Goal: Information Seeking & Learning: Learn about a topic

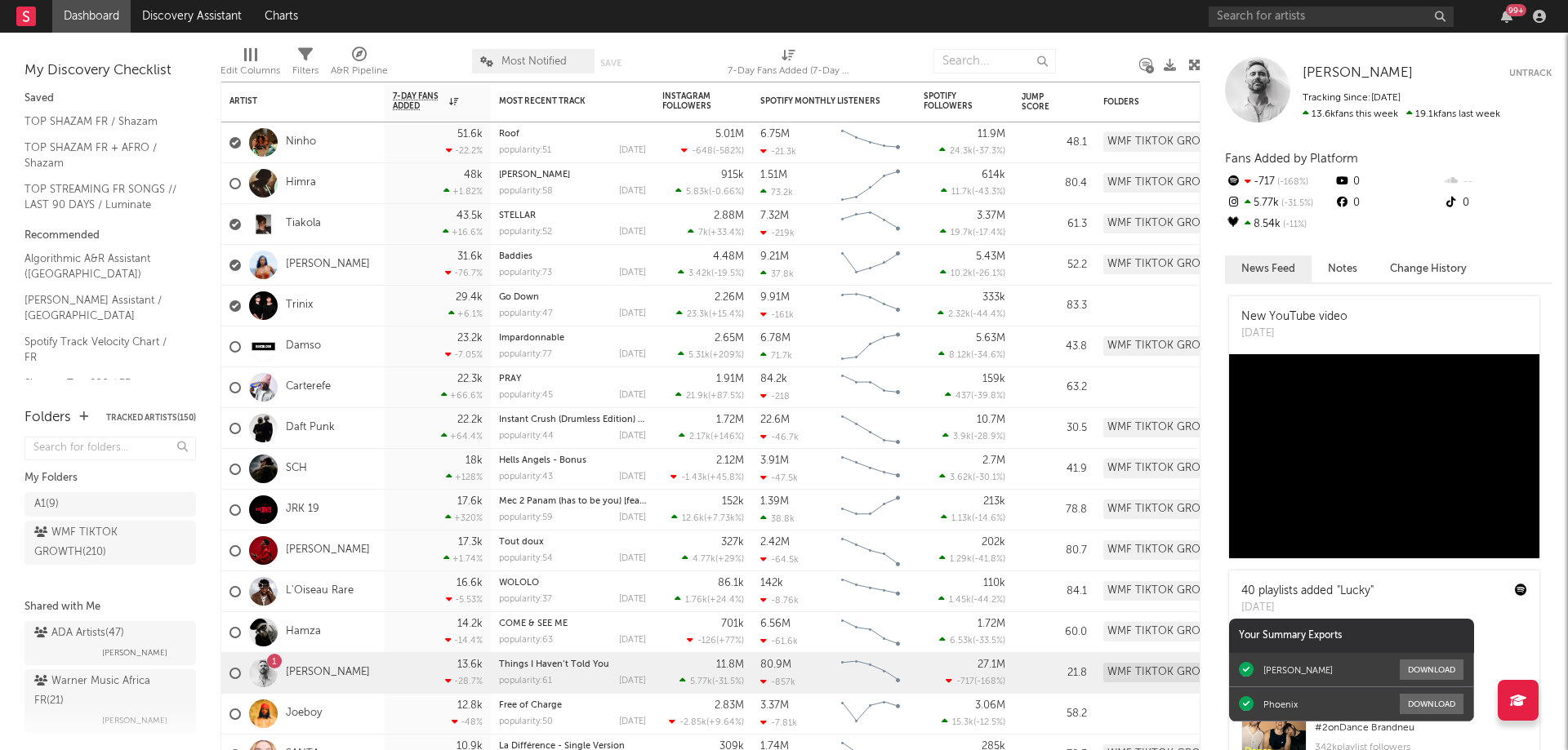
click at [1508, 11] on div "99 +" at bounding box center [1516, 11] width 20 height 12
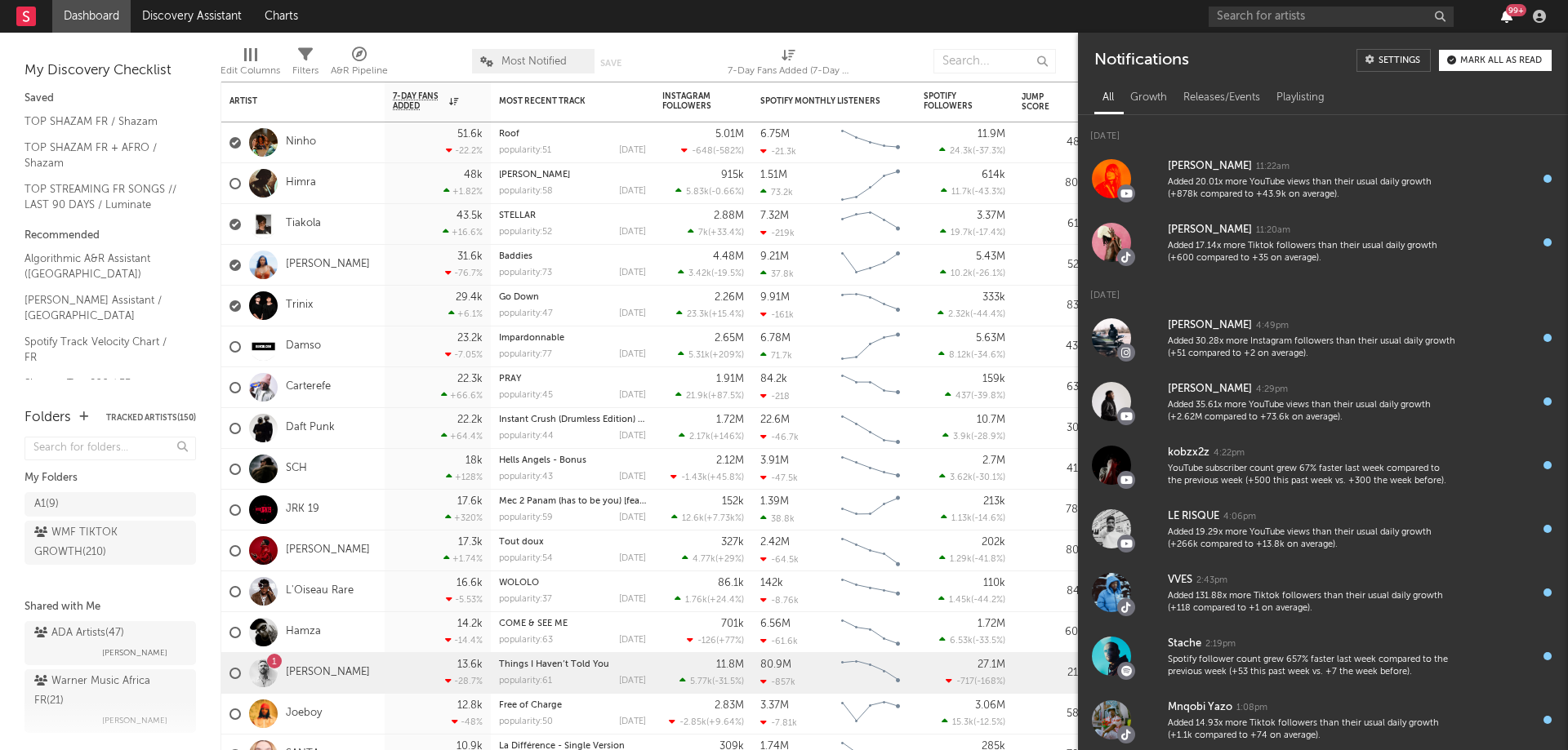
click at [1509, 16] on icon "button" at bounding box center [1506, 16] width 11 height 13
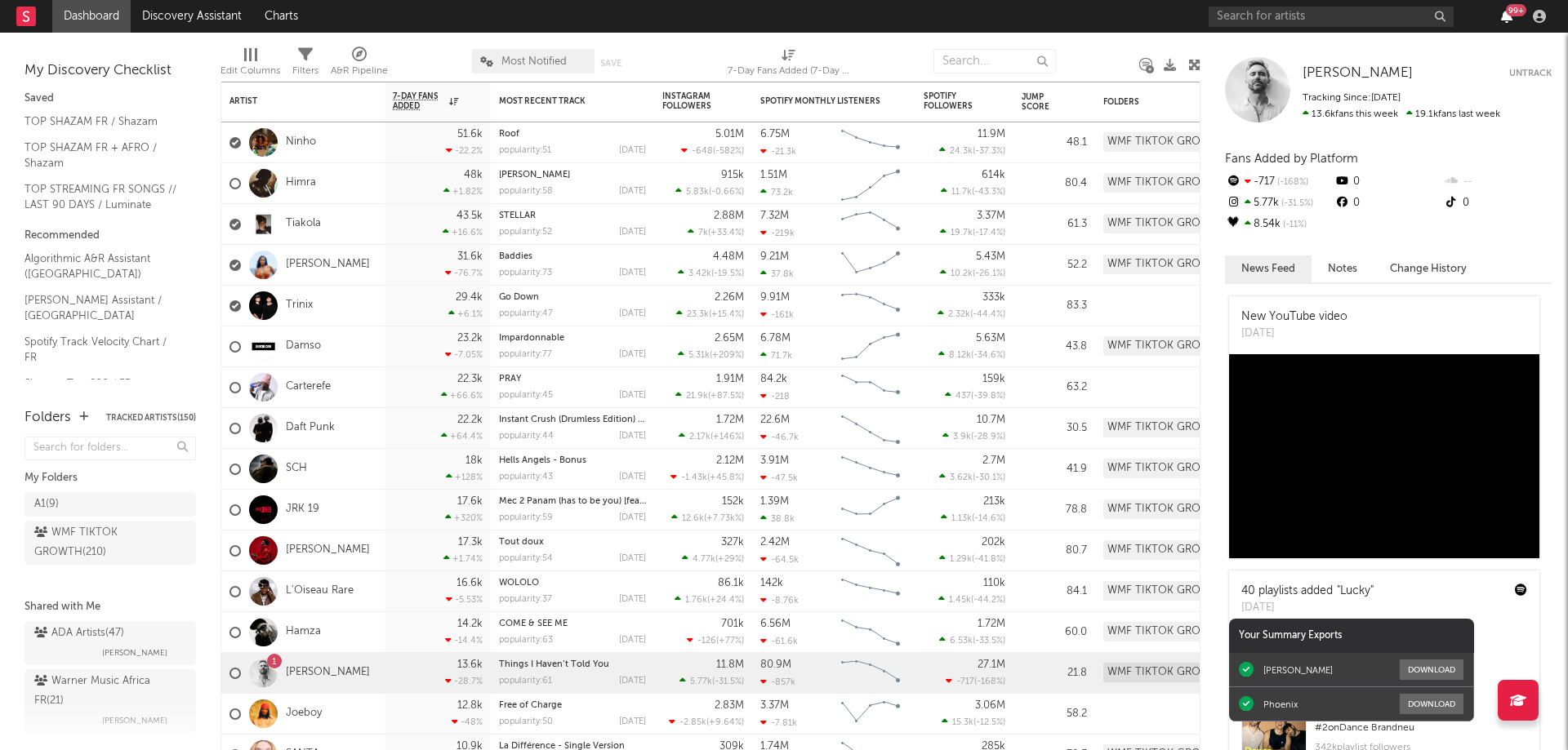
click at [1509, 16] on icon "button" at bounding box center [1506, 16] width 11 height 13
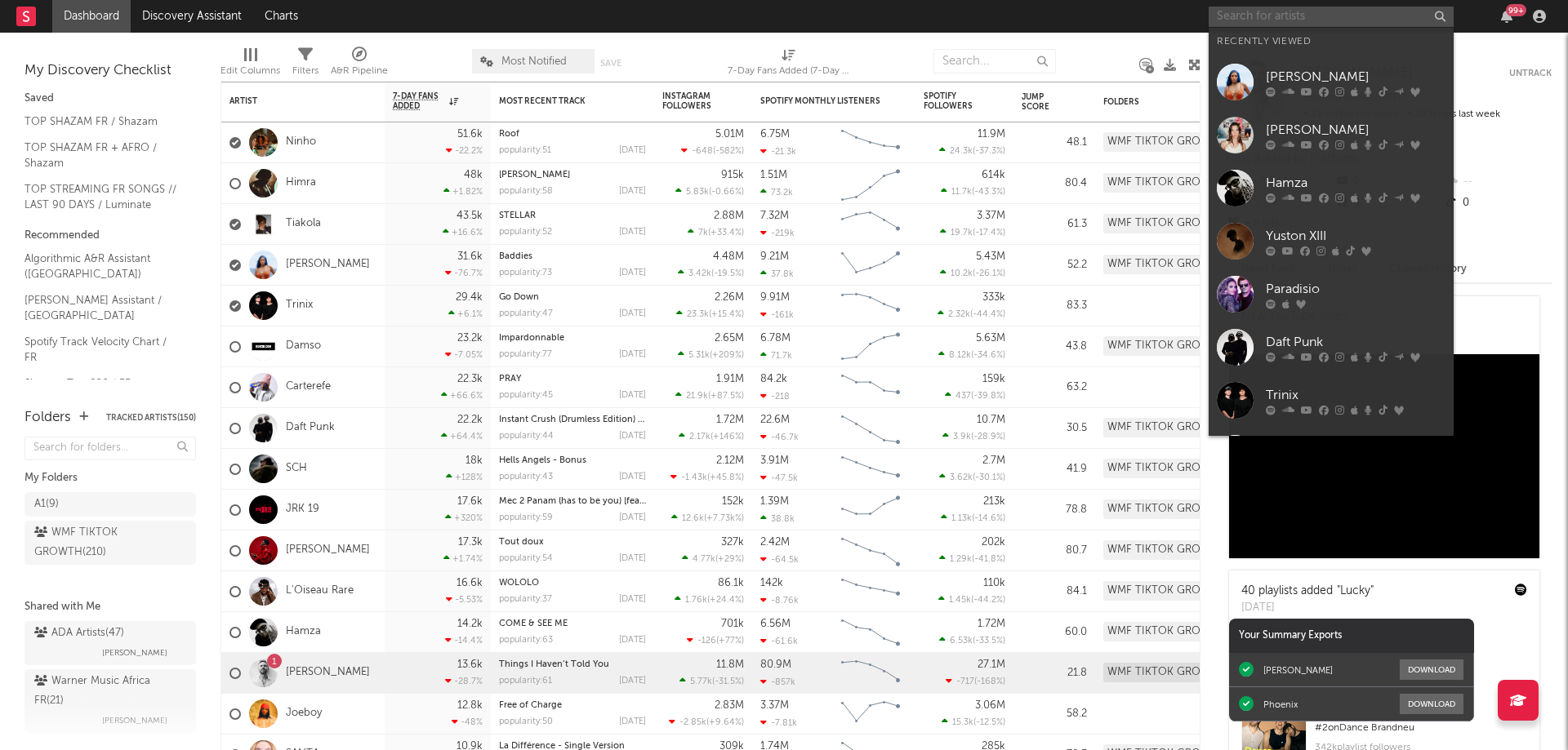
click at [1269, 24] on input "text" at bounding box center [1330, 16] width 245 height 20
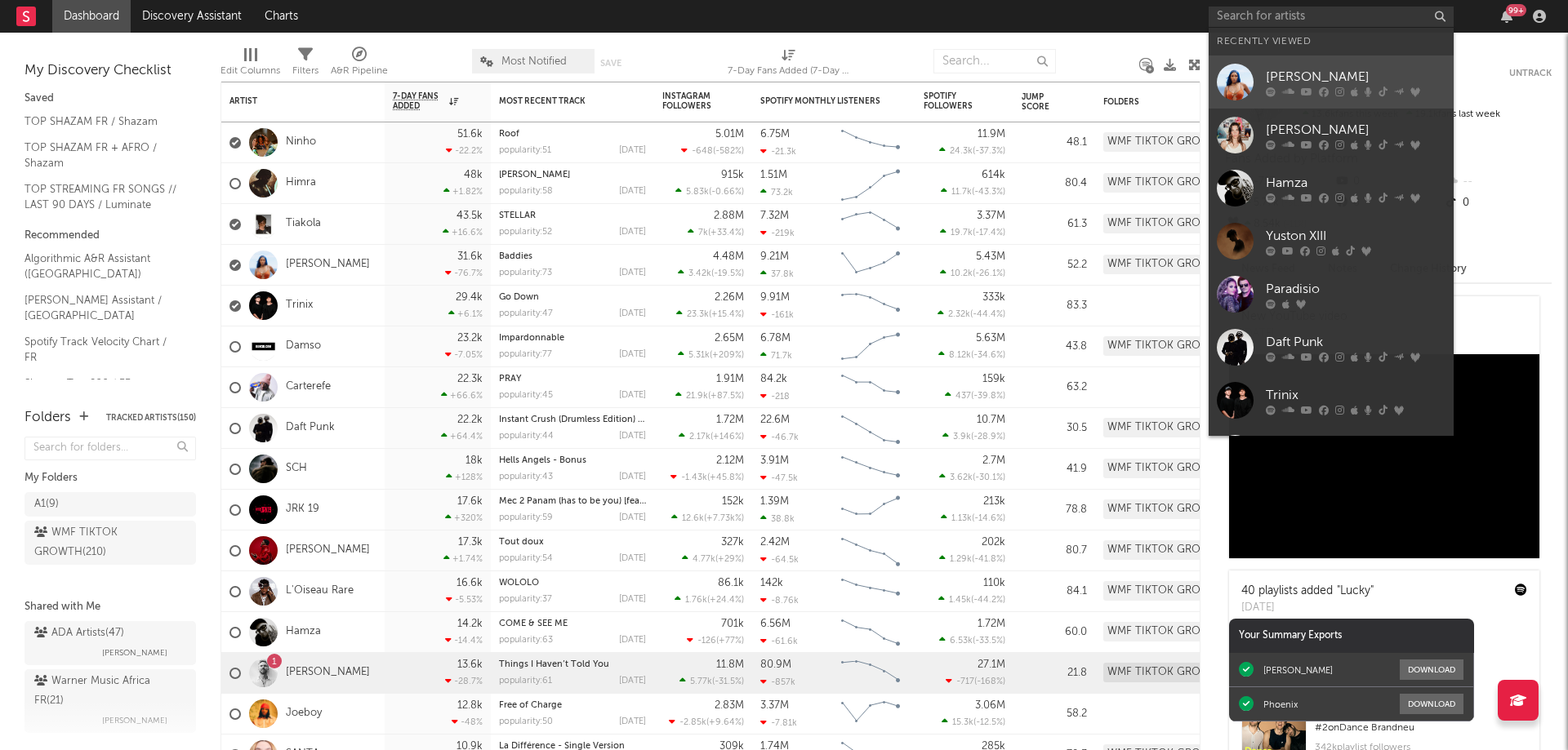
click at [1305, 100] on link "[PERSON_NAME]" at bounding box center [1330, 82] width 245 height 53
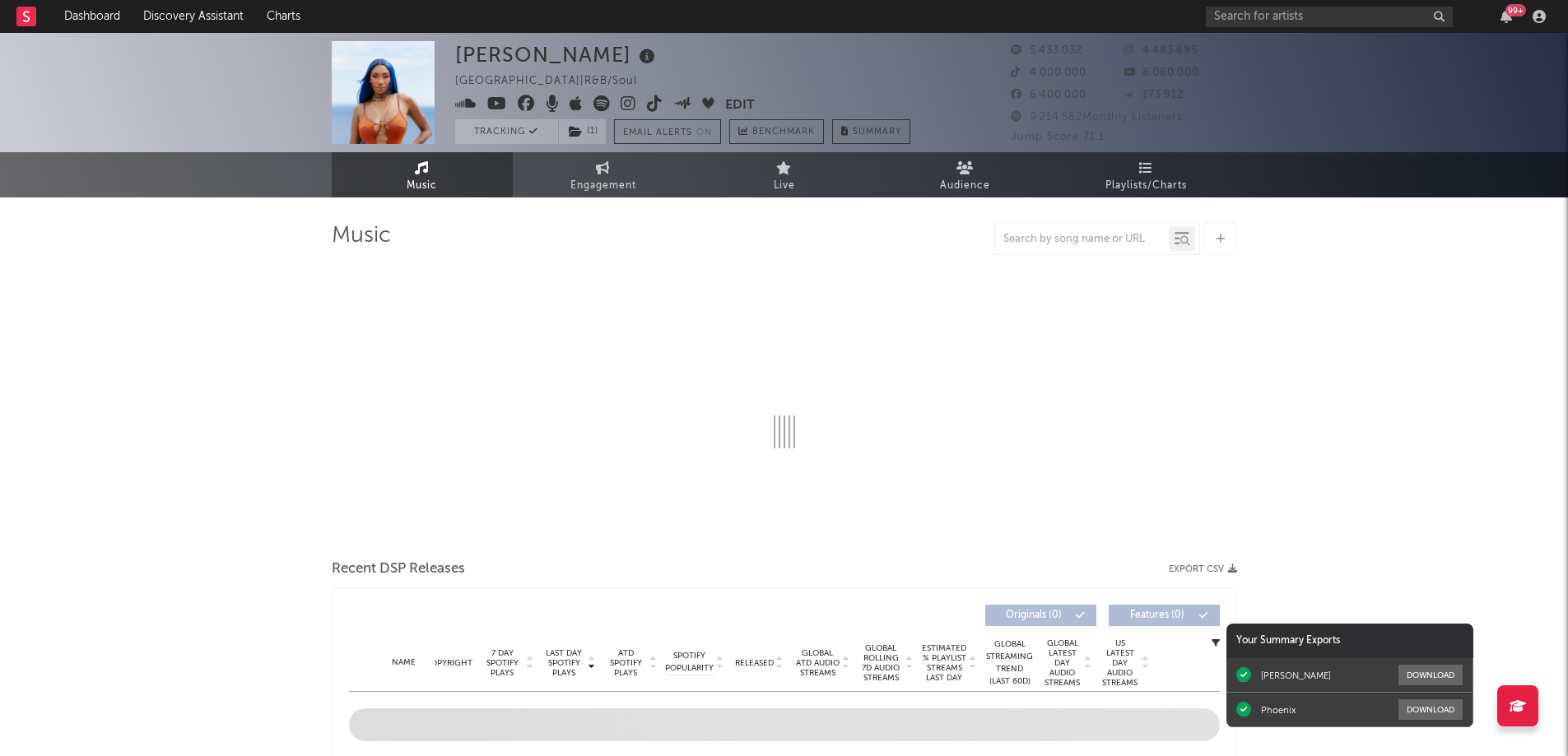
select select "6m"
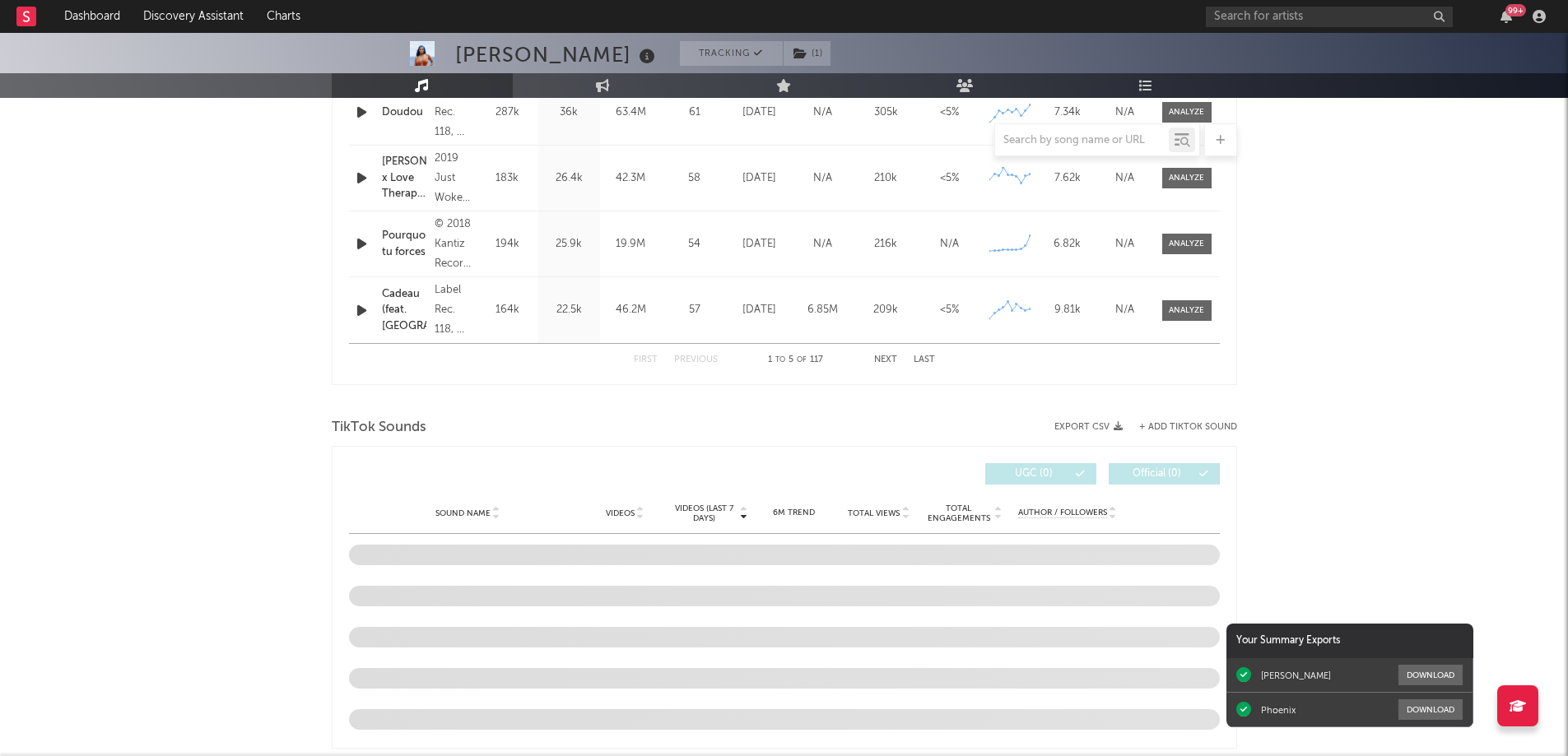
scroll to position [823, 0]
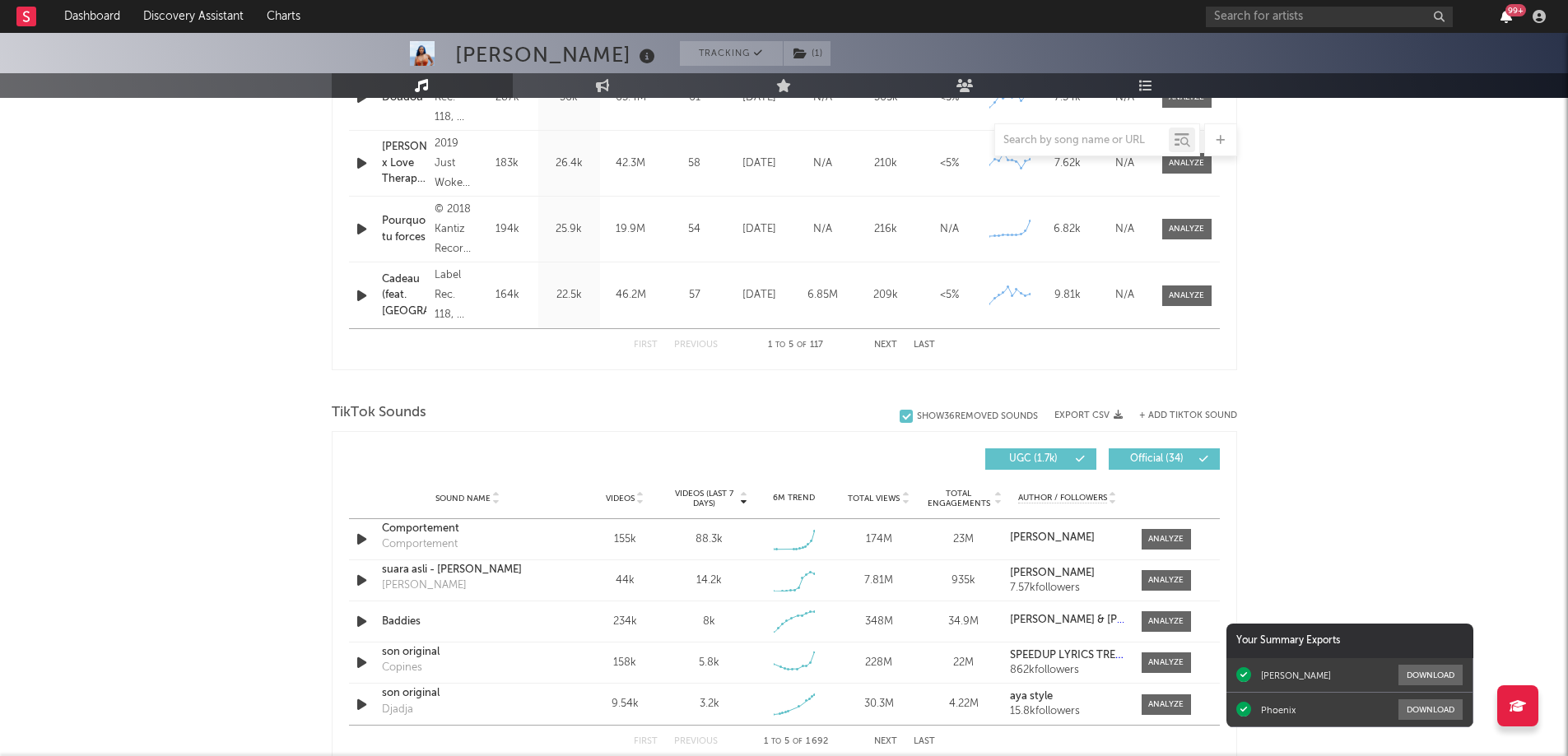
click at [1507, 17] on icon "button" at bounding box center [1506, 16] width 12 height 13
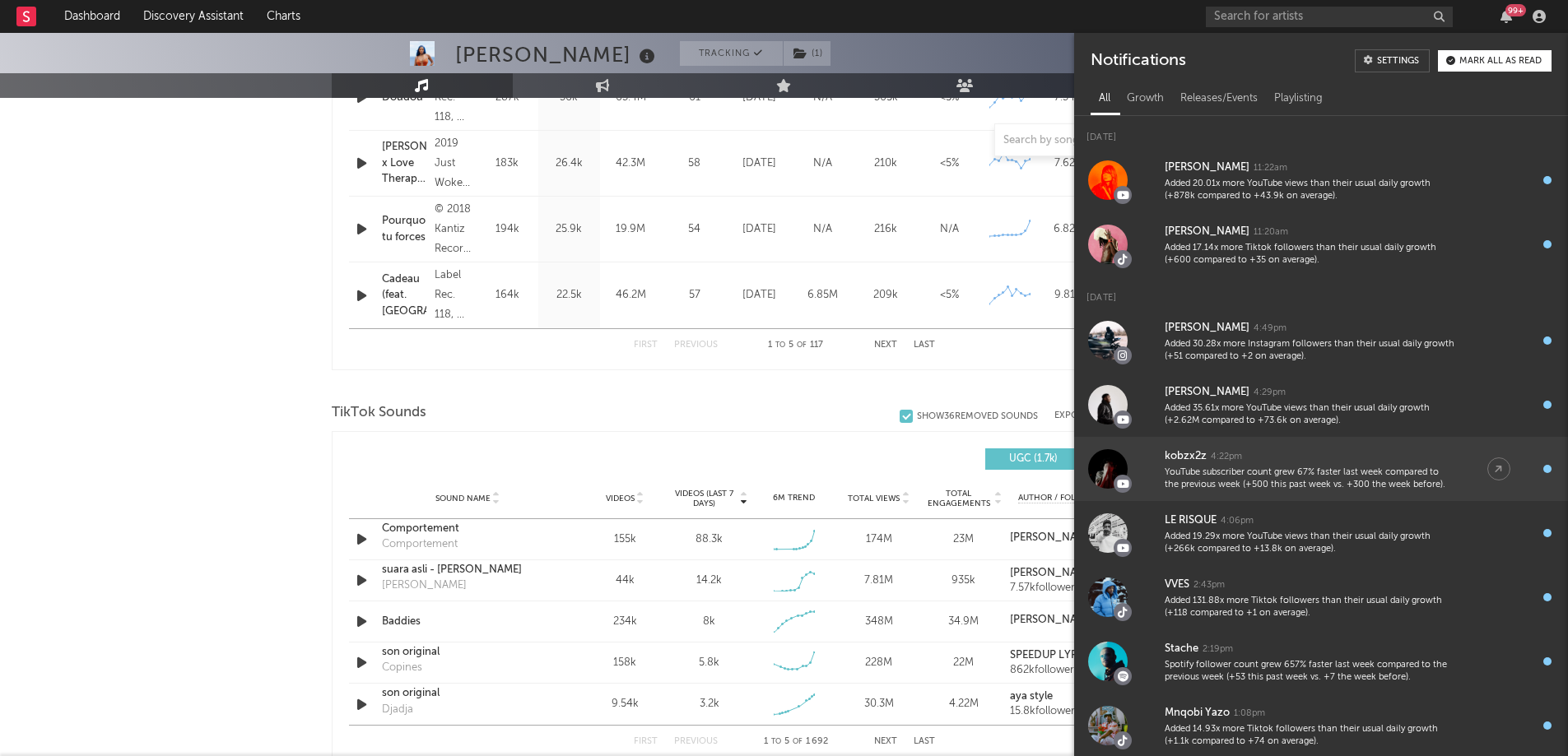
scroll to position [247, 0]
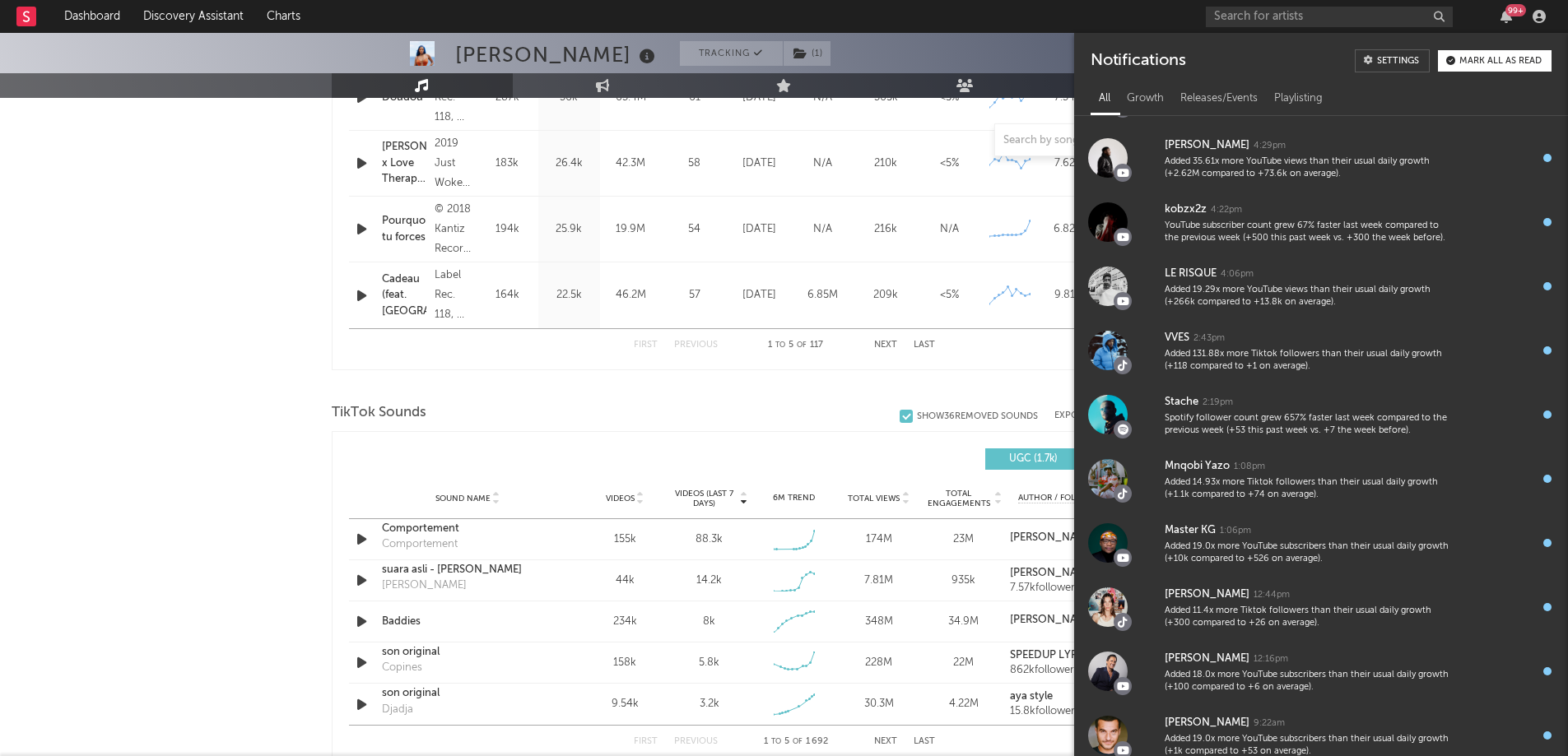
click at [268, 371] on div "Aya Nakamura Tracking ( 1 ) France | R&B/Soul Edit Tracking ( 1 ) Email Alerts …" at bounding box center [784, 640] width 1568 height 2860
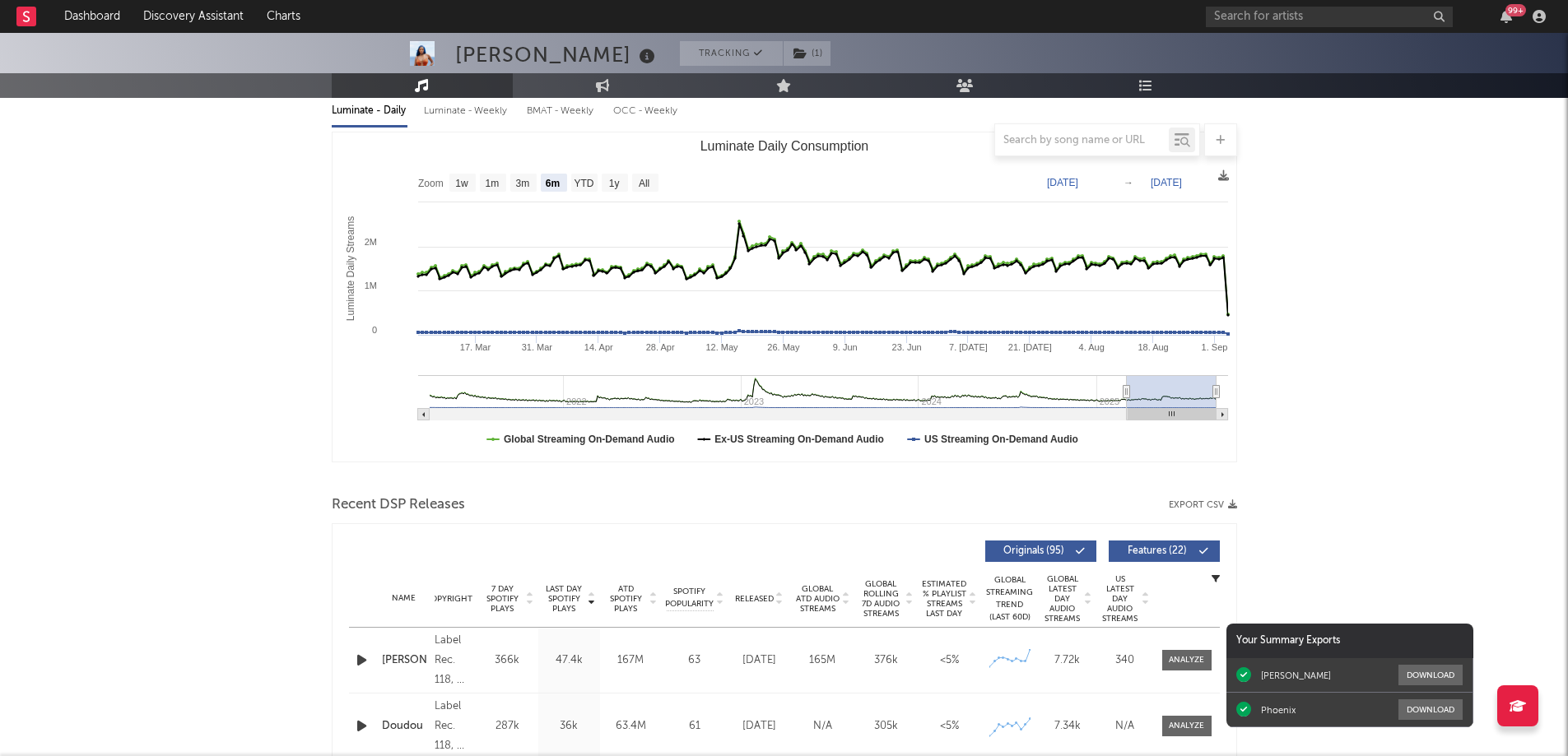
scroll to position [0, 0]
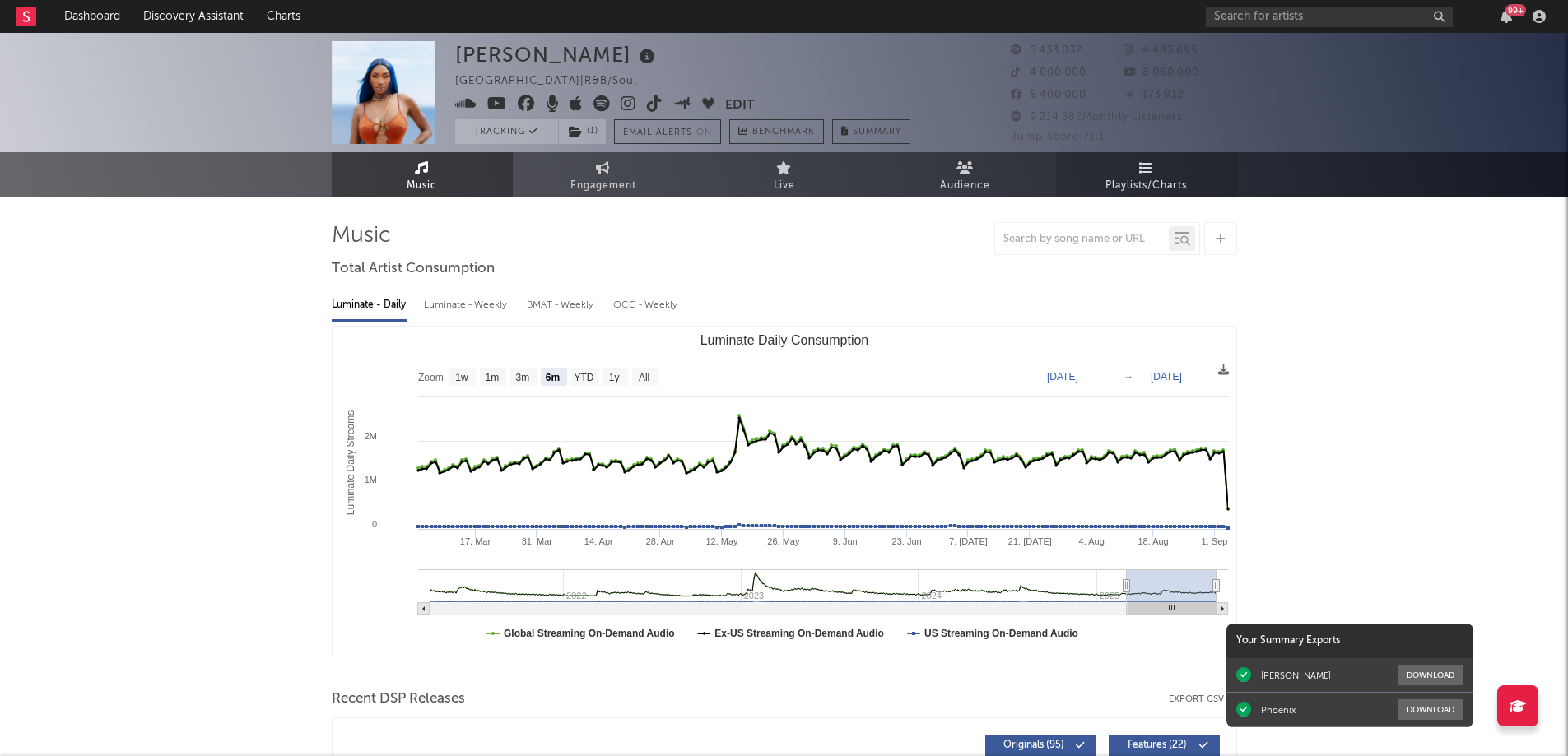
click at [1132, 179] on span "Playlists/Charts" at bounding box center [1146, 186] width 81 height 20
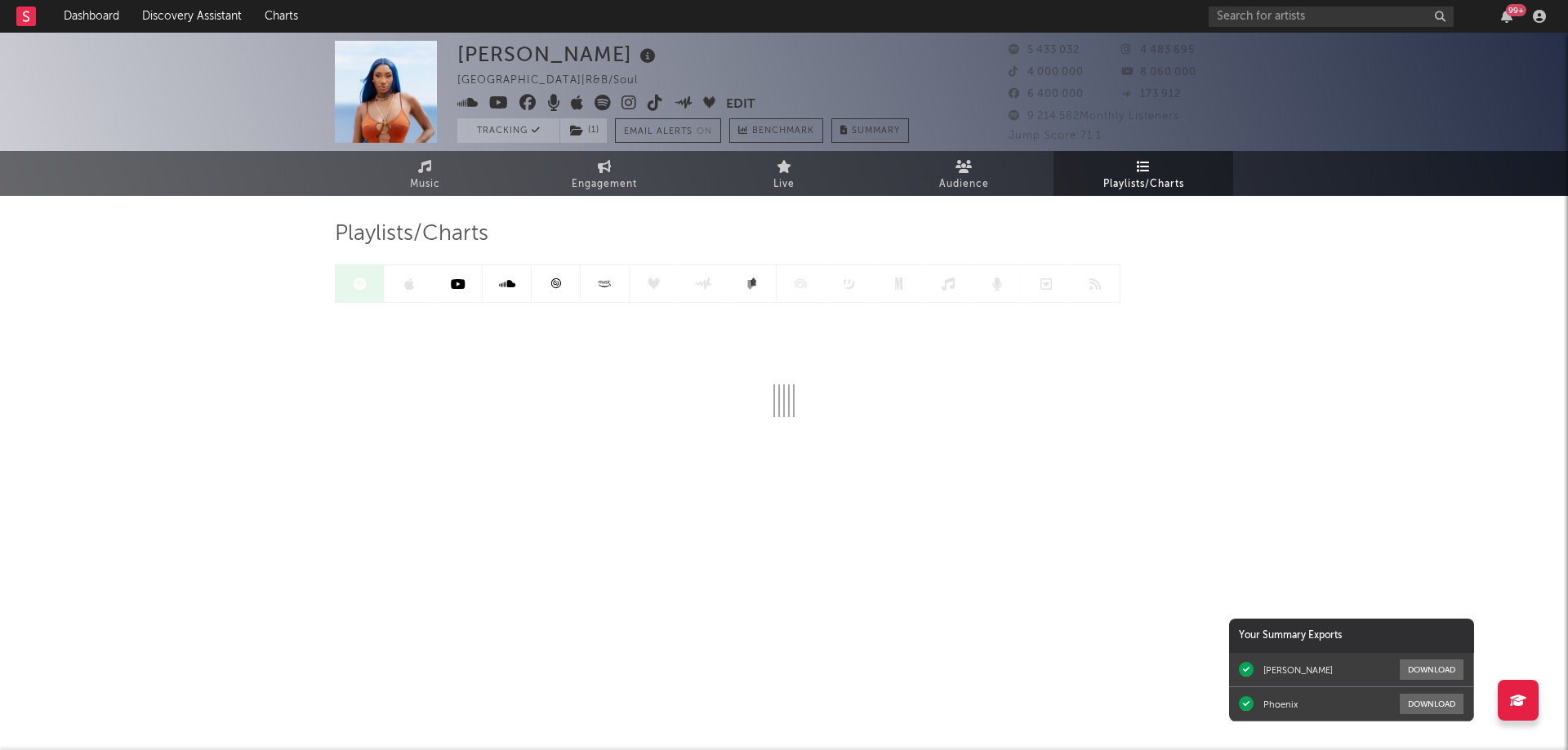
click at [555, 287] on icon at bounding box center [556, 284] width 12 height 12
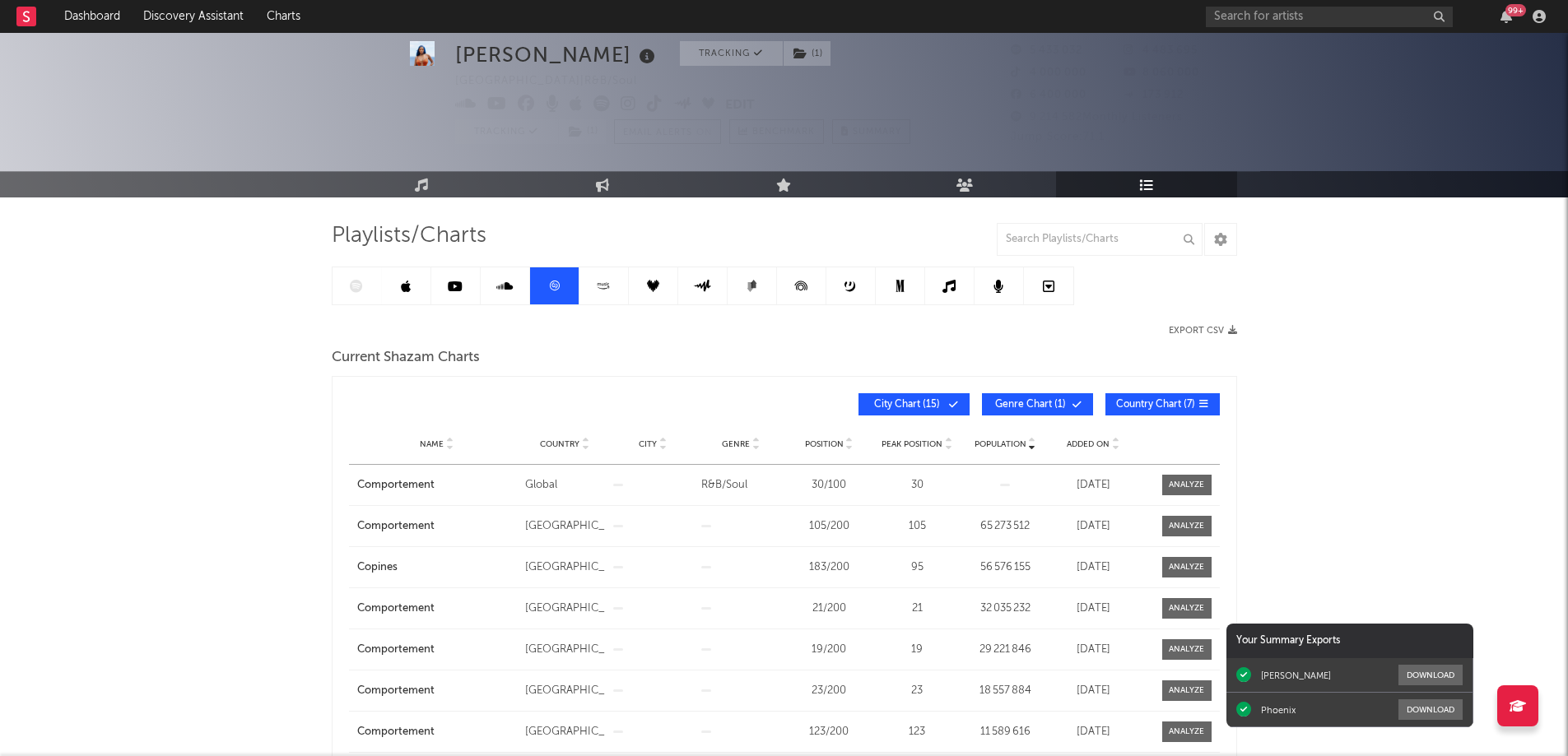
scroll to position [82, 0]
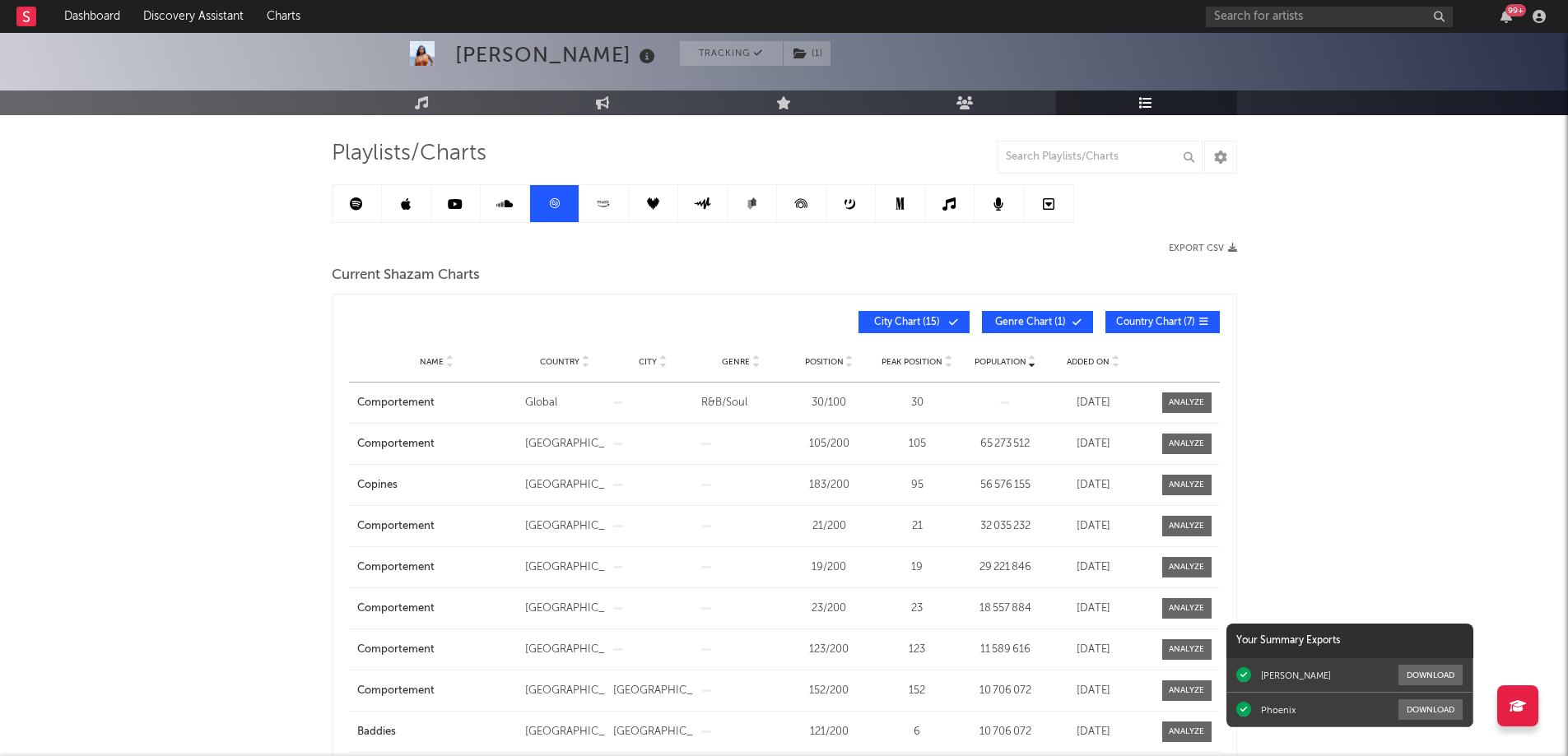
click at [1094, 360] on span "Added On" at bounding box center [1088, 362] width 43 height 10
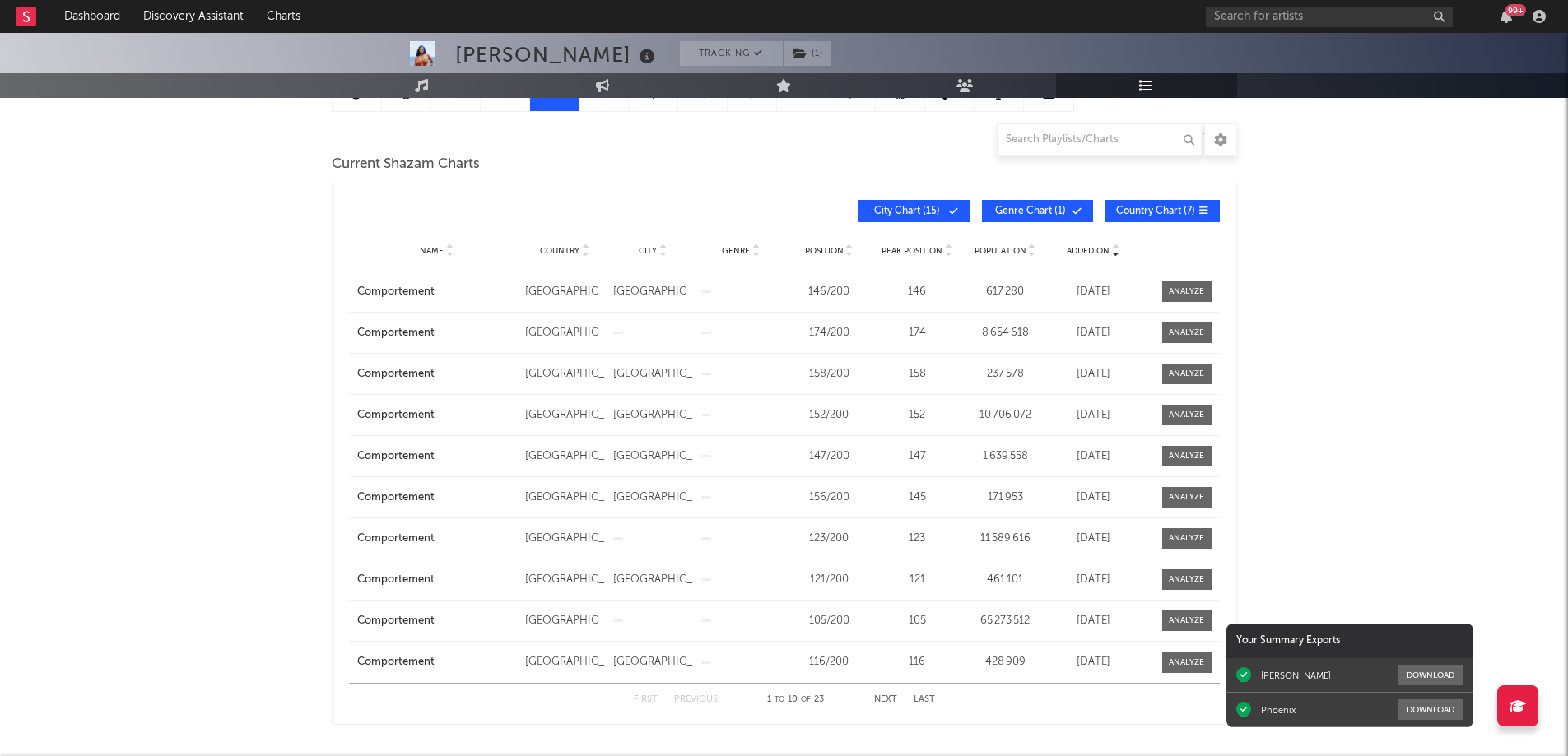
scroll to position [165, 0]
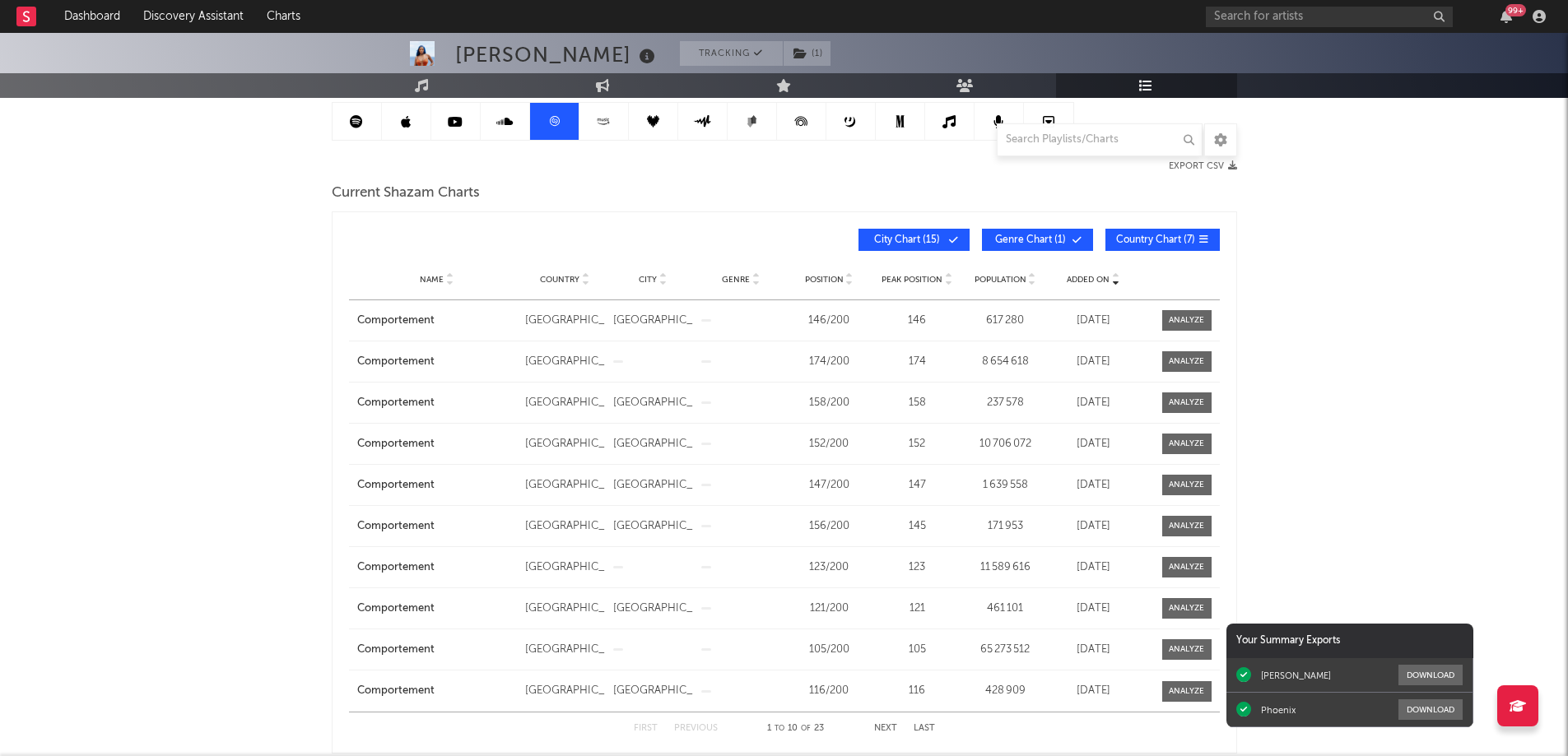
click at [943, 240] on span "City Chart ( 15 )" at bounding box center [907, 240] width 76 height 10
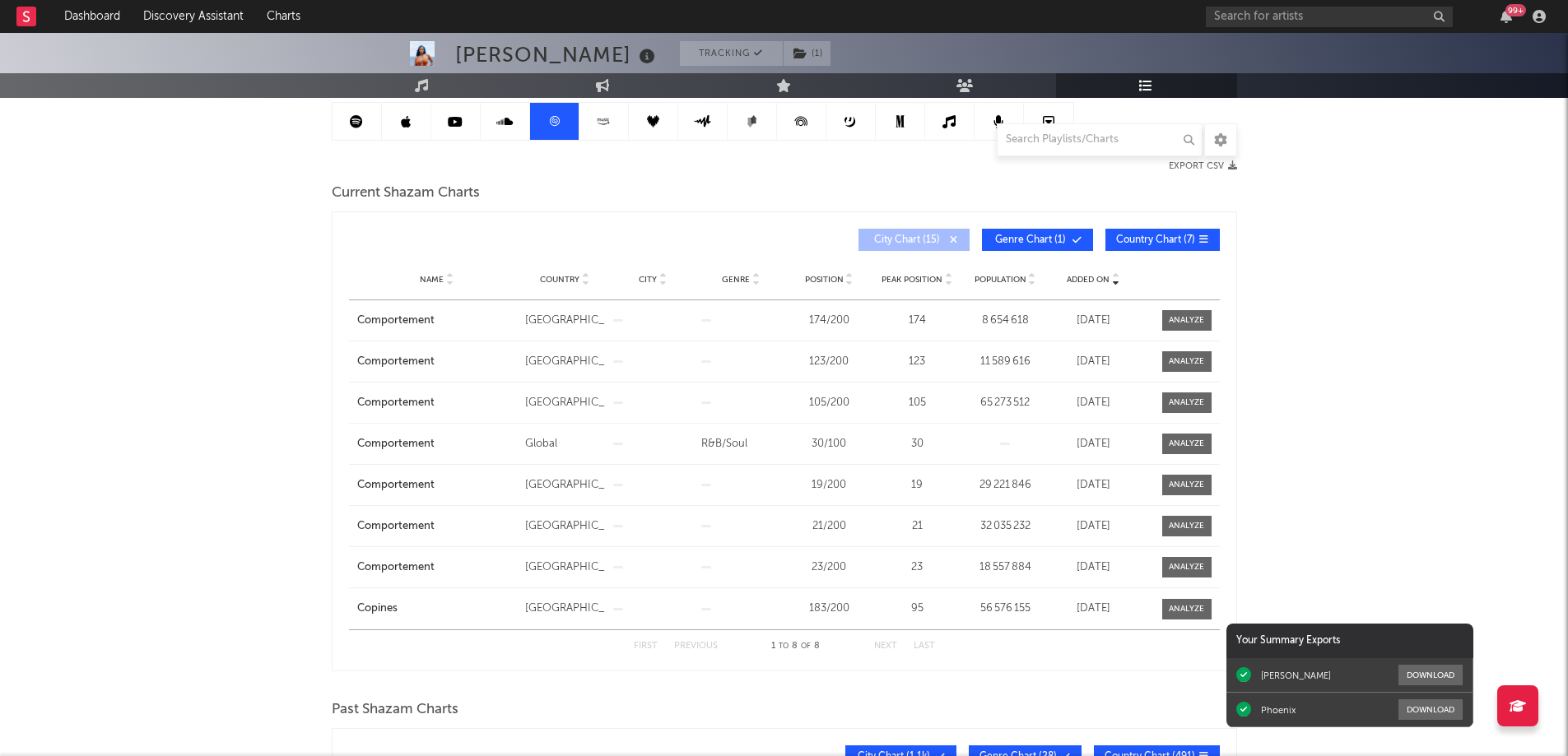
click at [1047, 236] on span "Genre Chart ( 1 )" at bounding box center [1030, 240] width 76 height 10
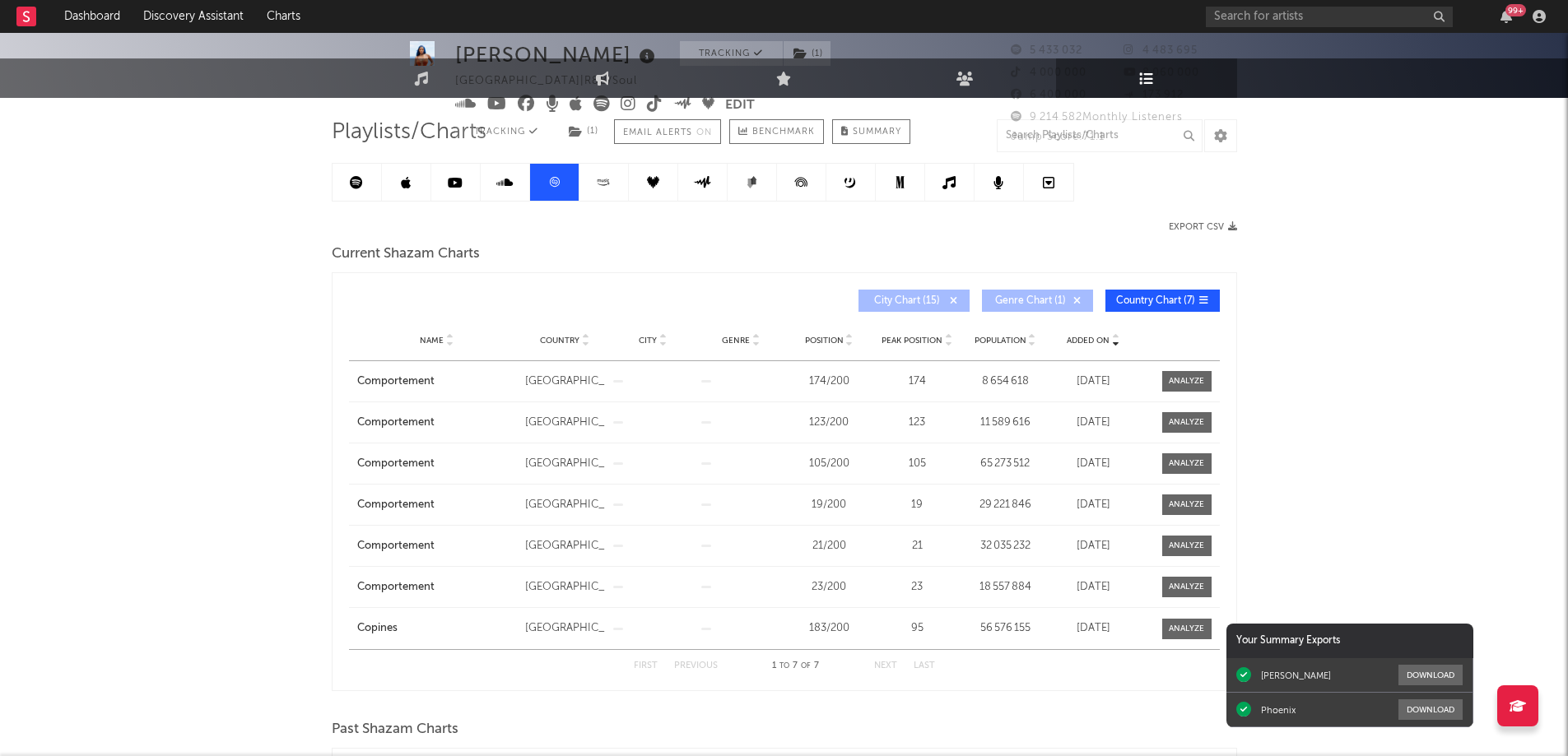
scroll to position [0, 0]
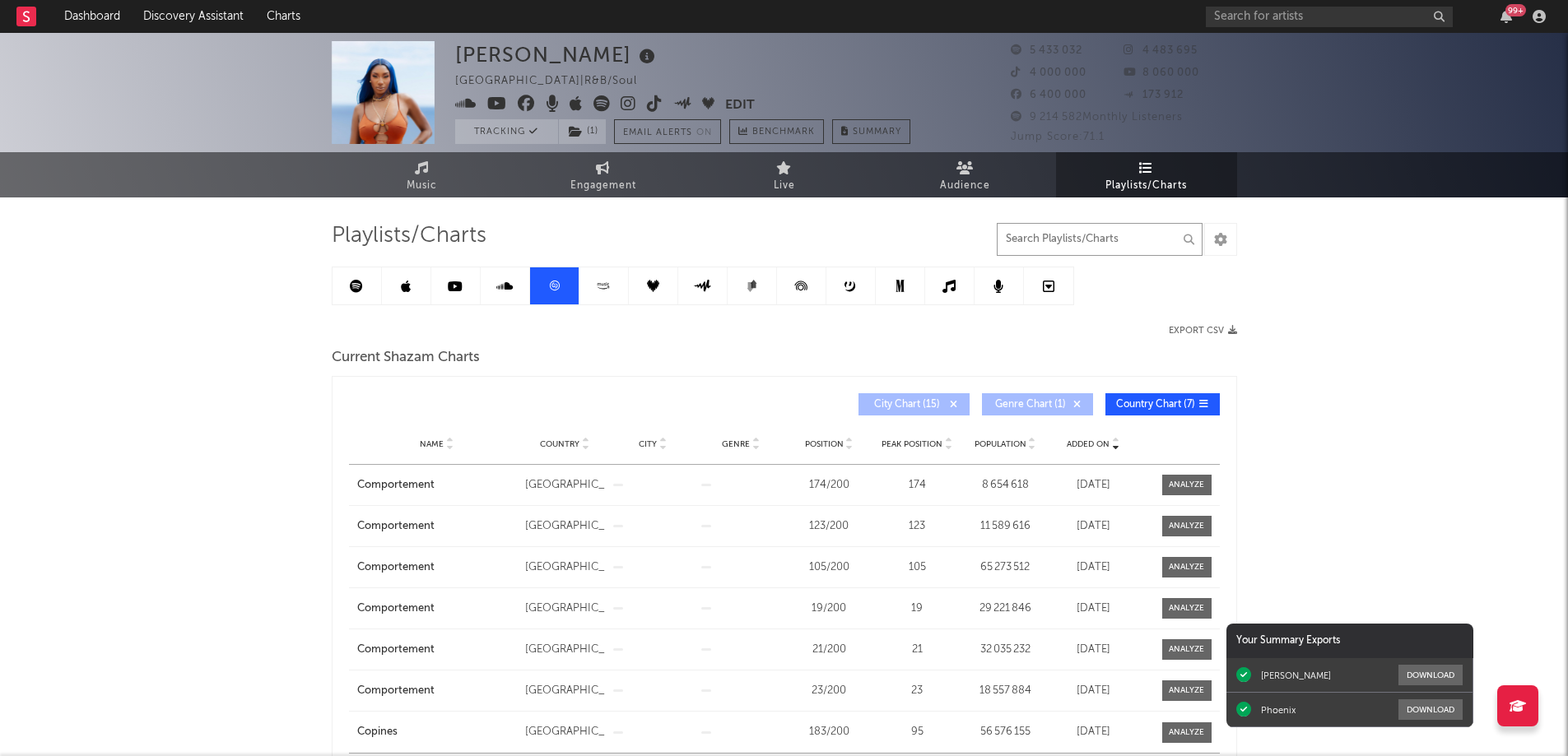
click at [1025, 242] on input "text" at bounding box center [1099, 239] width 206 height 33
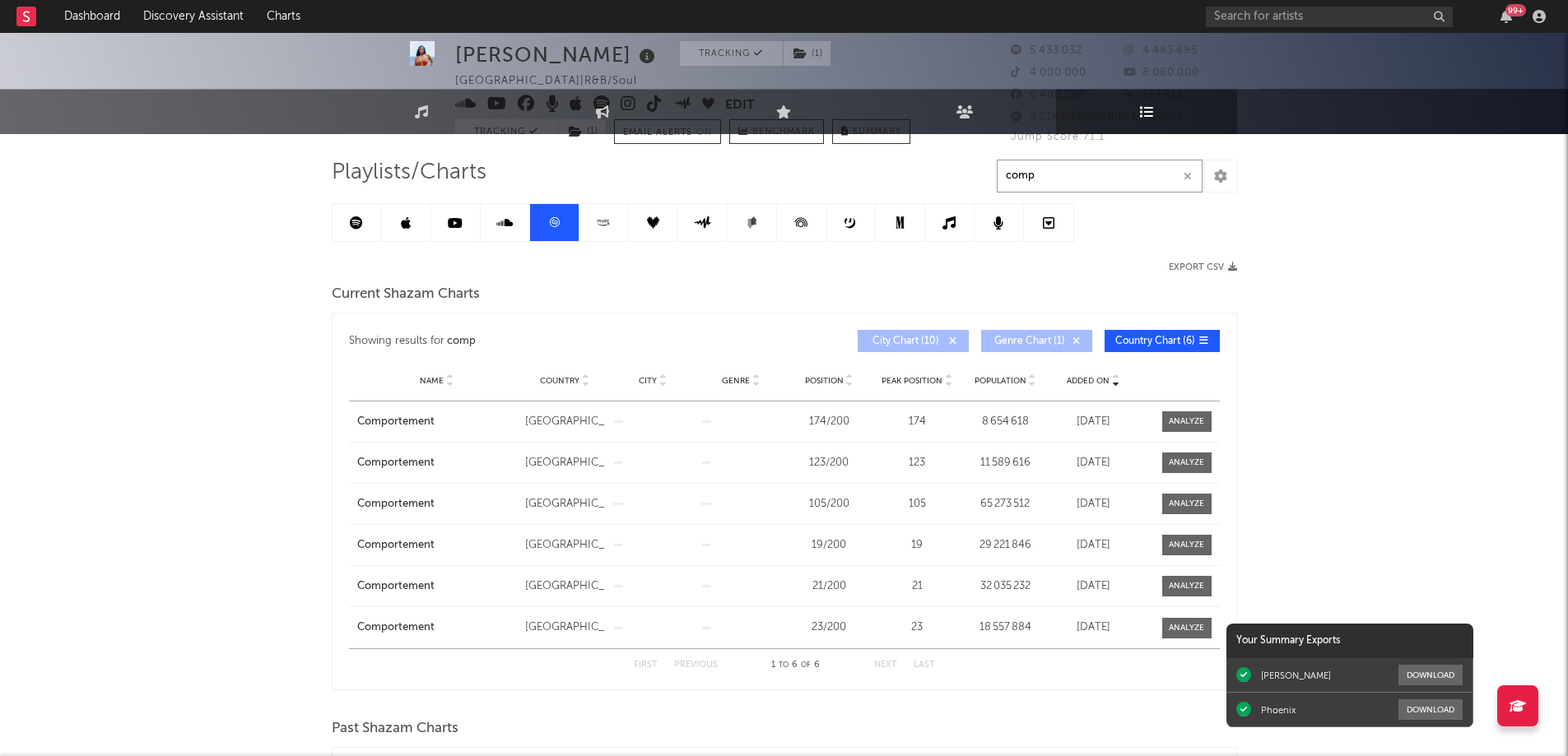
scroll to position [82, 0]
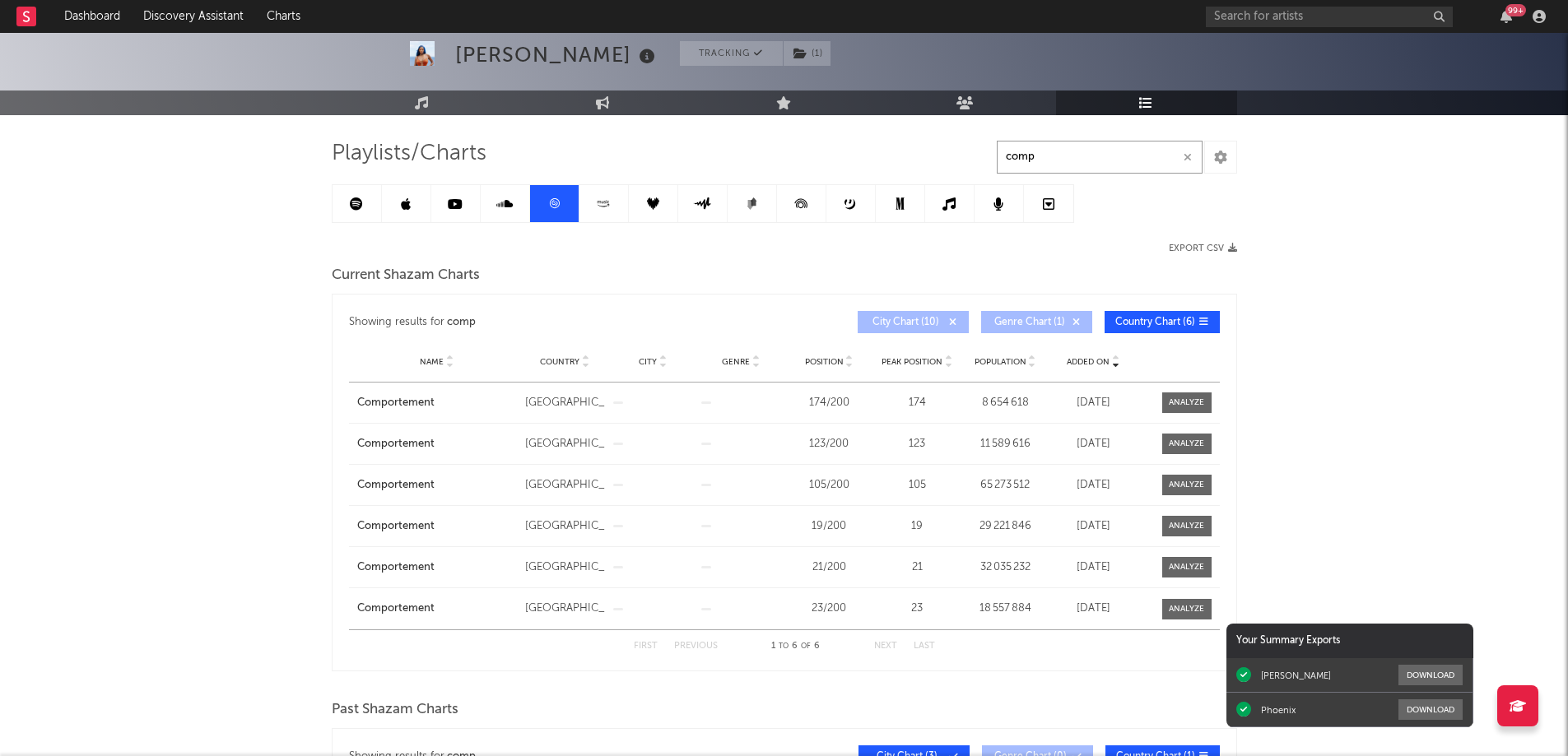
type input "comp"
click at [827, 357] on span "Position" at bounding box center [823, 362] width 38 height 10
click at [365, 199] on link at bounding box center [356, 204] width 49 height 37
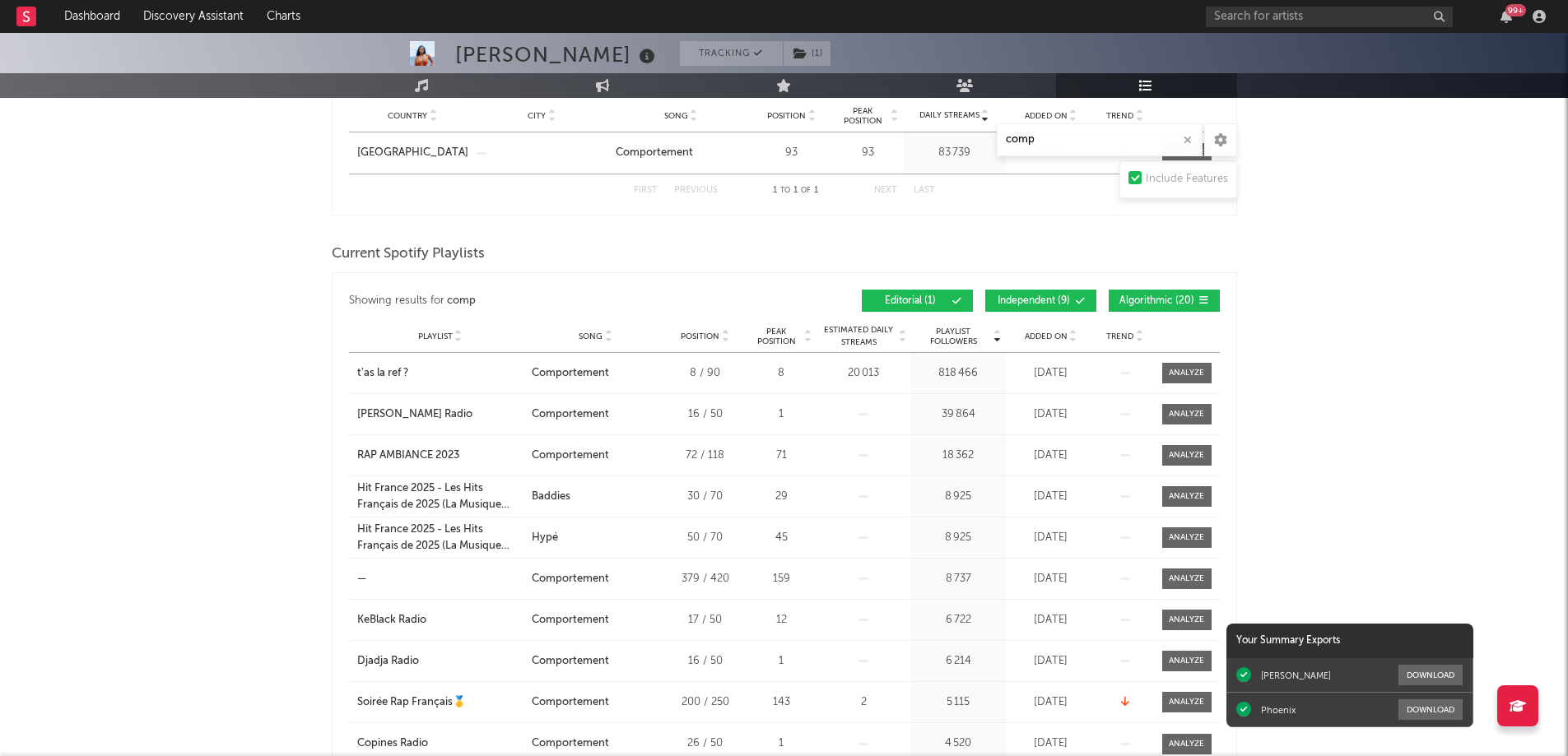
scroll to position [329, 0]
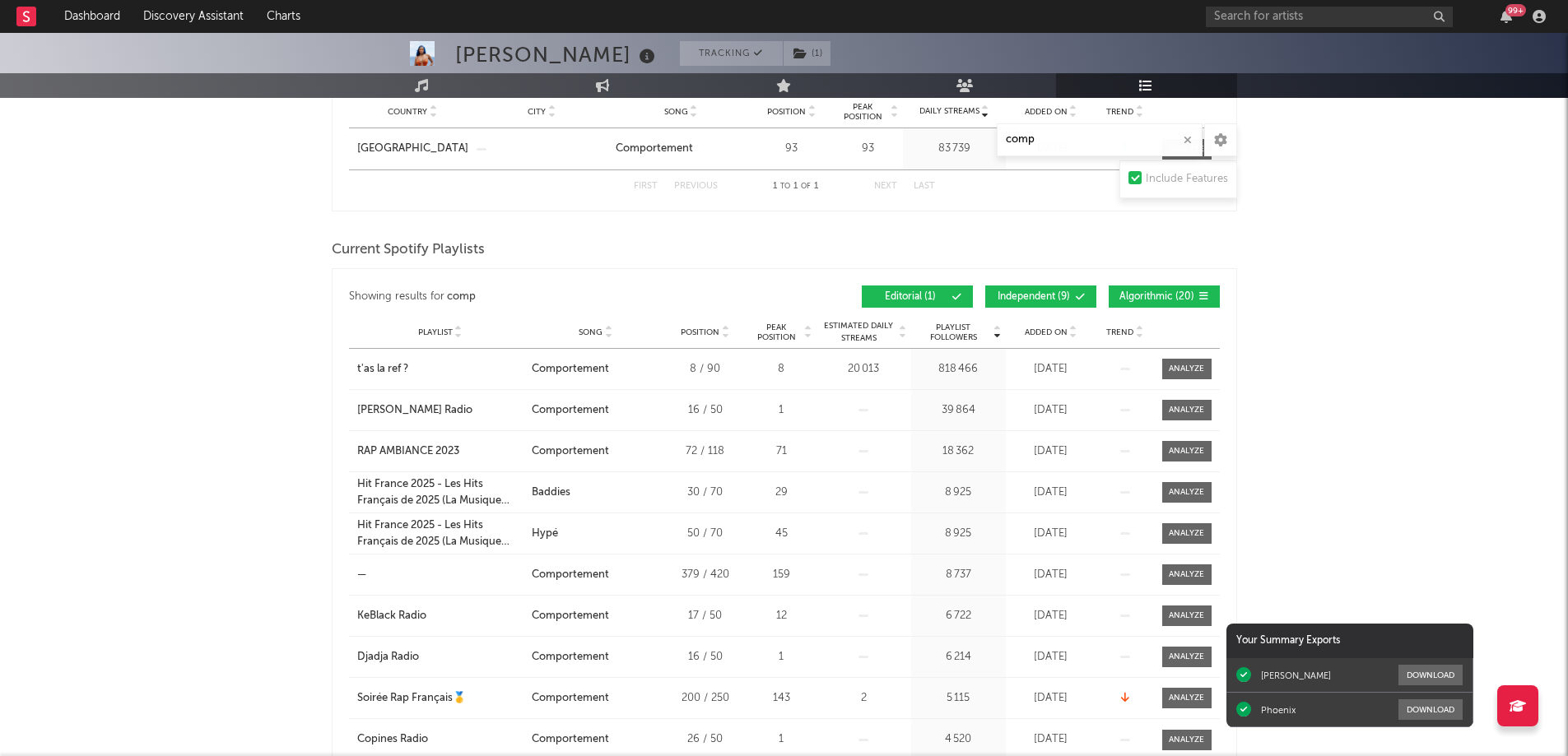
click at [1049, 329] on span "Added On" at bounding box center [1046, 332] width 43 height 10
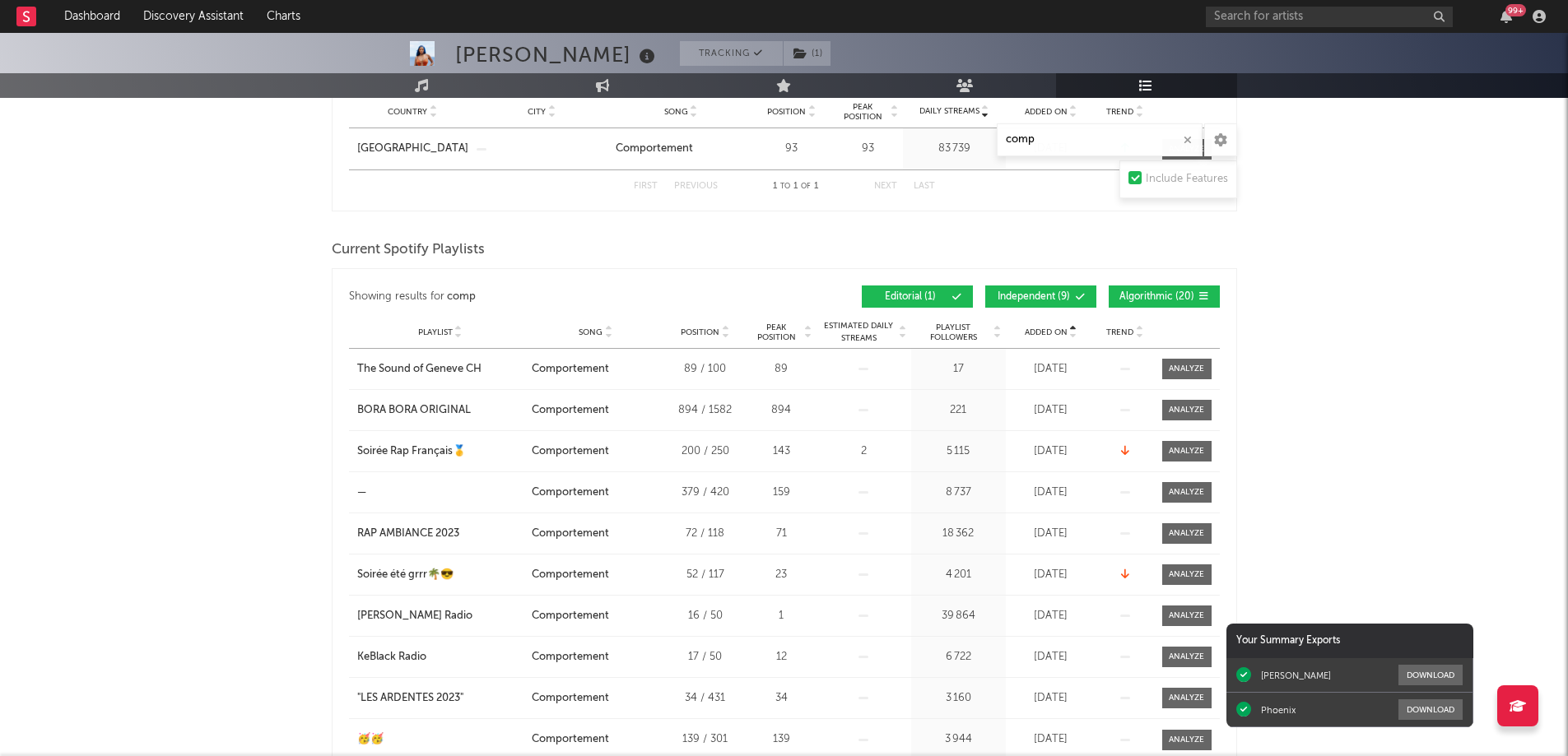
click at [1049, 329] on span "Added On" at bounding box center [1046, 332] width 43 height 10
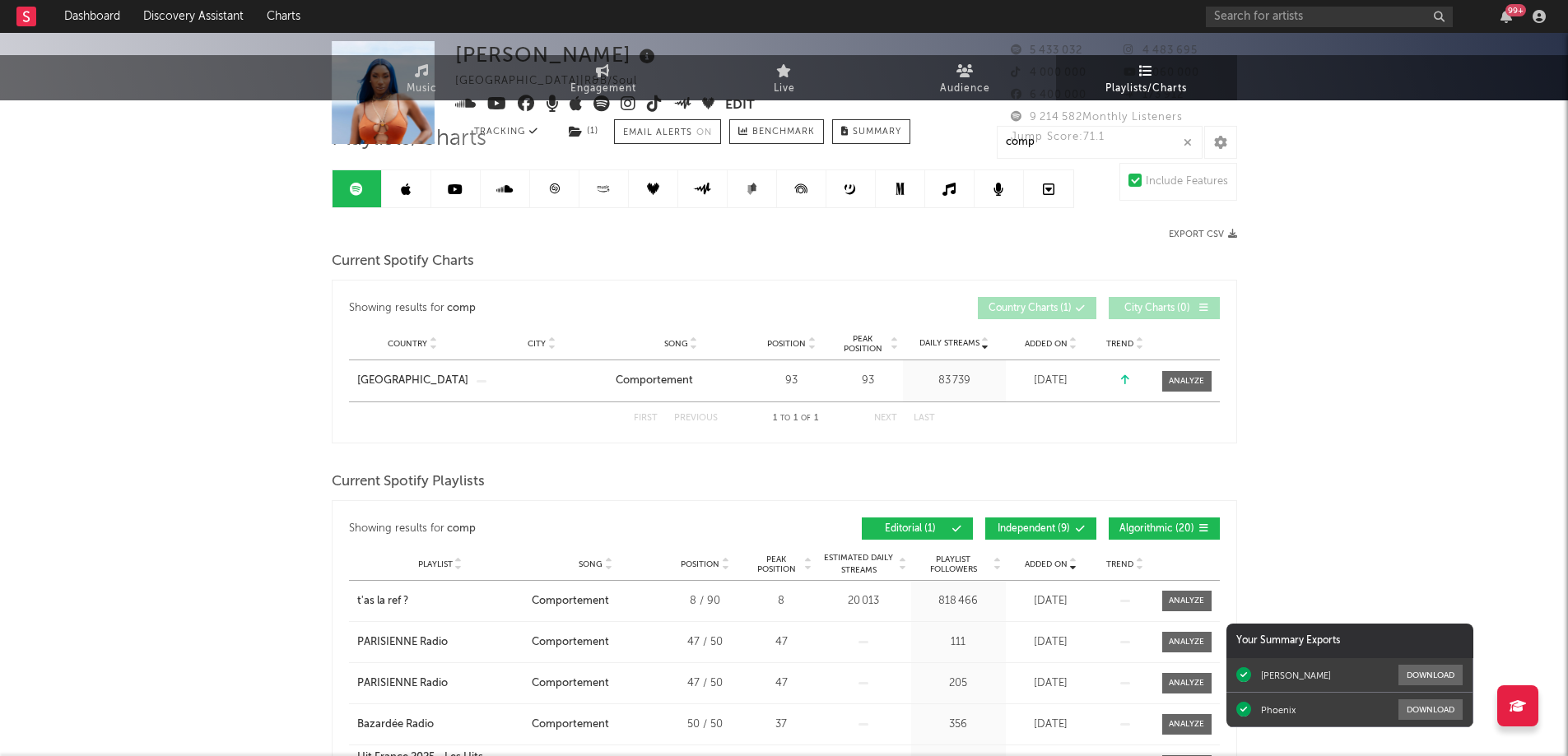
scroll to position [0, 0]
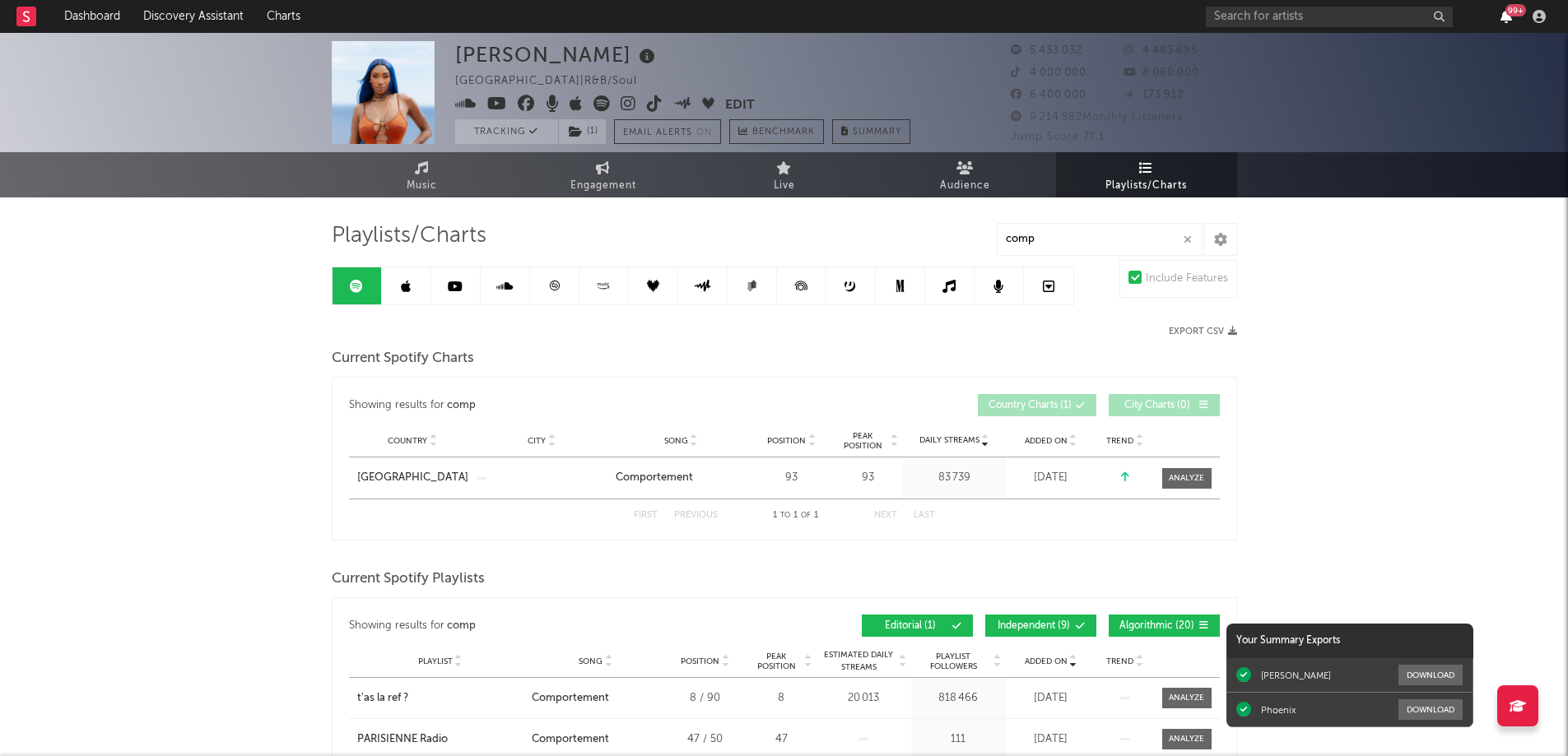
click at [1504, 12] on icon "button" at bounding box center [1506, 16] width 12 height 13
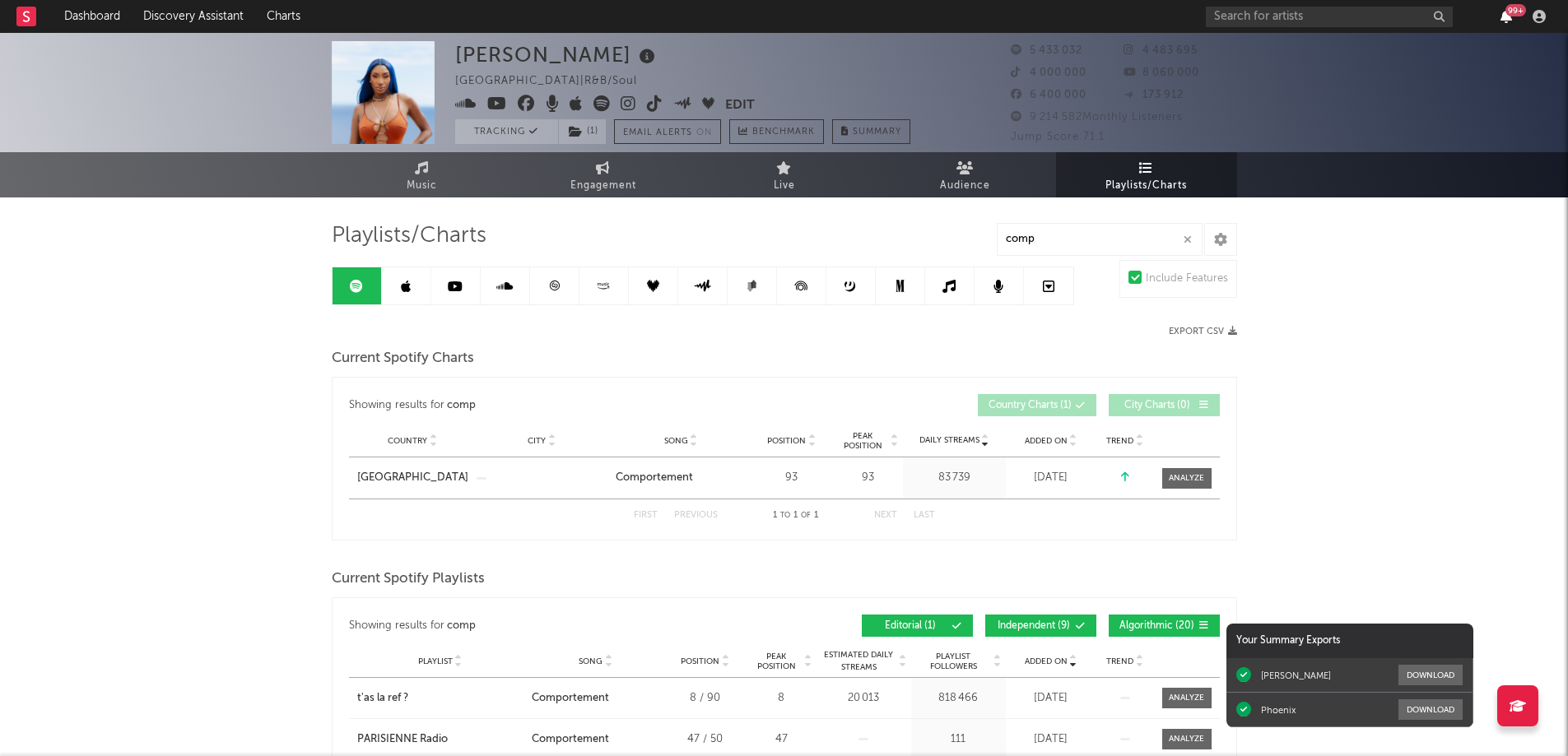
click at [1509, 18] on icon "button" at bounding box center [1506, 16] width 12 height 13
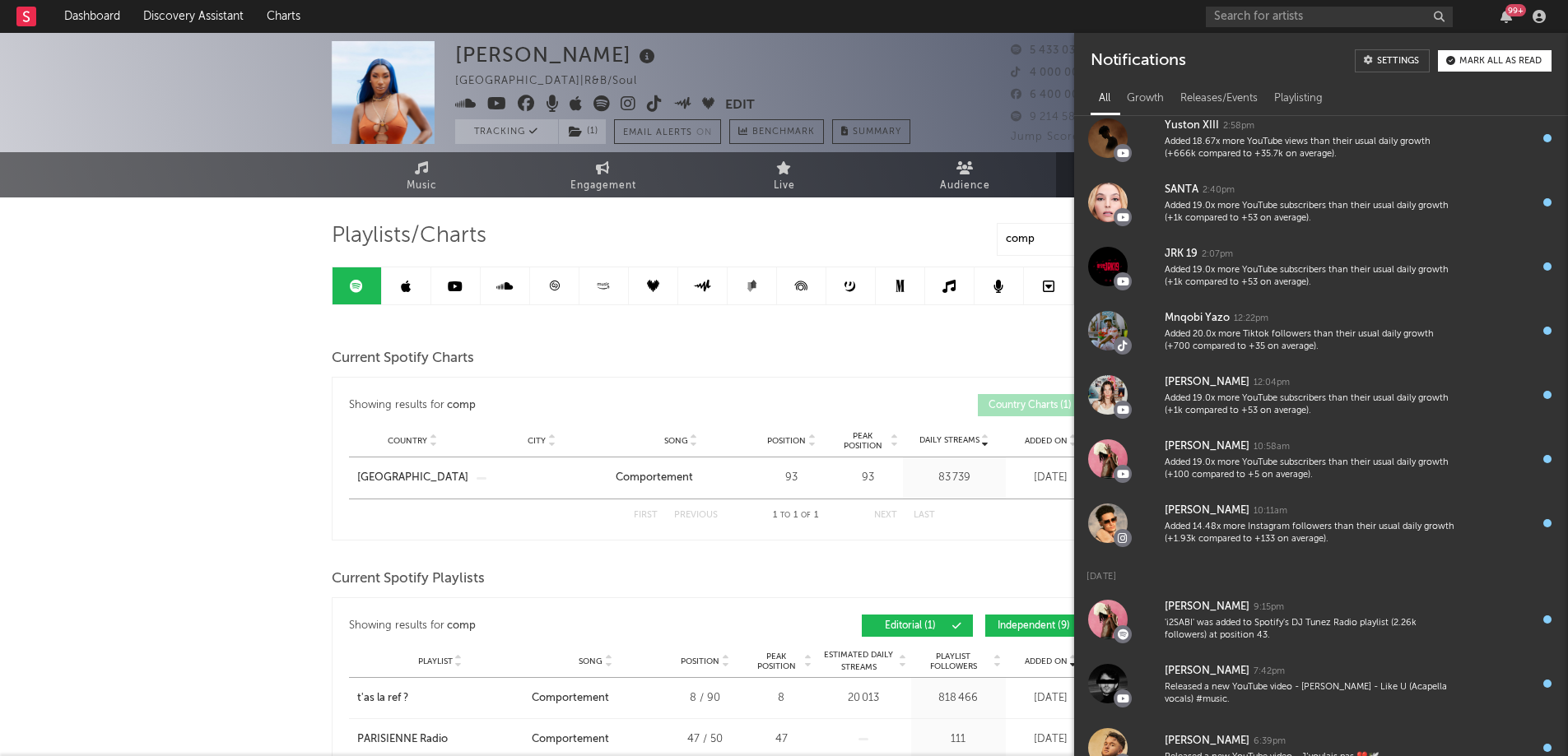
scroll to position [1069, 0]
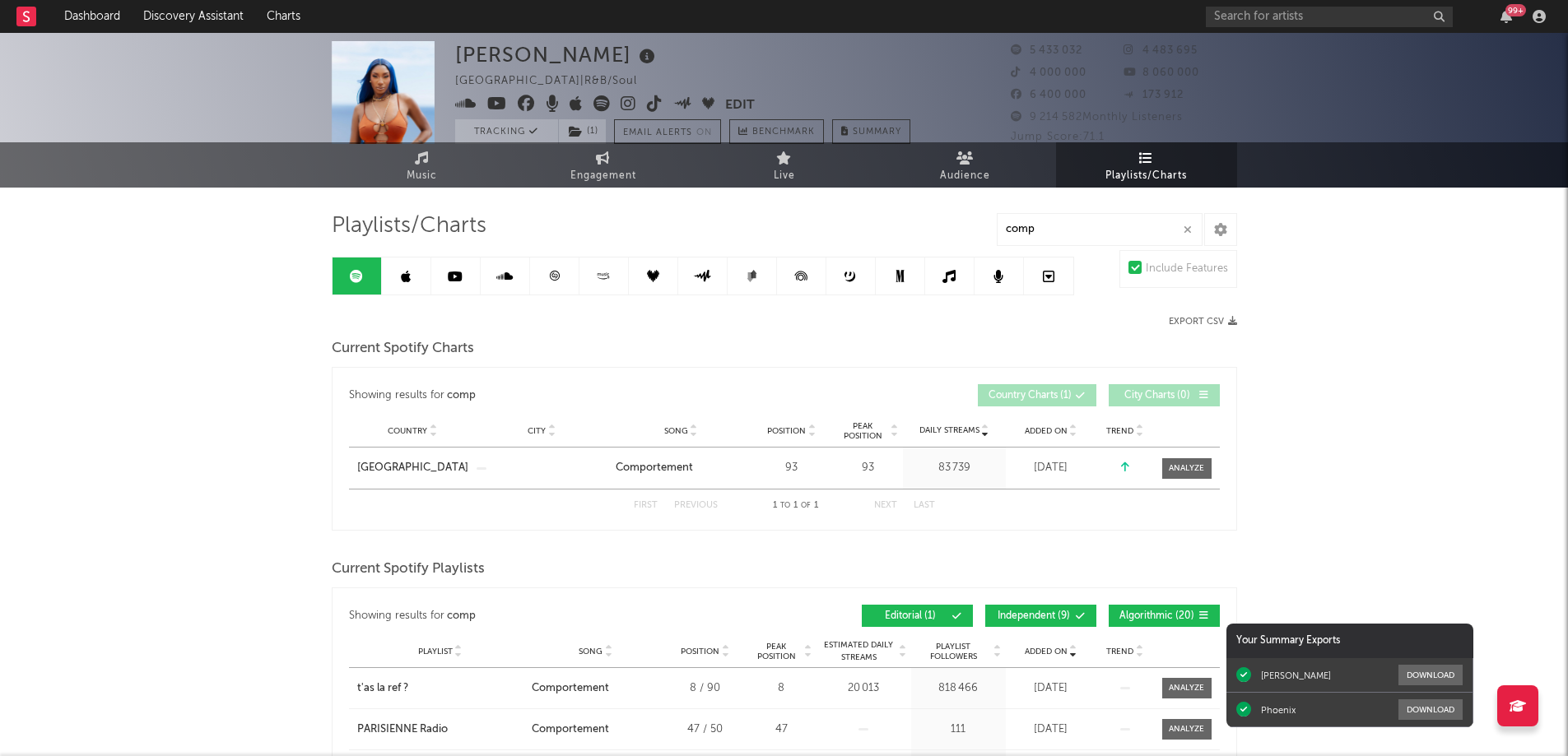
scroll to position [0, 0]
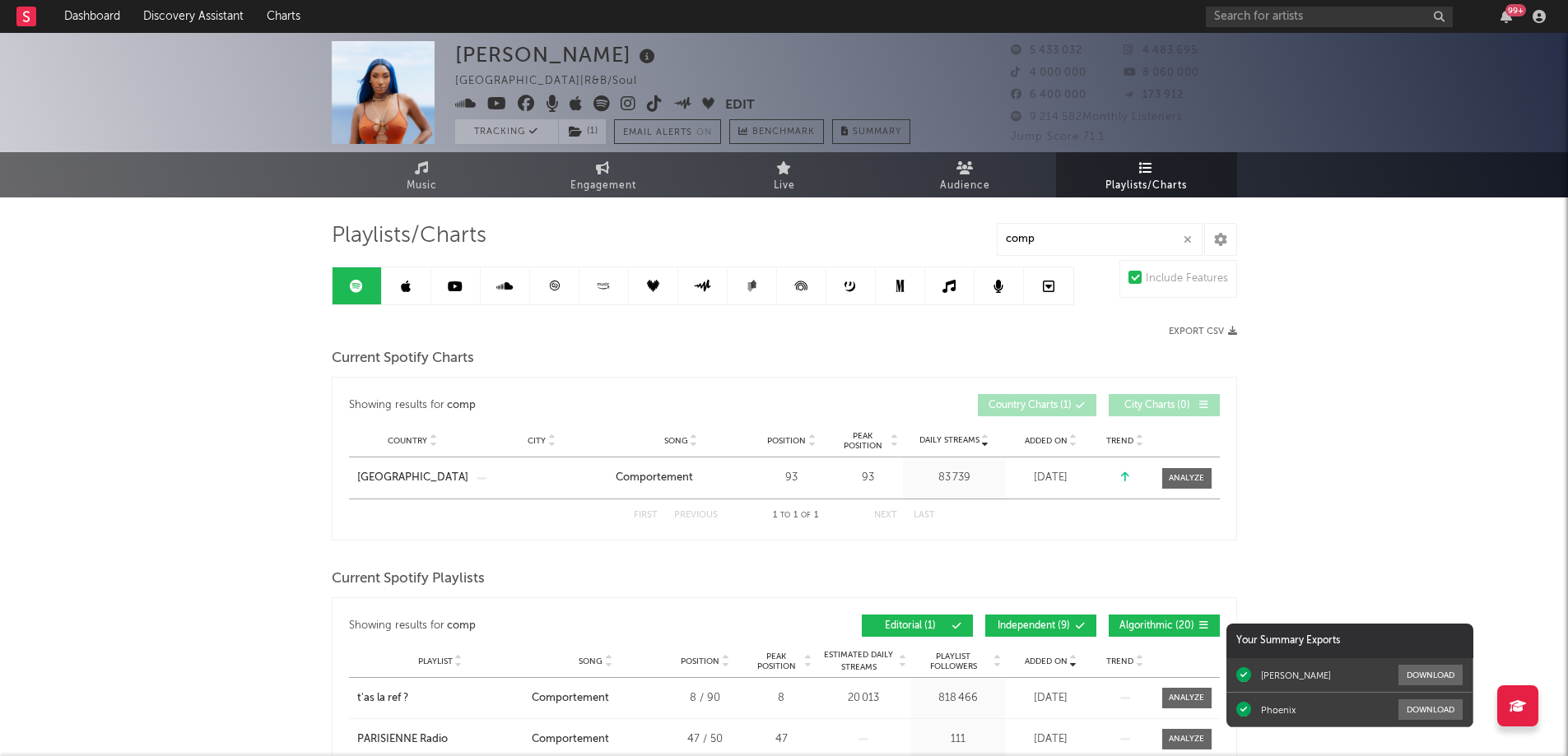
click at [560, 285] on link at bounding box center [554, 286] width 49 height 37
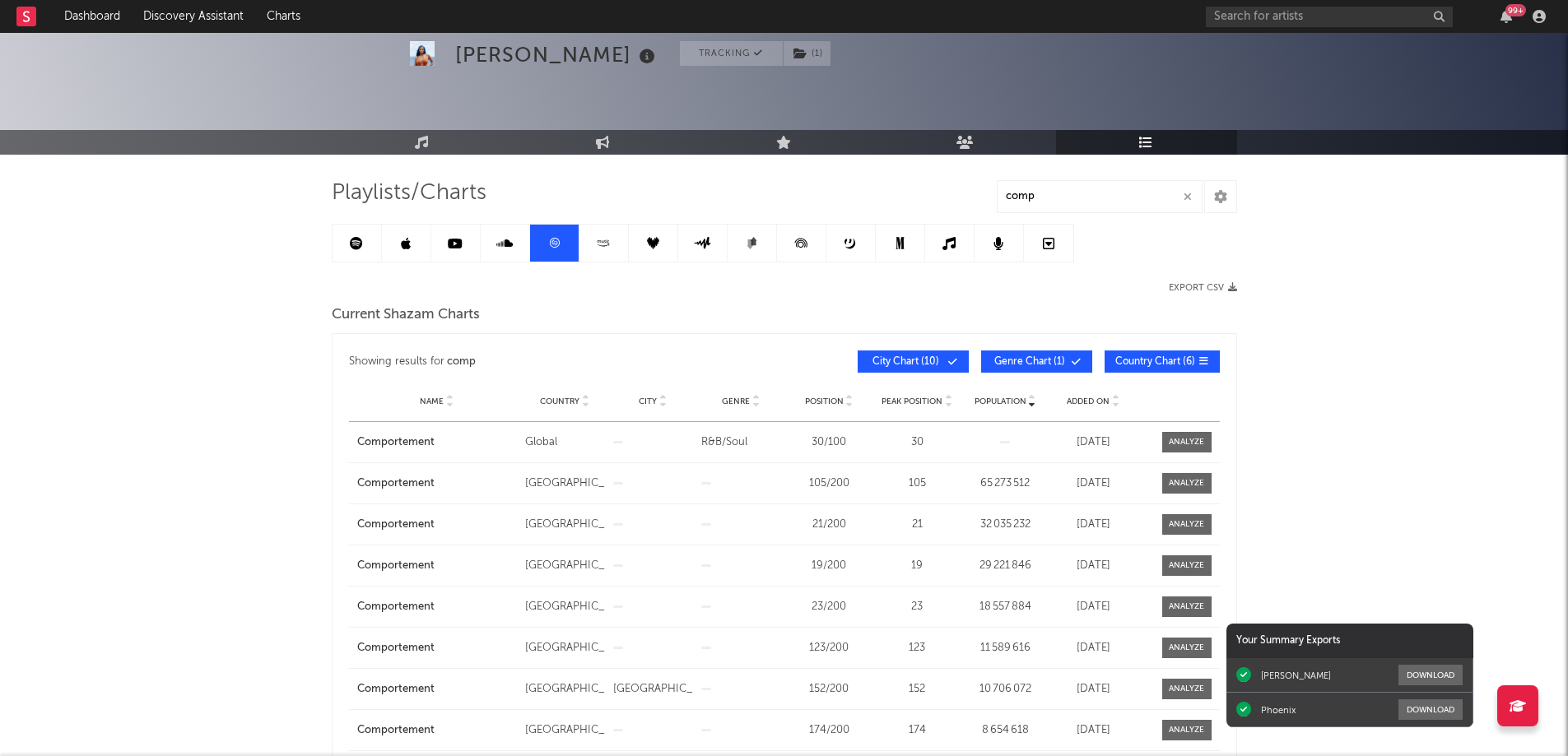
scroll to position [82, 0]
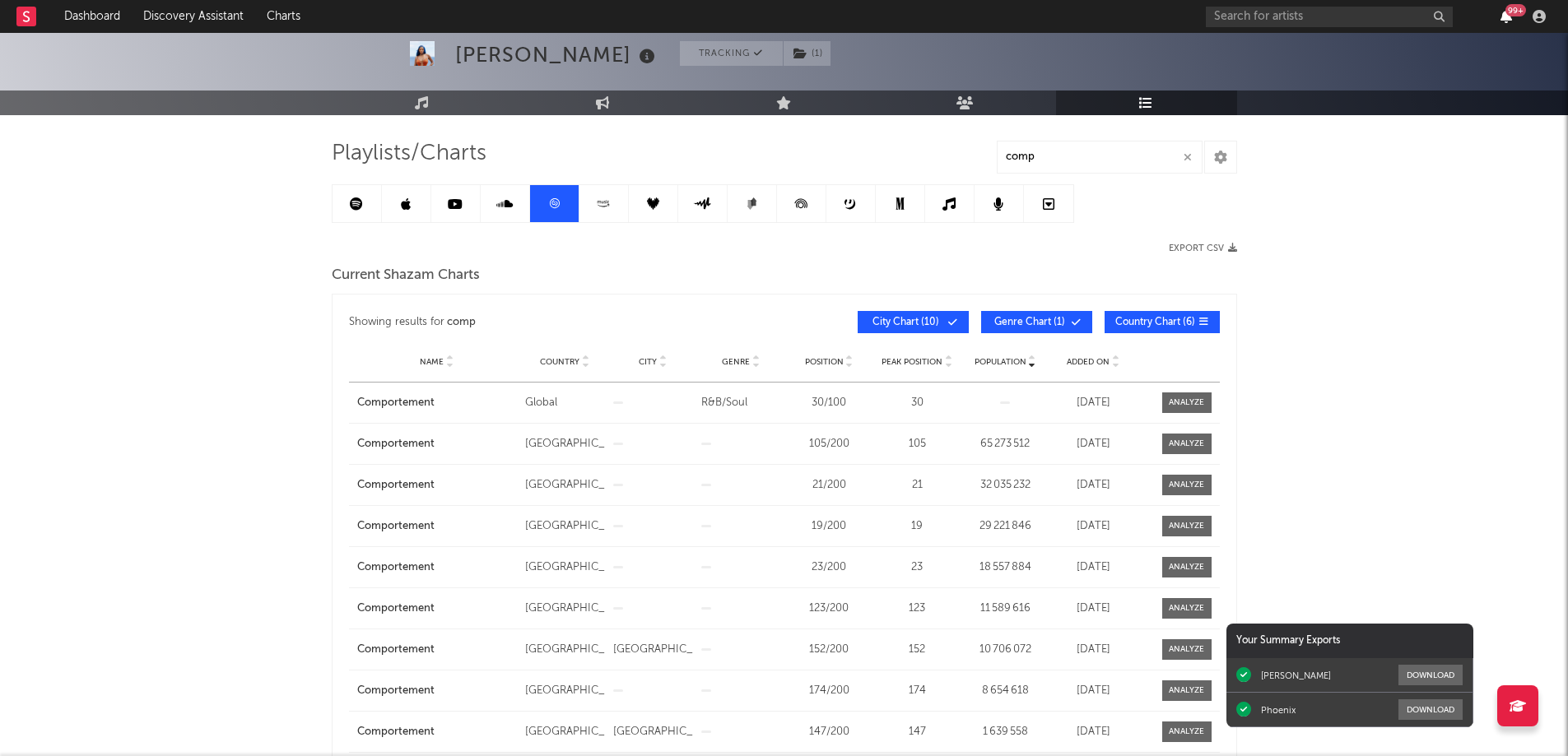
click at [1505, 12] on icon "button" at bounding box center [1506, 16] width 12 height 13
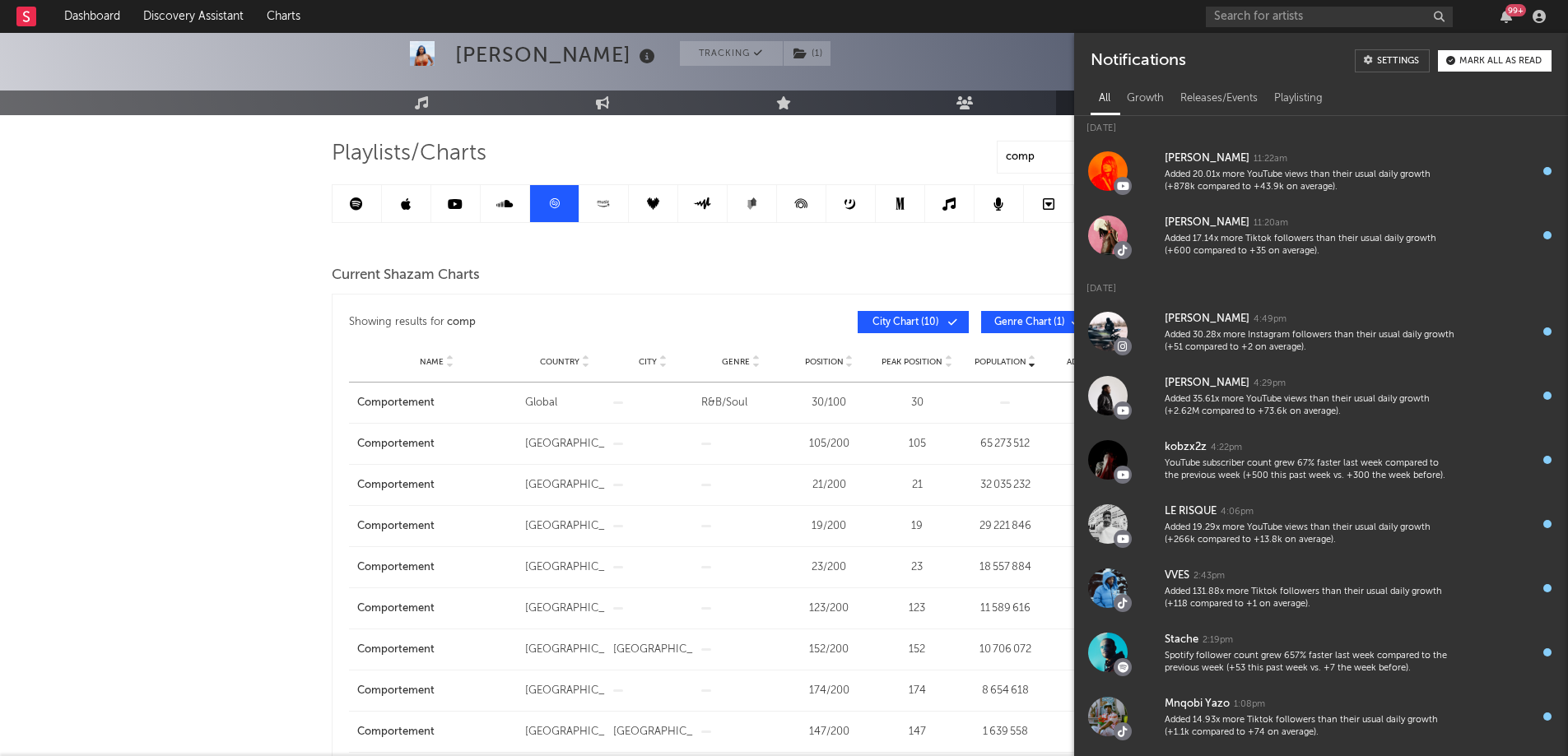
scroll to position [1, 0]
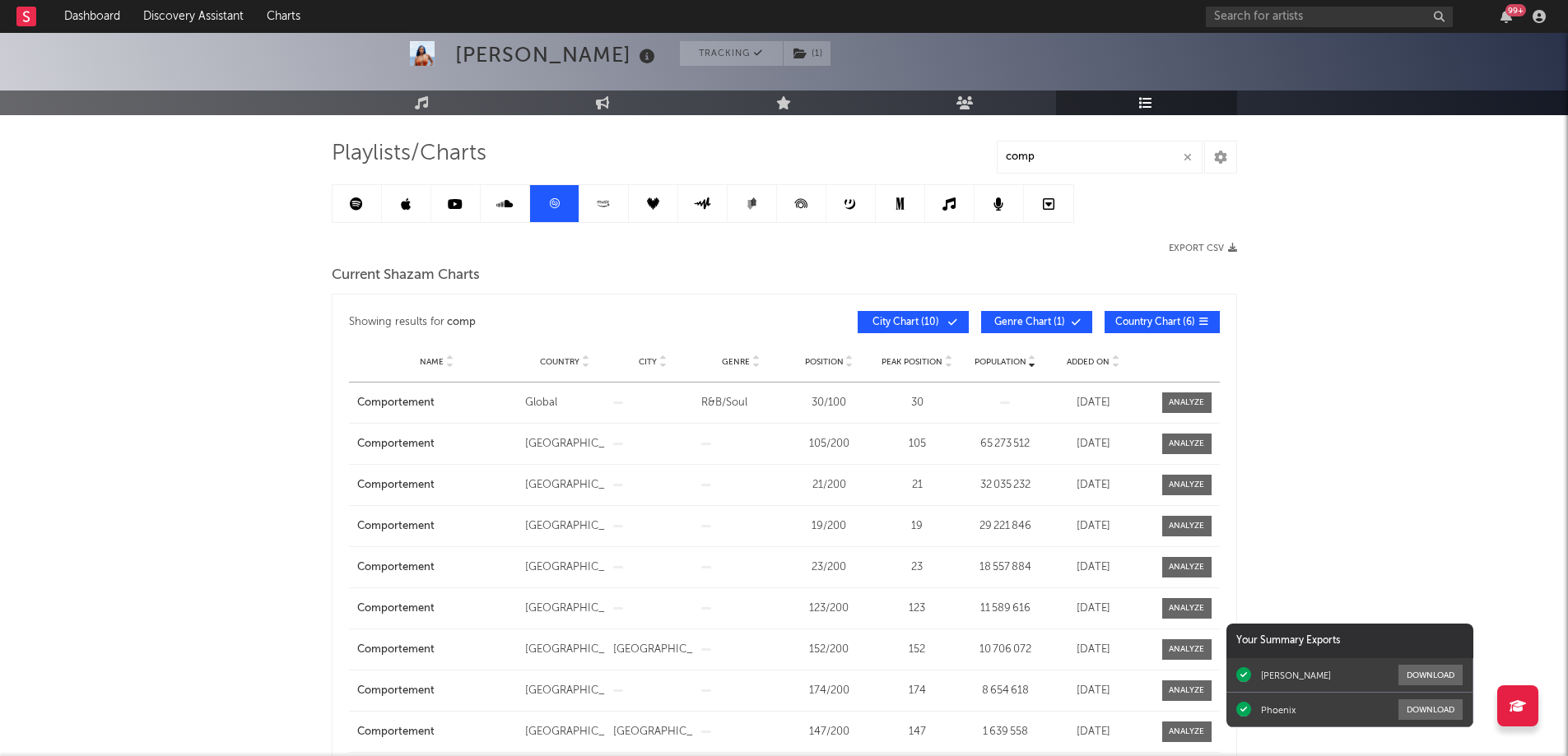
click at [222, 420] on div "Aya Nakamura Tracking ( 1 ) France | R&B/Soul Edit Tracking ( 1 ) Email Alerts …" at bounding box center [784, 619] width 1568 height 1336
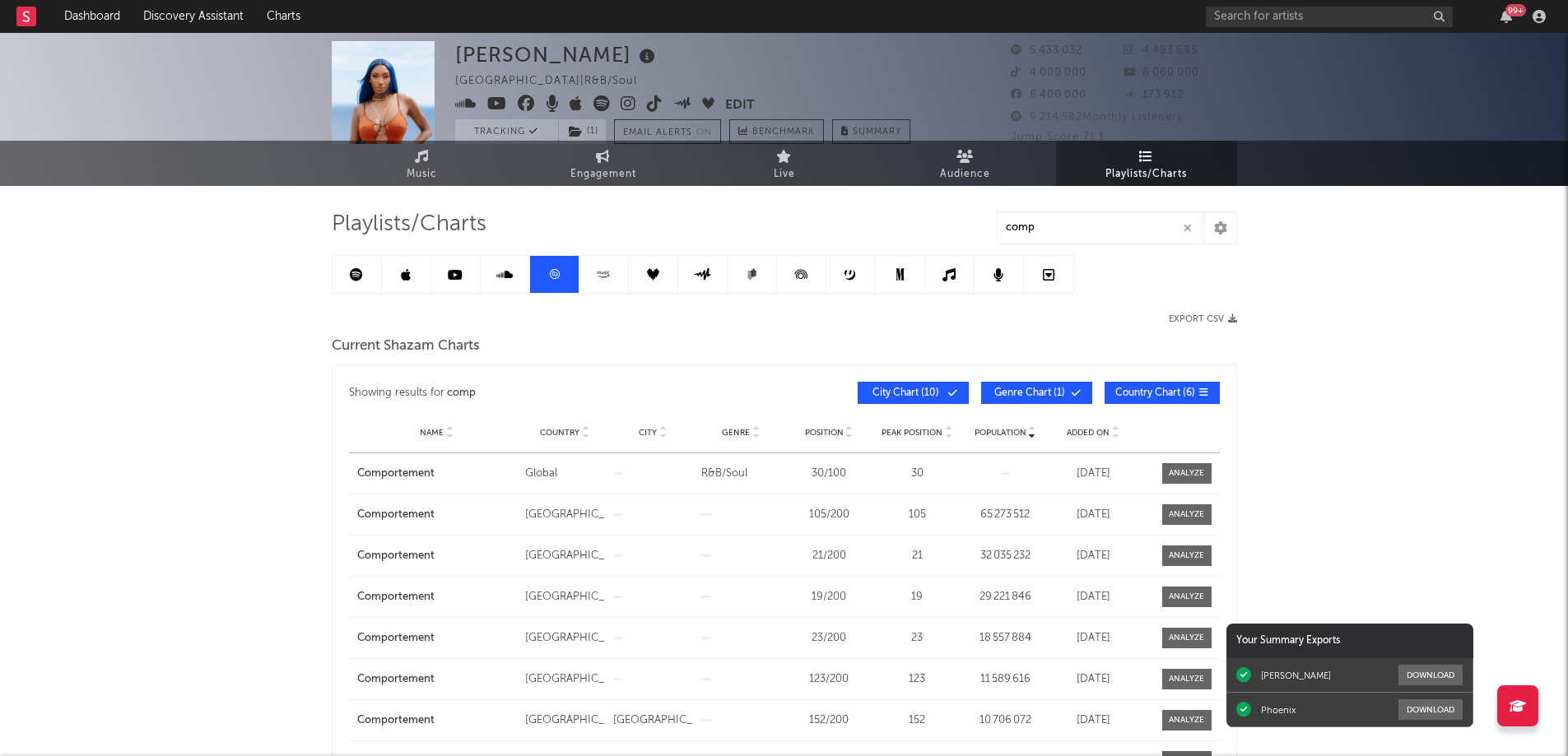
scroll to position [0, 0]
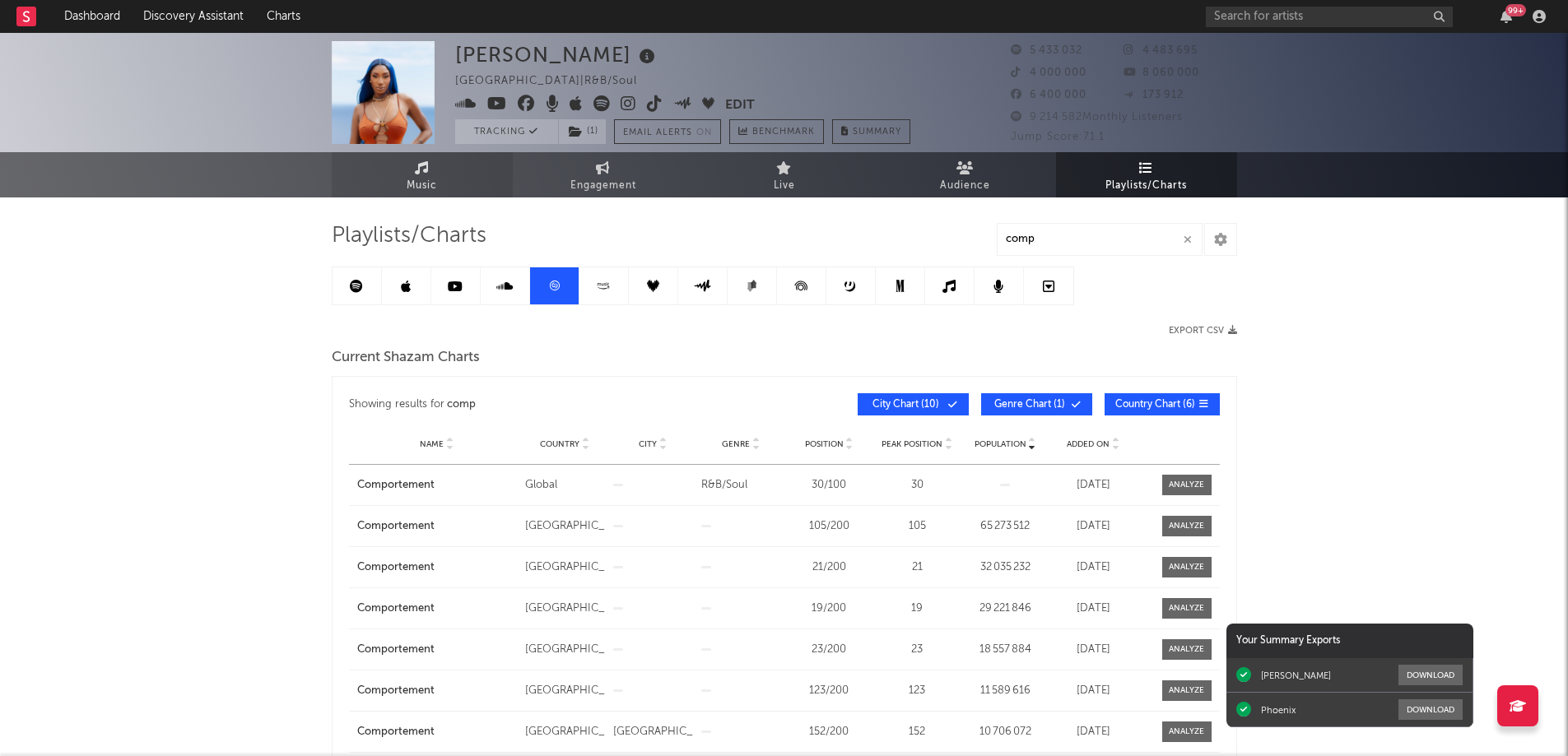
click at [427, 171] on icon at bounding box center [422, 167] width 14 height 13
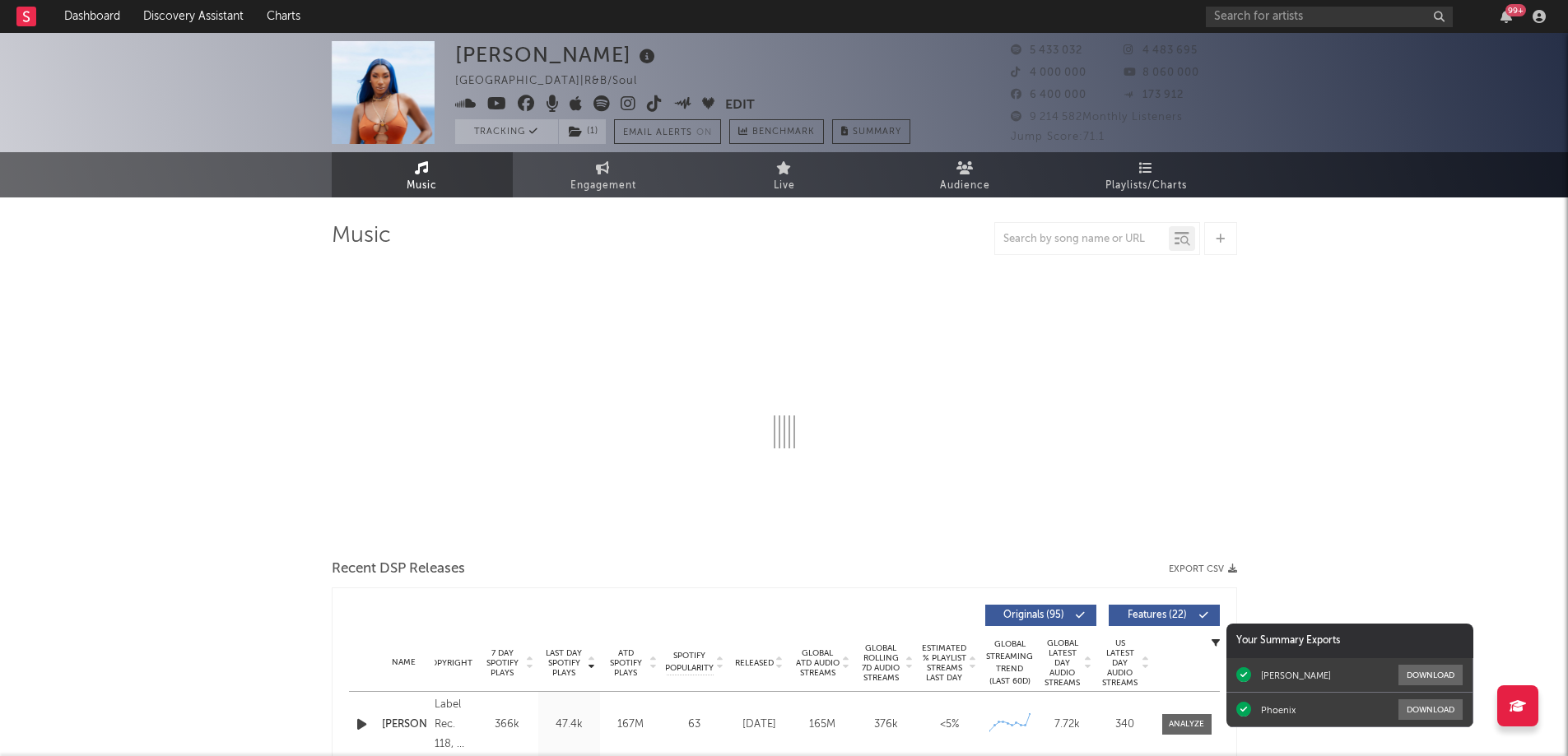
select select "6m"
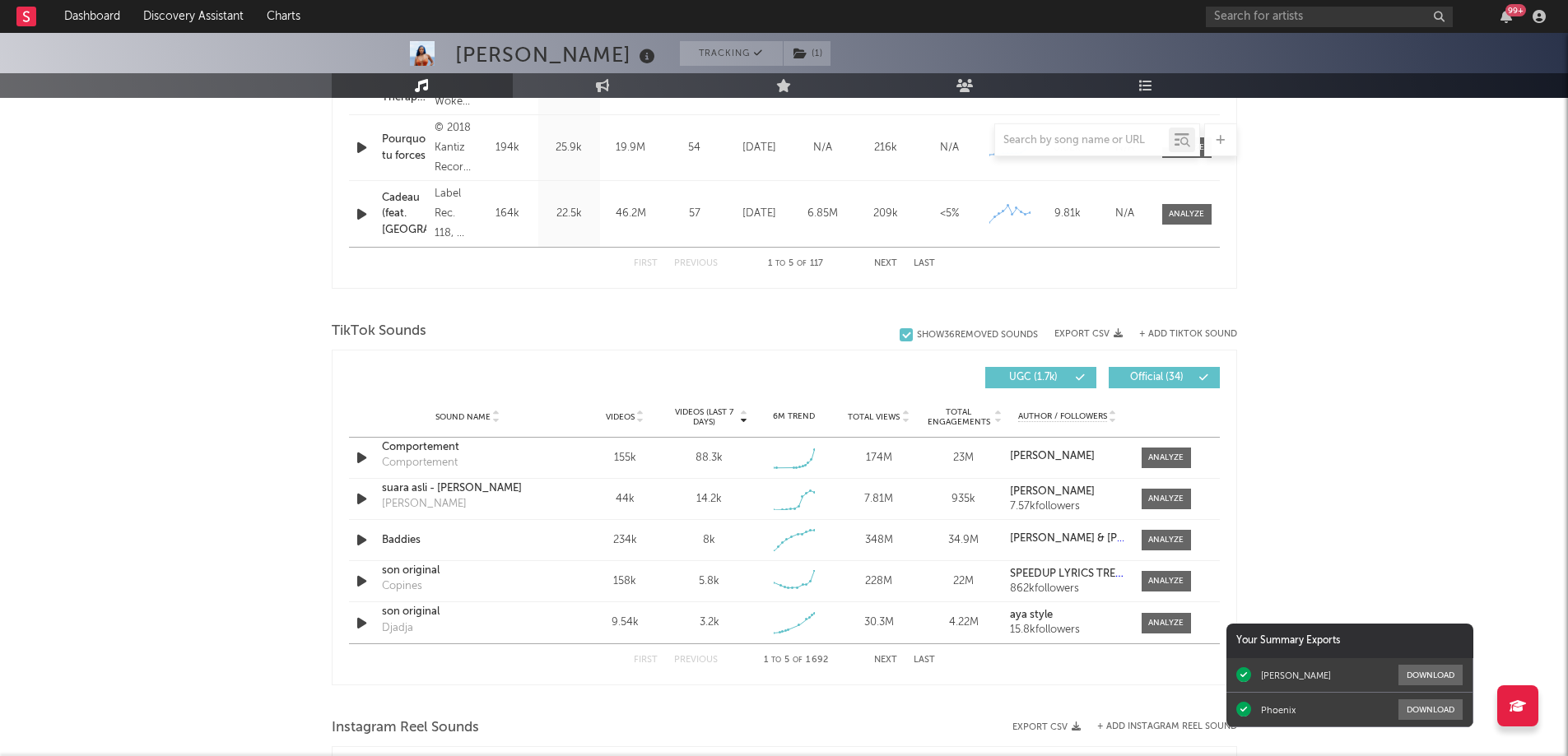
scroll to position [905, 0]
click at [1159, 454] on div at bounding box center [1166, 457] width 36 height 12
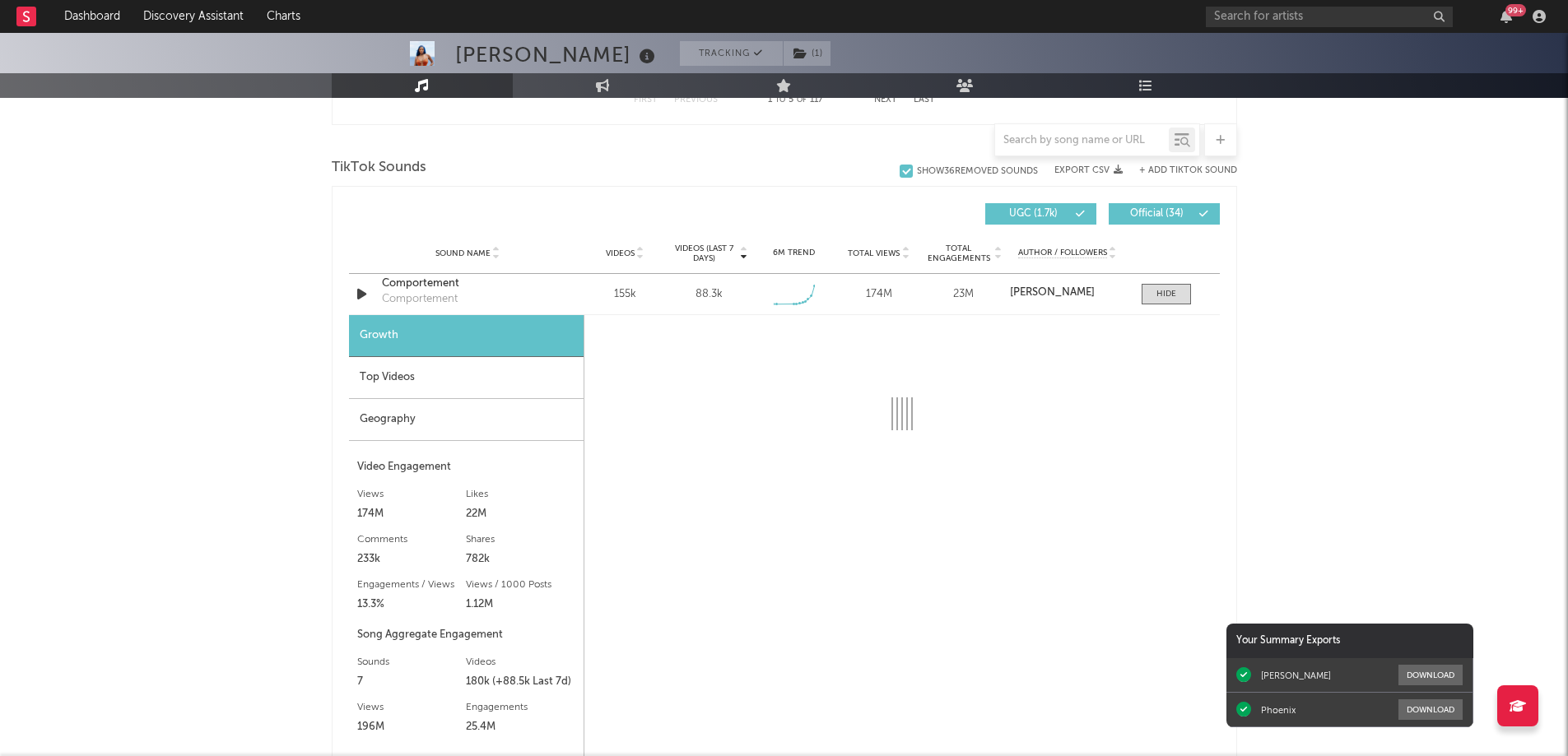
scroll to position [1069, 0]
select select "6m"
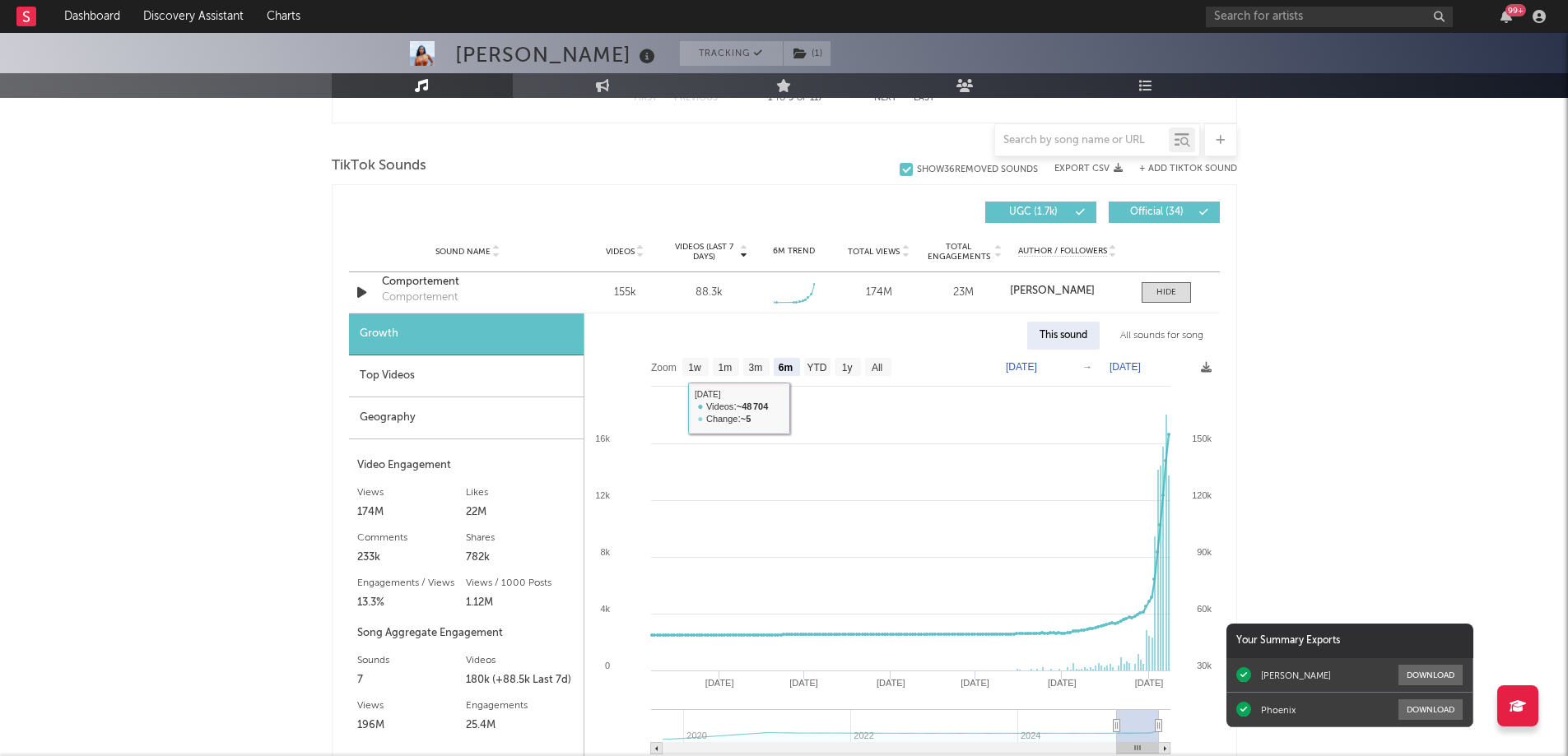
click at [478, 381] on div "Top Videos" at bounding box center [466, 376] width 234 height 42
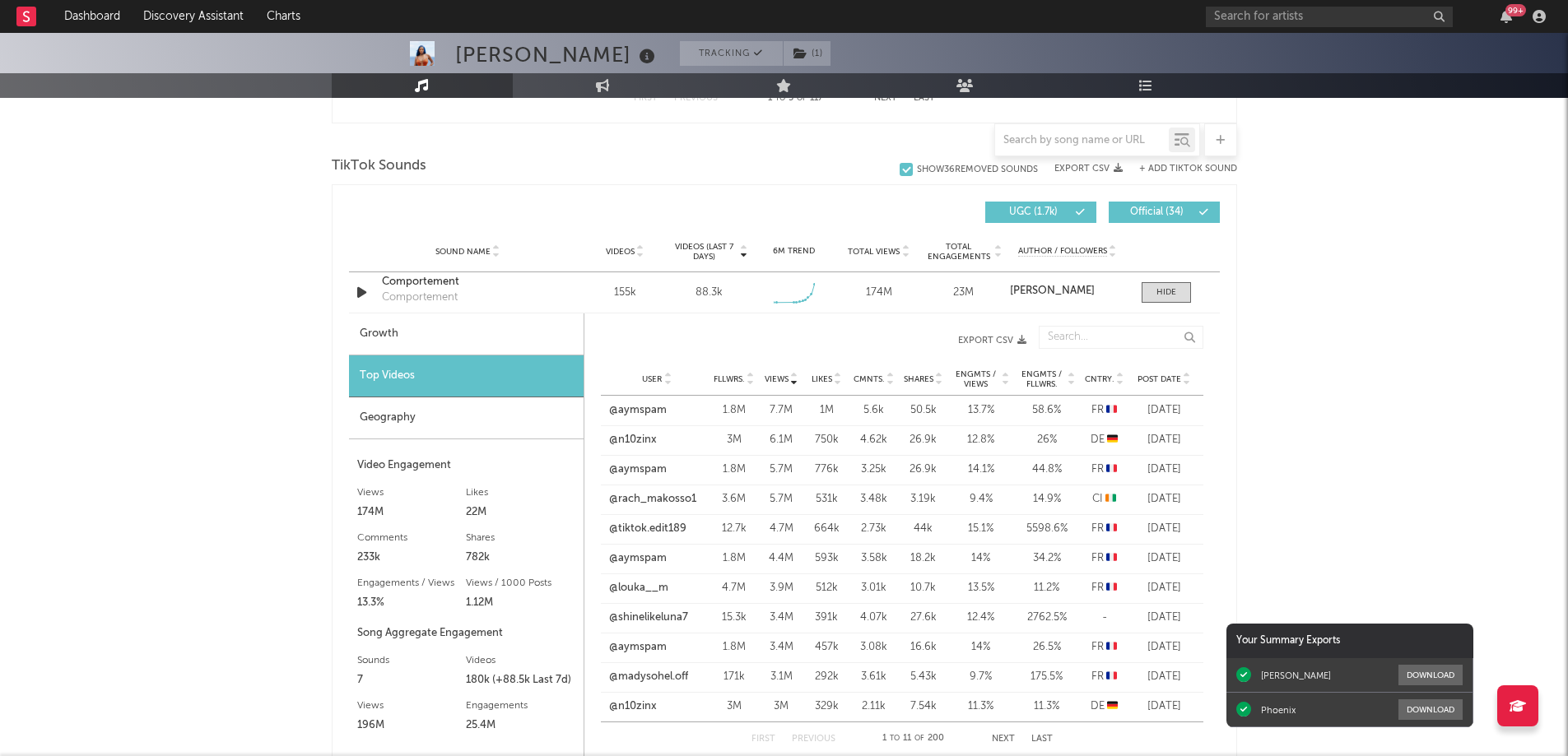
click at [1171, 378] on span "Post Date" at bounding box center [1159, 378] width 44 height 10
click at [645, 558] on link "@elikkuu" at bounding box center [631, 558] width 45 height 16
click at [632, 590] on link "@p1kabos" at bounding box center [633, 588] width 50 height 16
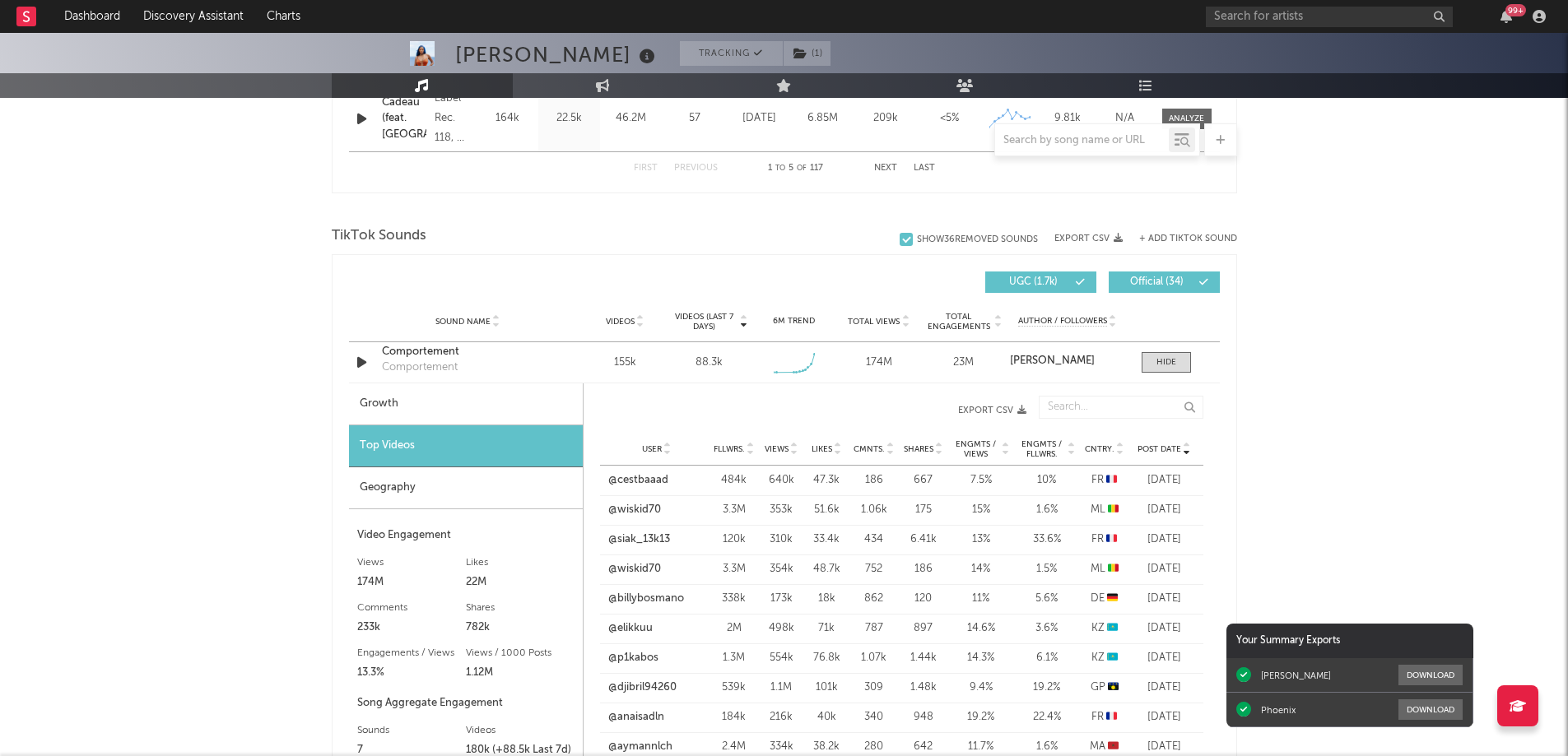
scroll to position [905, 0]
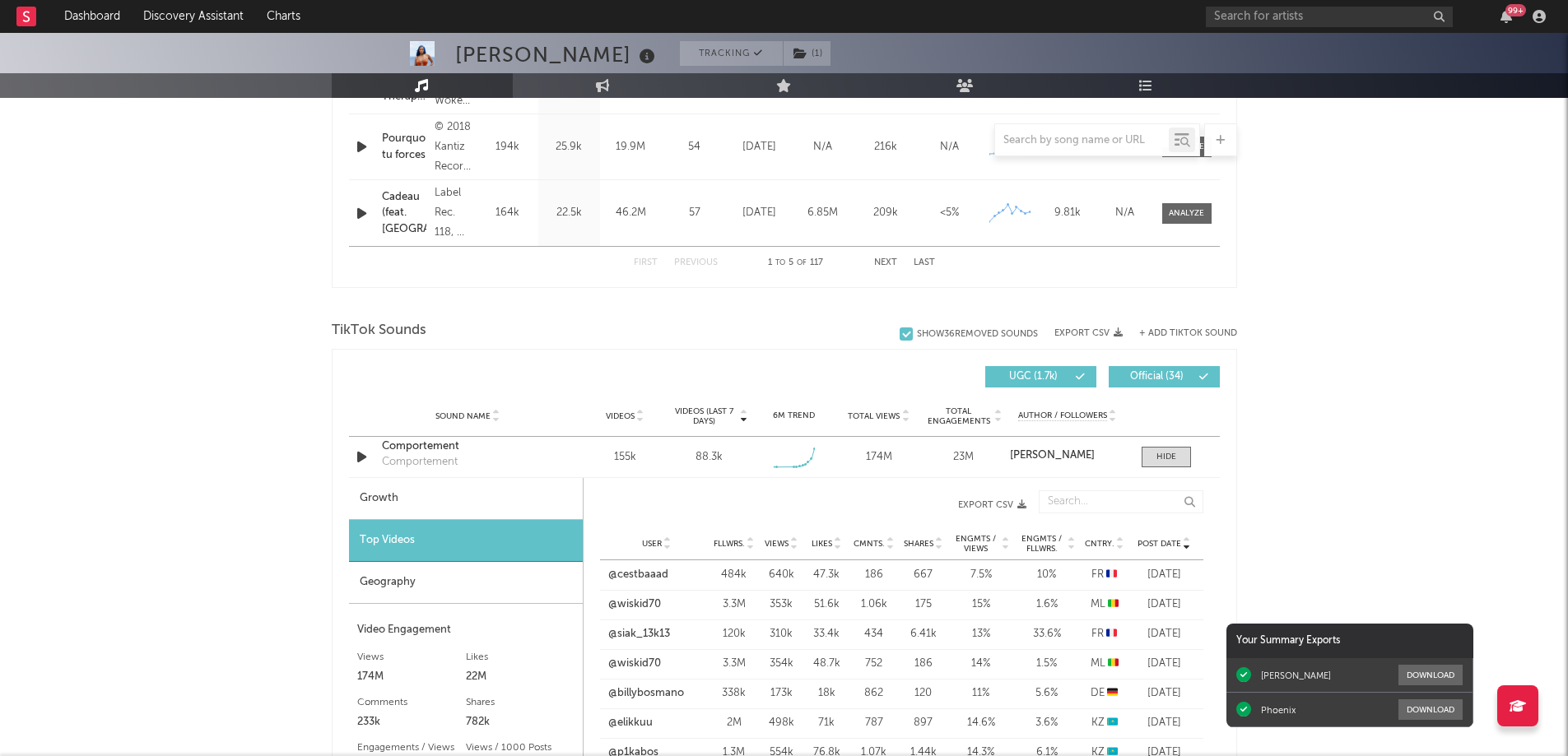
click at [426, 495] on div "Growth" at bounding box center [466, 499] width 233 height 42
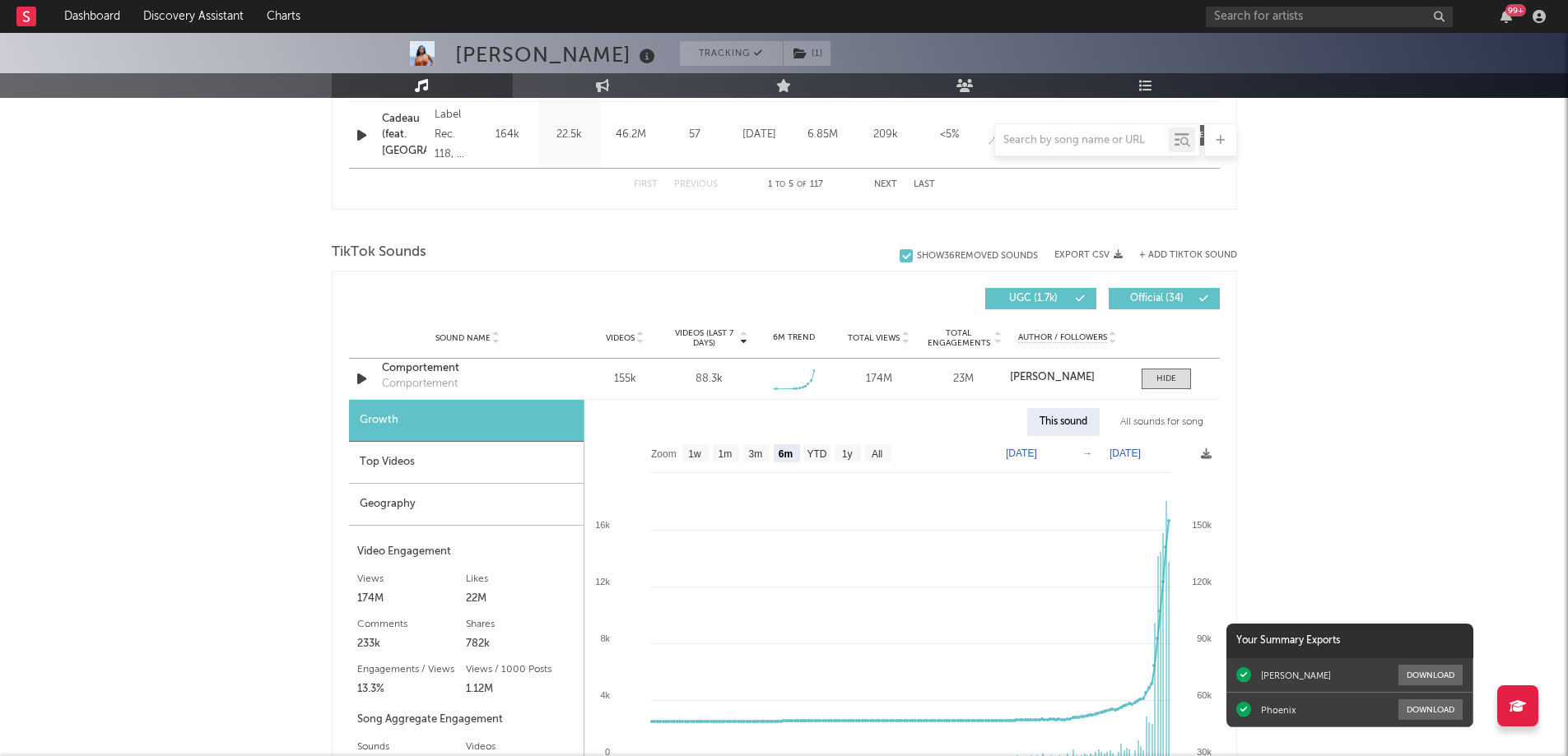
scroll to position [1069, 0]
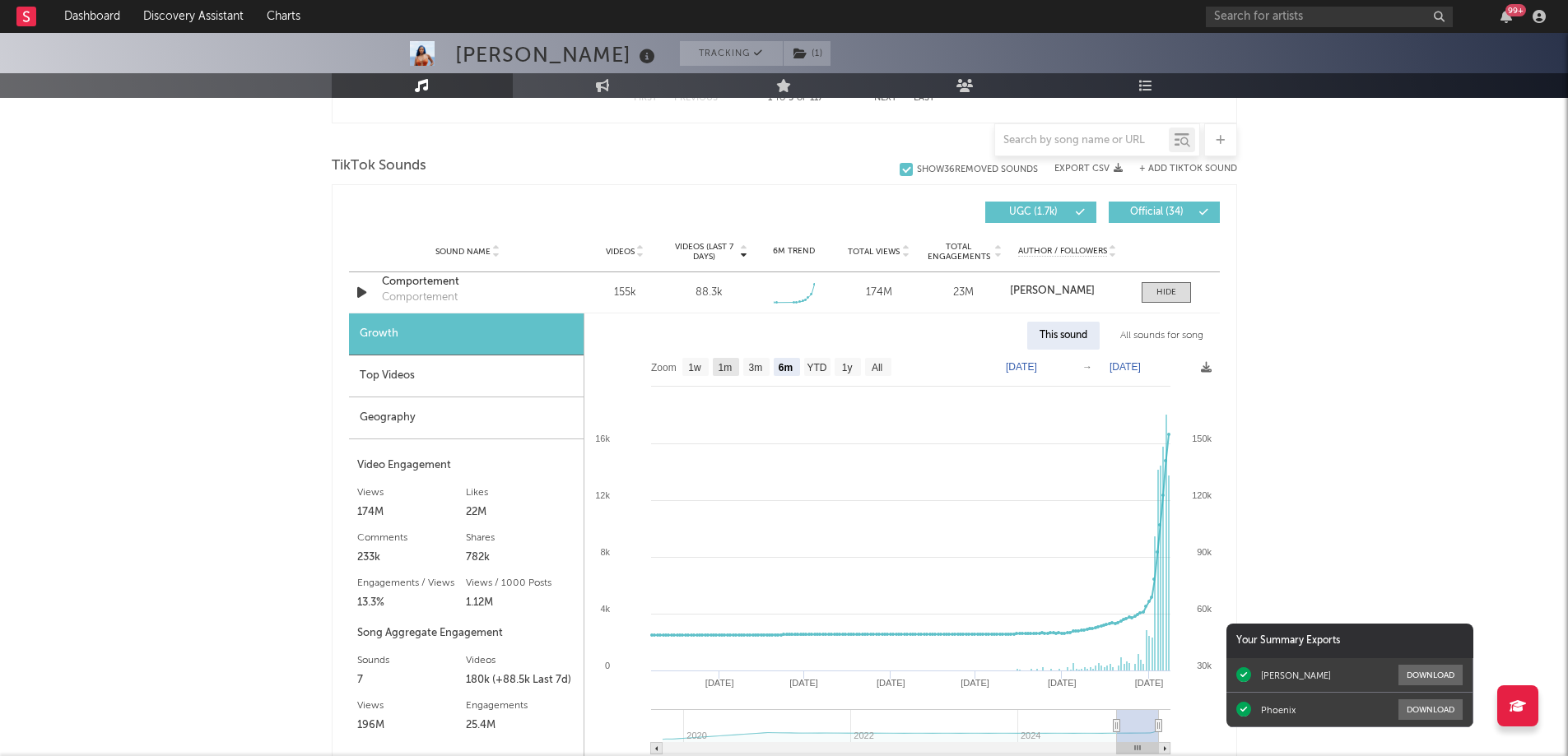
click at [731, 371] on text "1m" at bounding box center [725, 367] width 14 height 12
select select "1m"
type input "[DATE]"
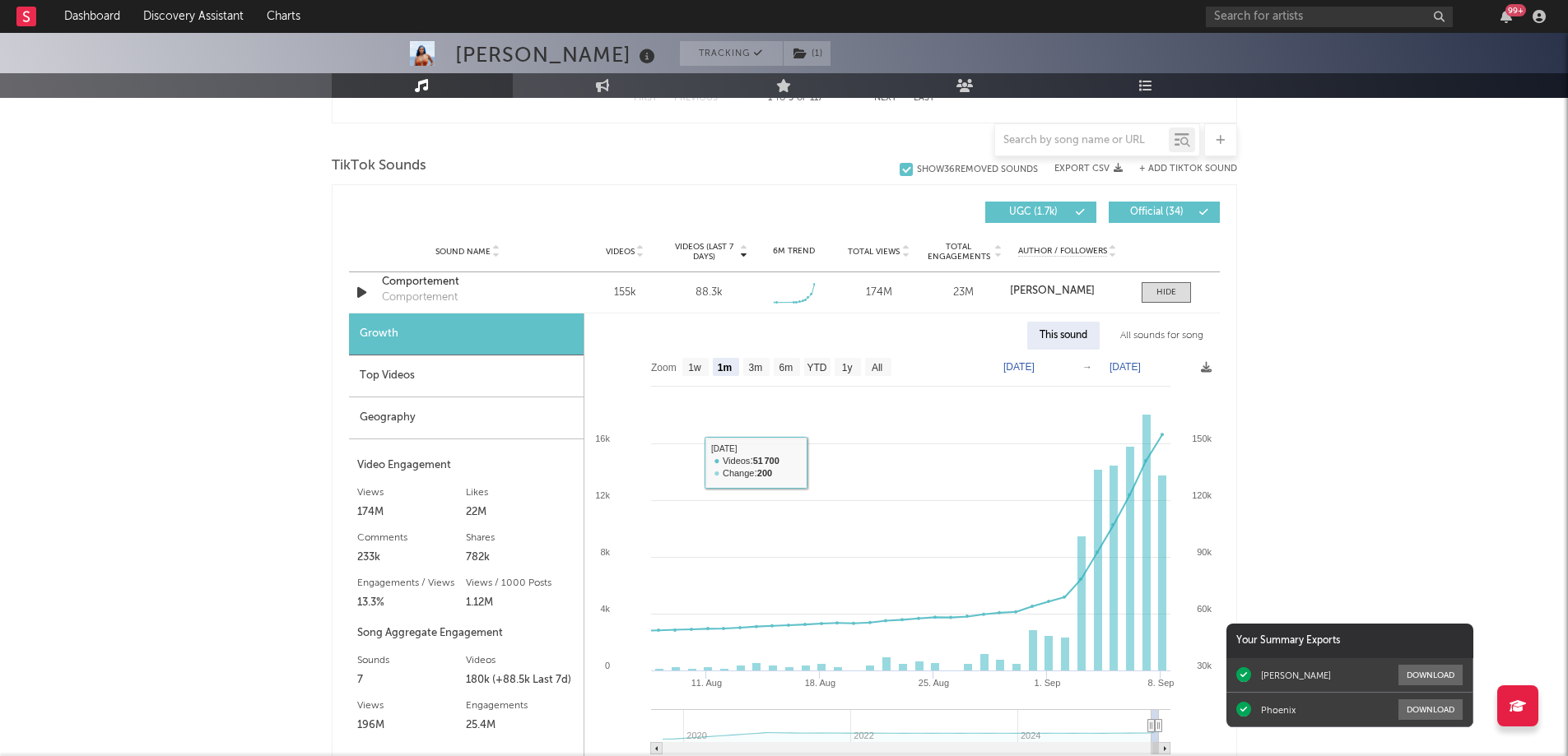
click at [519, 418] on div "Geography" at bounding box center [466, 418] width 234 height 42
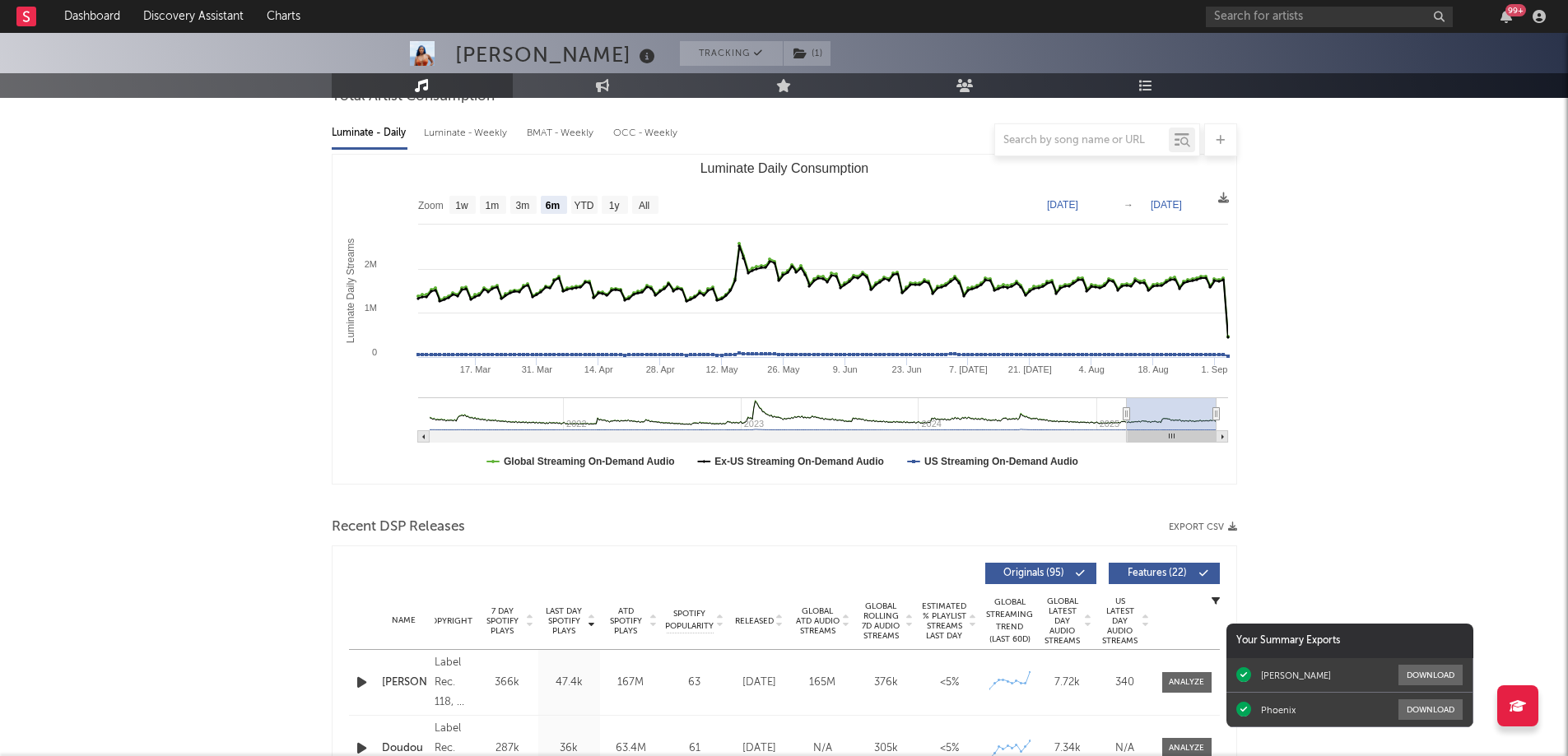
scroll to position [165, 0]
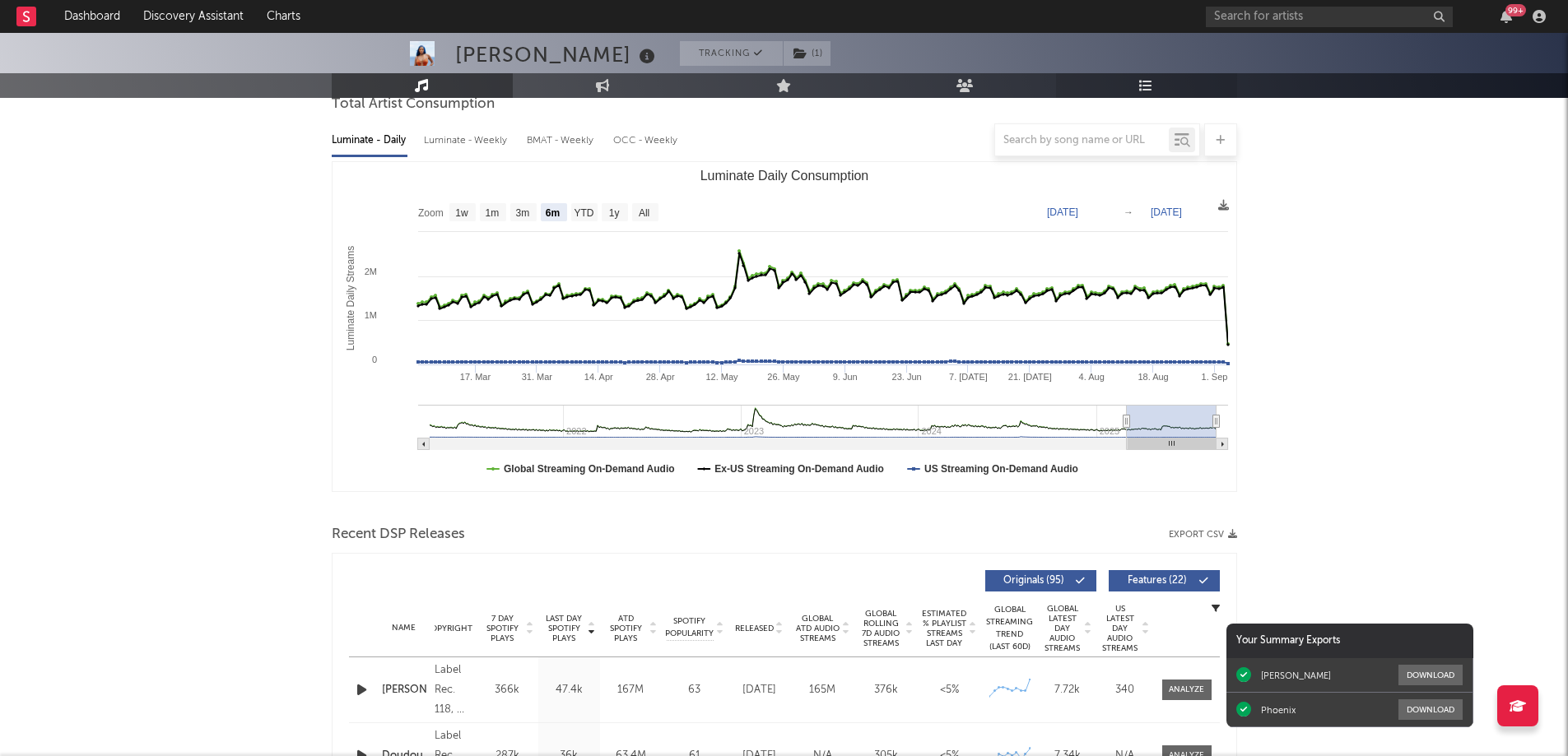
click at [1136, 77] on link "Playlists/Charts" at bounding box center [1146, 85] width 181 height 25
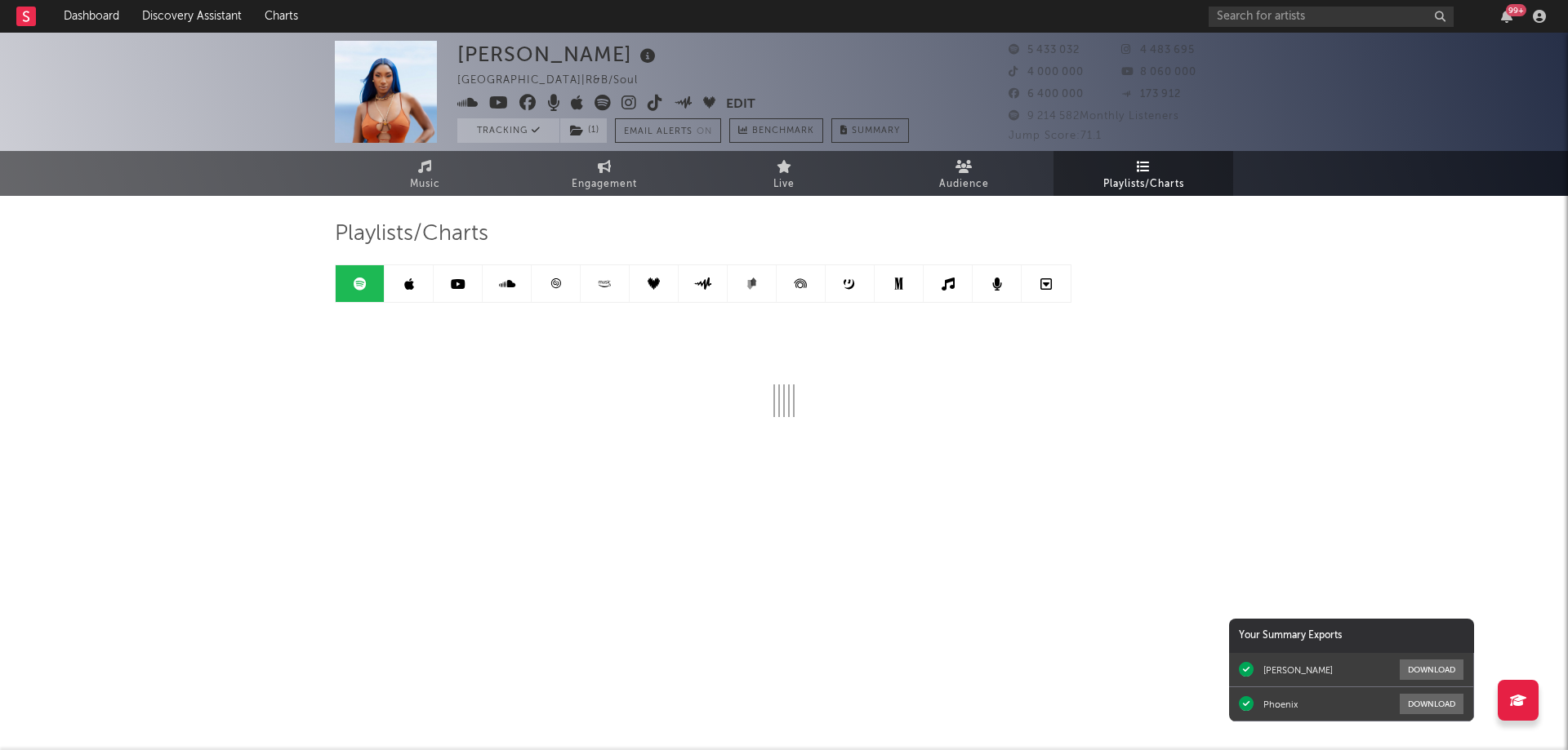
click at [413, 284] on link at bounding box center [408, 284] width 49 height 37
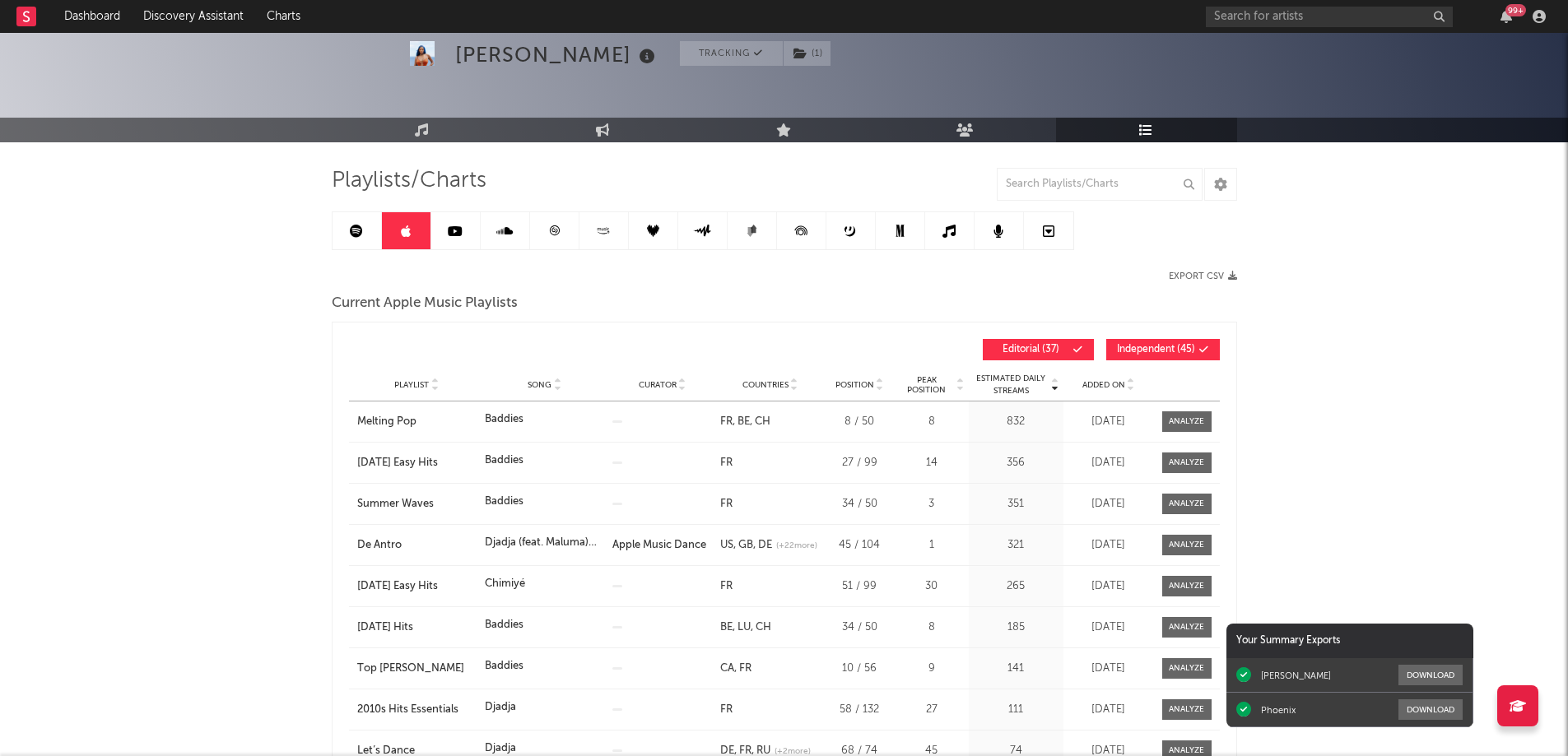
scroll to position [82, 0]
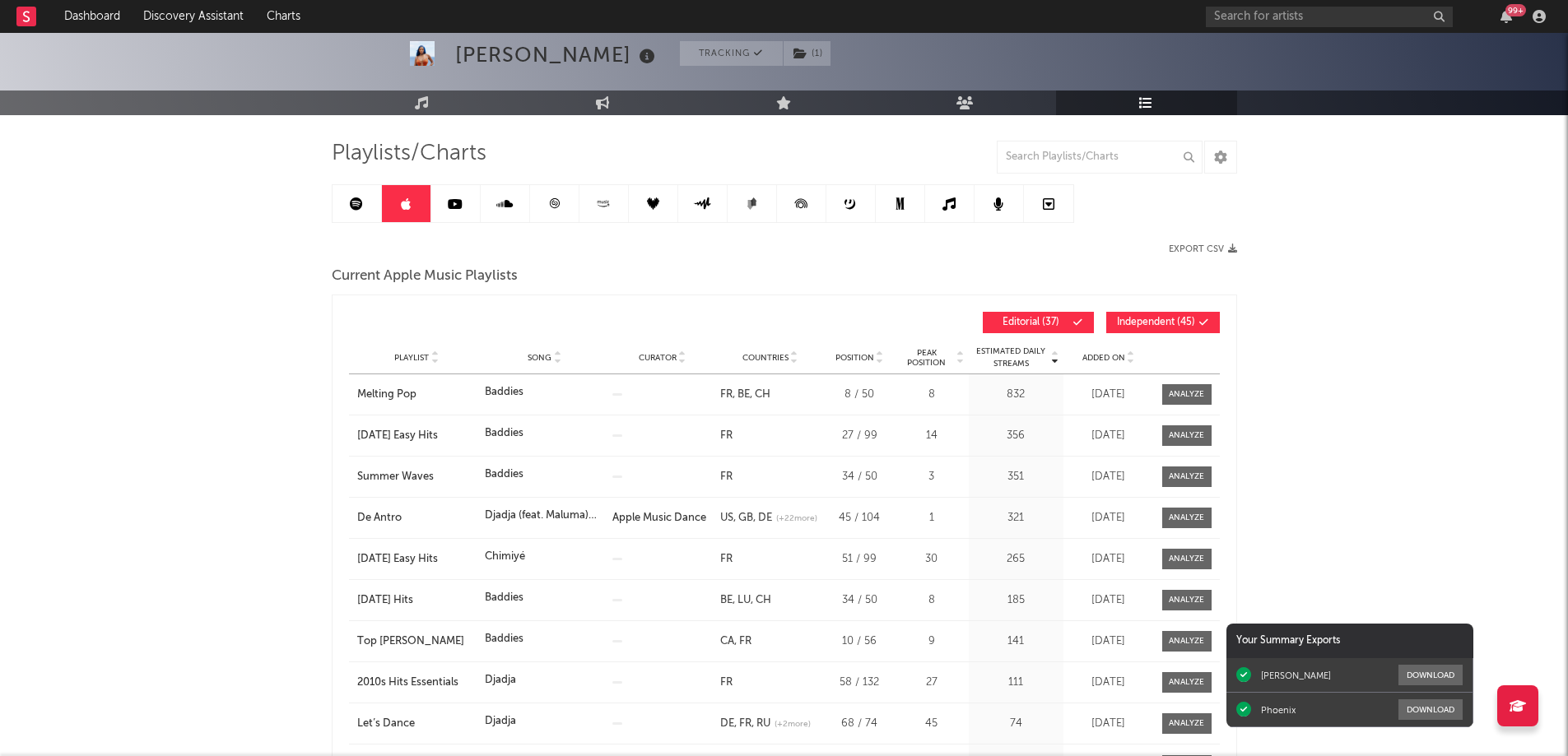
click at [555, 202] on icon at bounding box center [554, 204] width 12 height 12
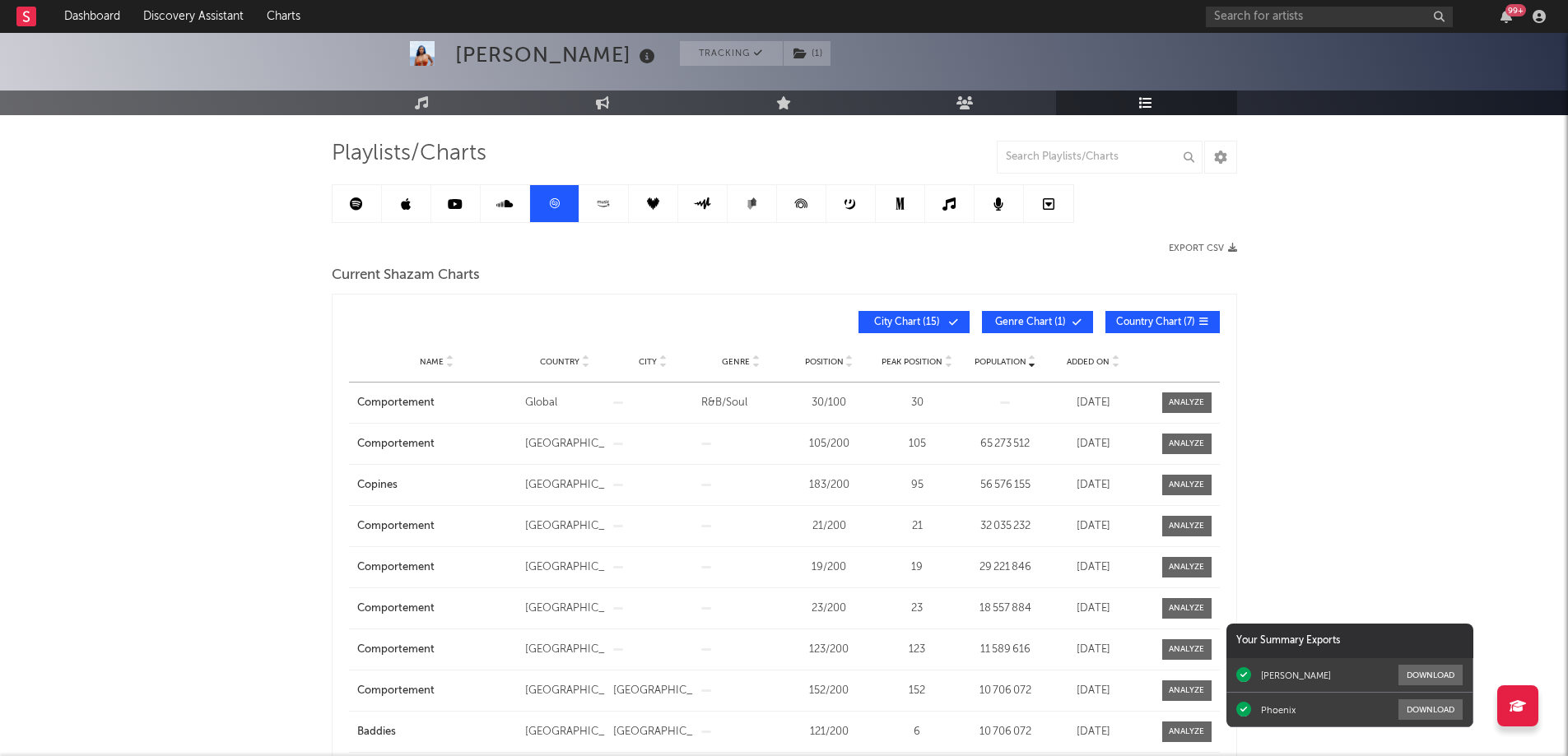
click at [1087, 359] on span "Added On" at bounding box center [1088, 362] width 43 height 10
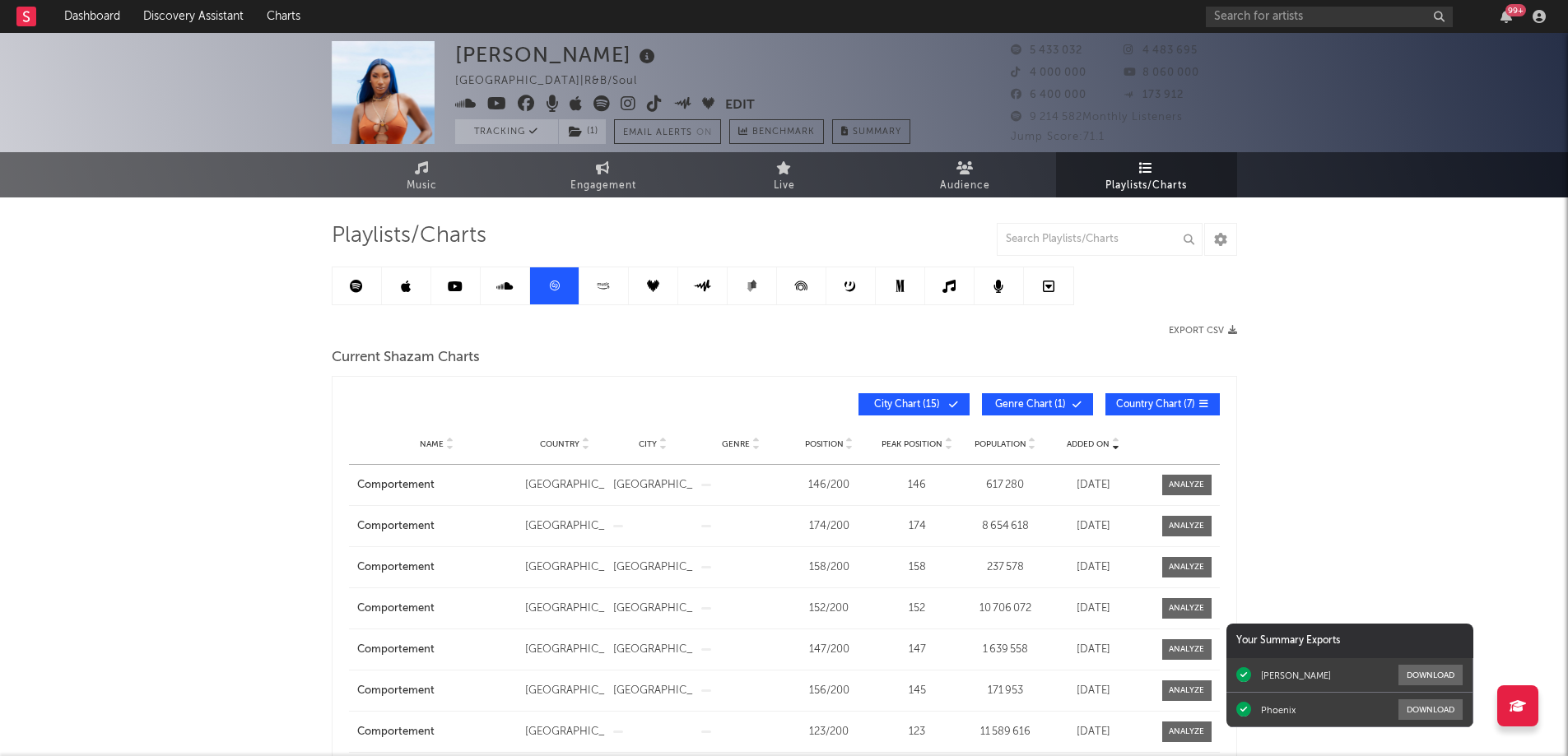
click at [353, 285] on icon at bounding box center [356, 286] width 13 height 13
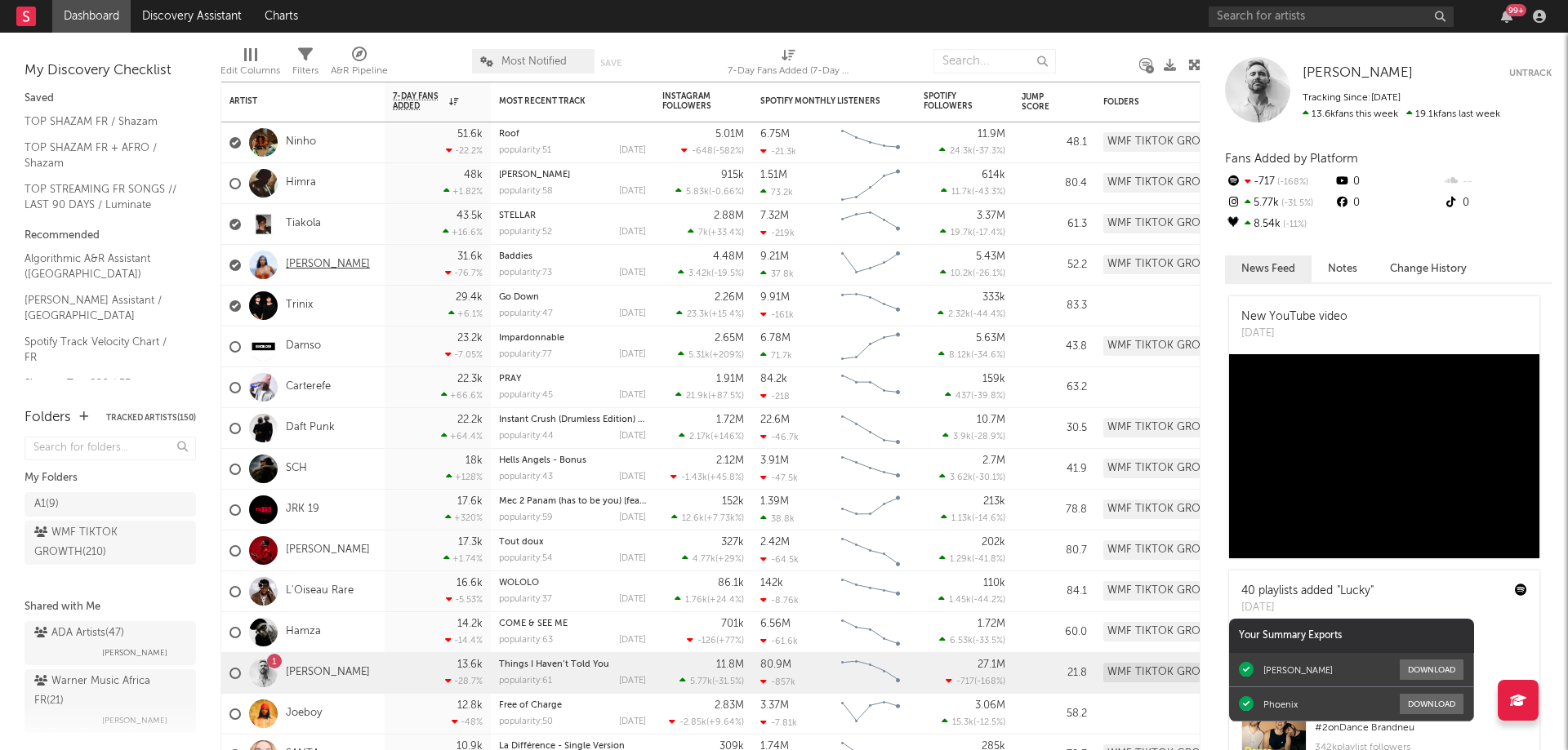
click at [327, 266] on link "[PERSON_NAME]" at bounding box center [327, 265] width 84 height 14
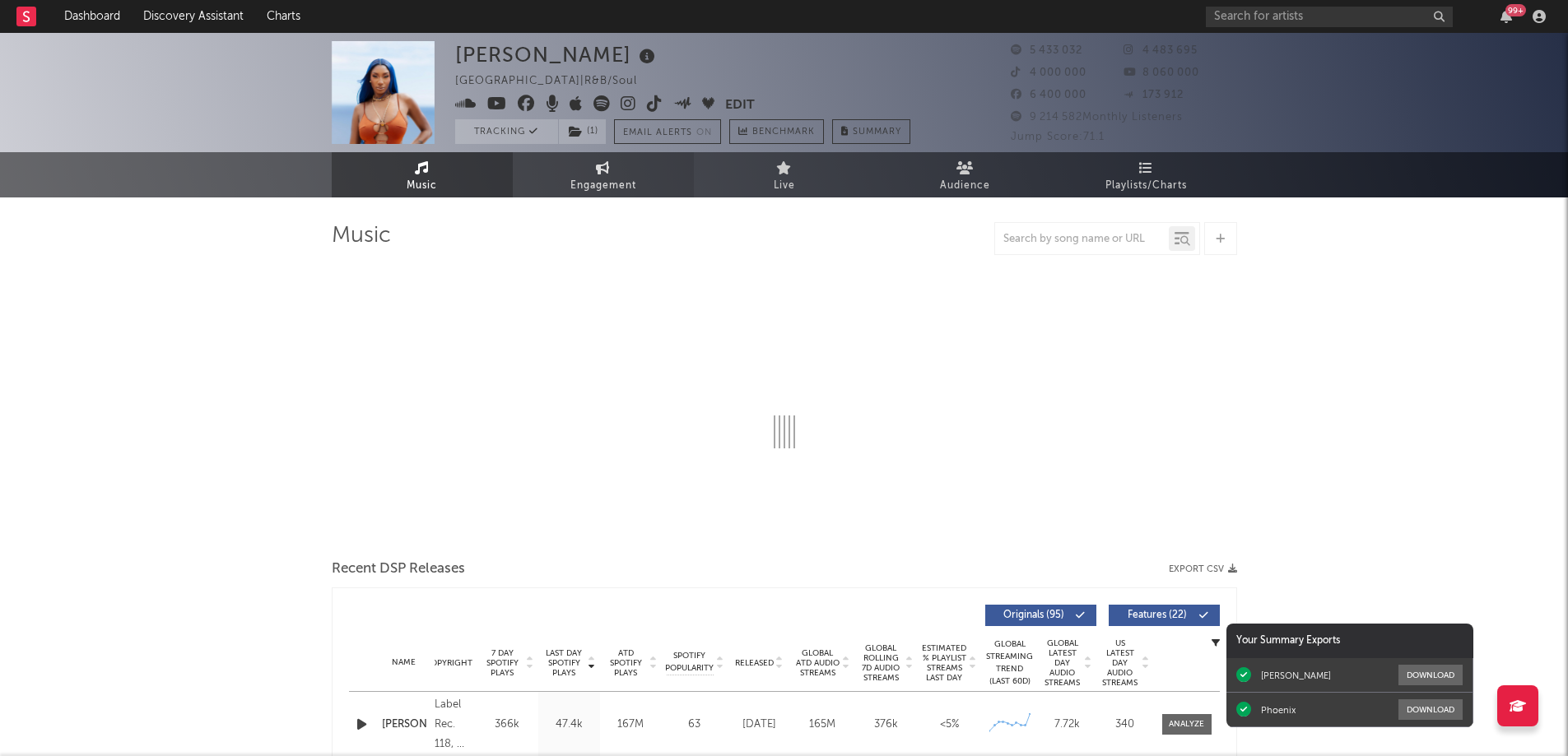
select select "6m"
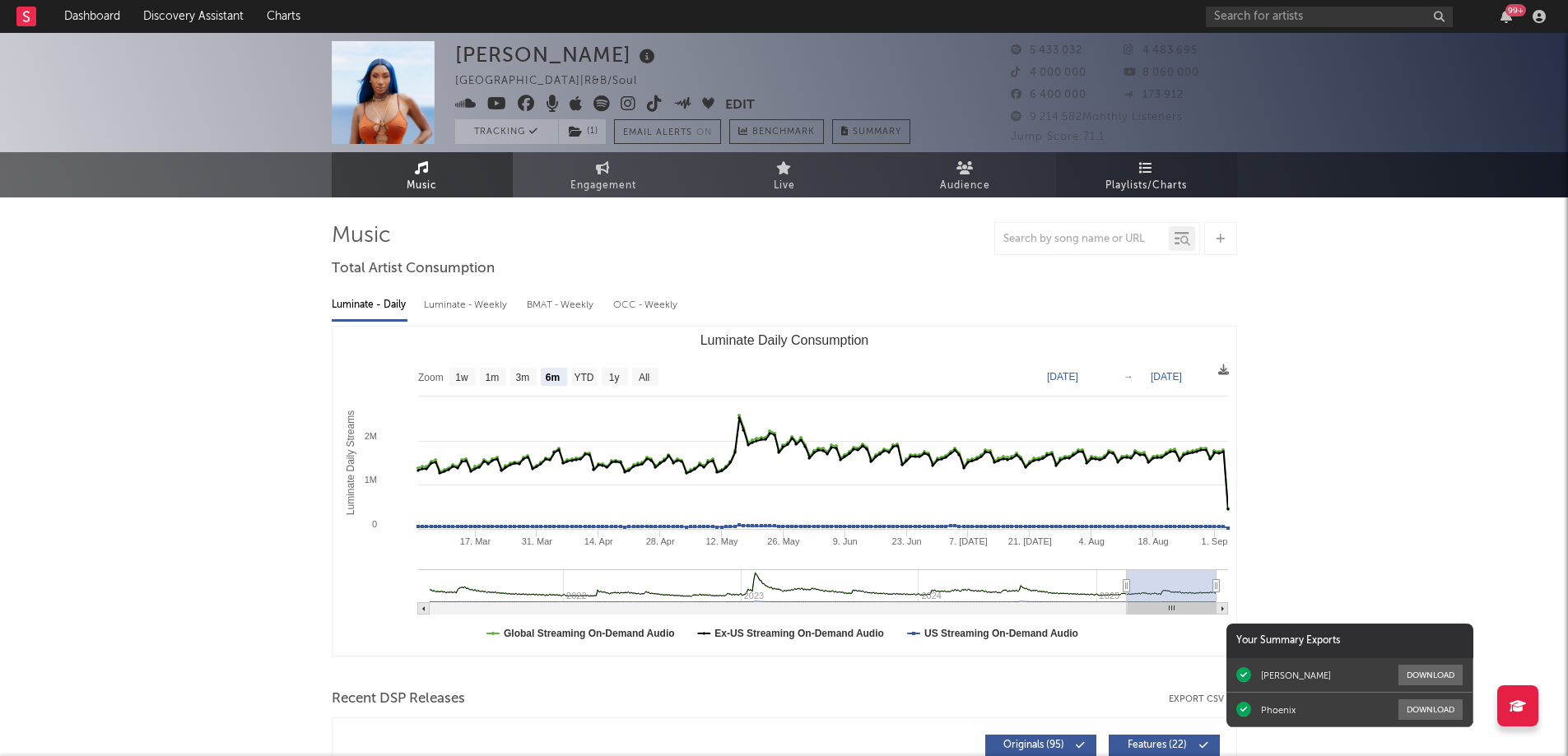
click at [1167, 175] on link "Playlists/Charts" at bounding box center [1146, 175] width 181 height 45
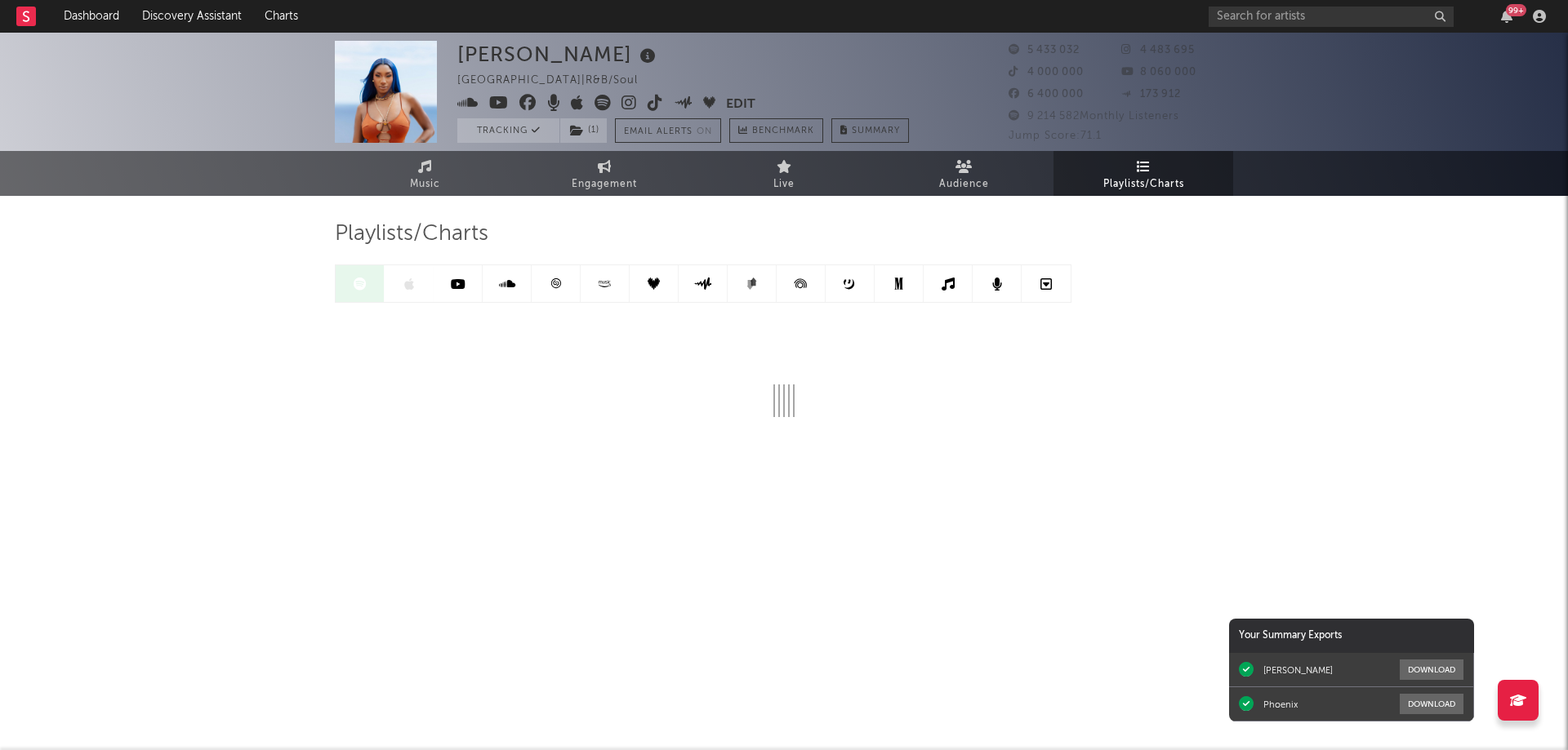
click at [552, 285] on icon at bounding box center [556, 284] width 12 height 12
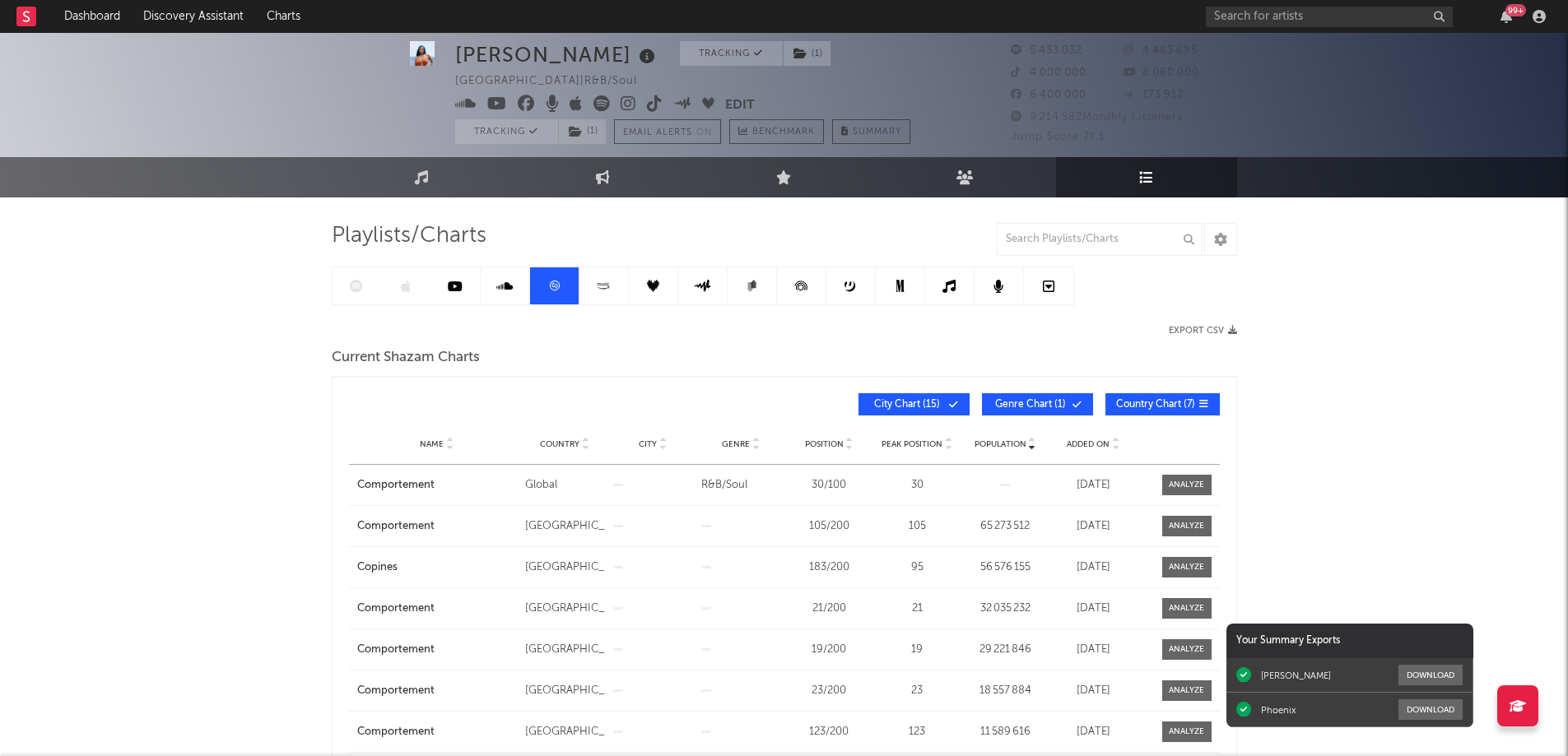
scroll to position [82, 0]
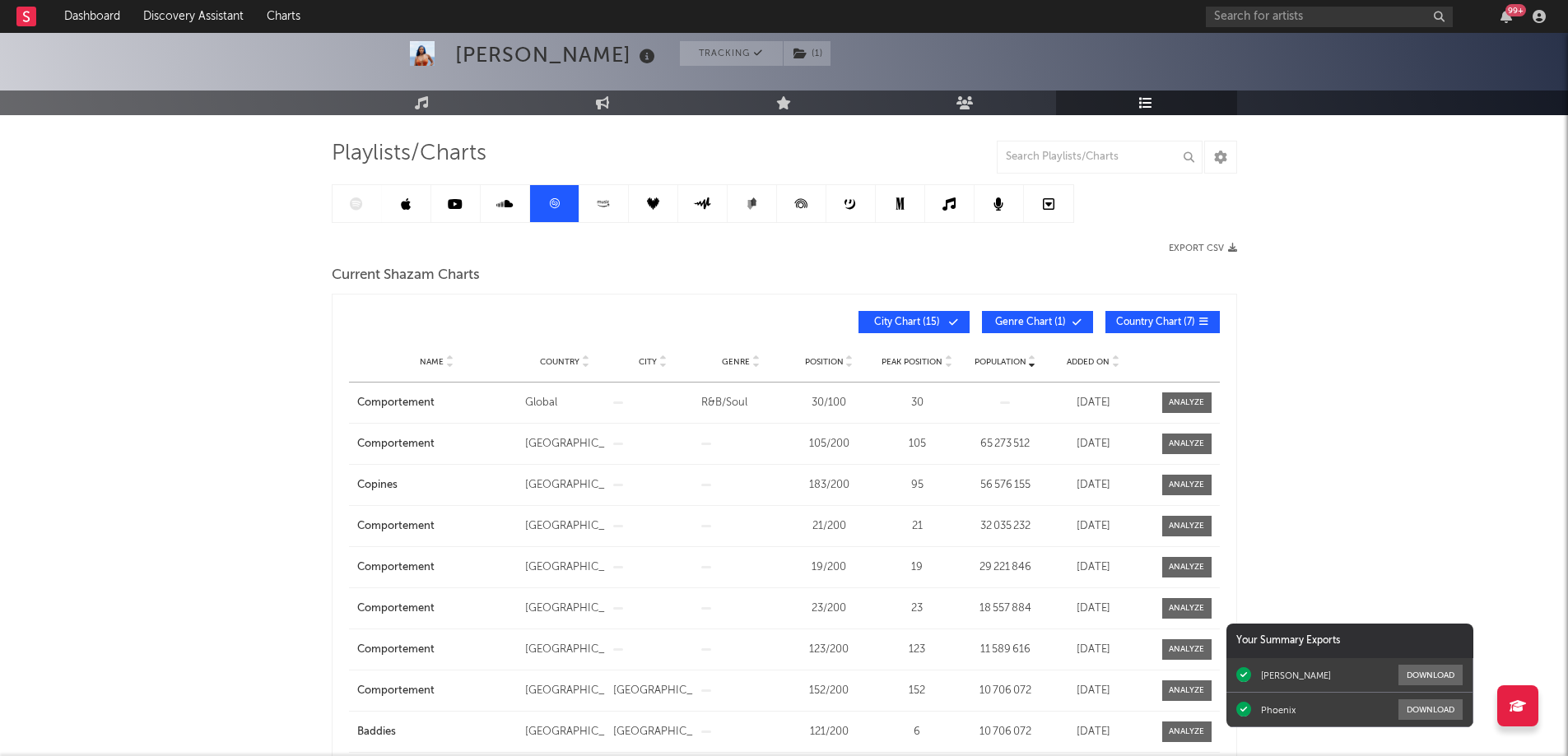
click at [927, 323] on span "City Chart ( 15 )" at bounding box center [907, 322] width 76 height 10
click at [1040, 321] on span "Genre Chart ( 1 )" at bounding box center [1030, 322] width 76 height 10
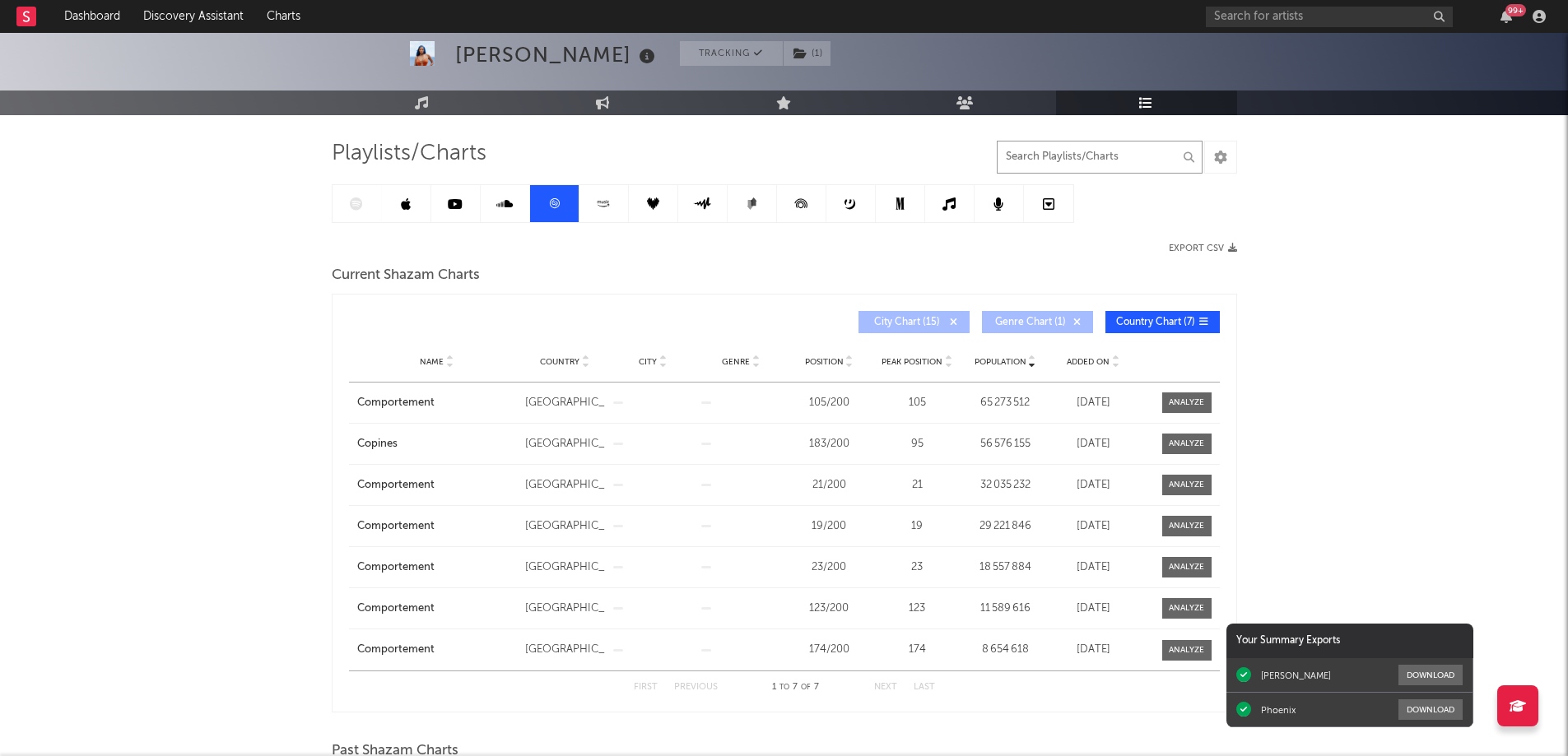
click at [1029, 154] on input "text" at bounding box center [1099, 157] width 206 height 33
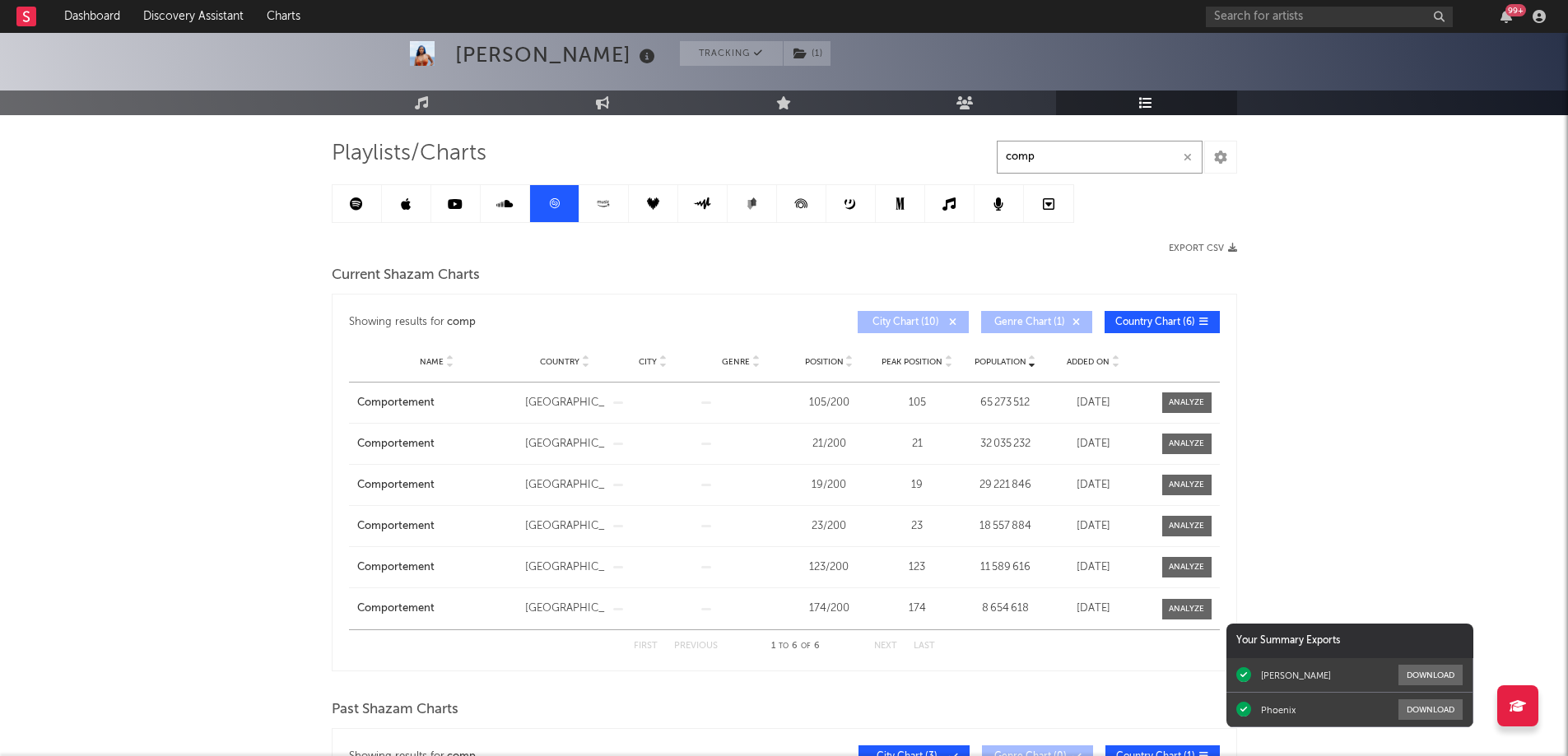
type input "comp"
click at [1060, 319] on span "Genre Chart ( 1 )" at bounding box center [1029, 322] width 76 height 10
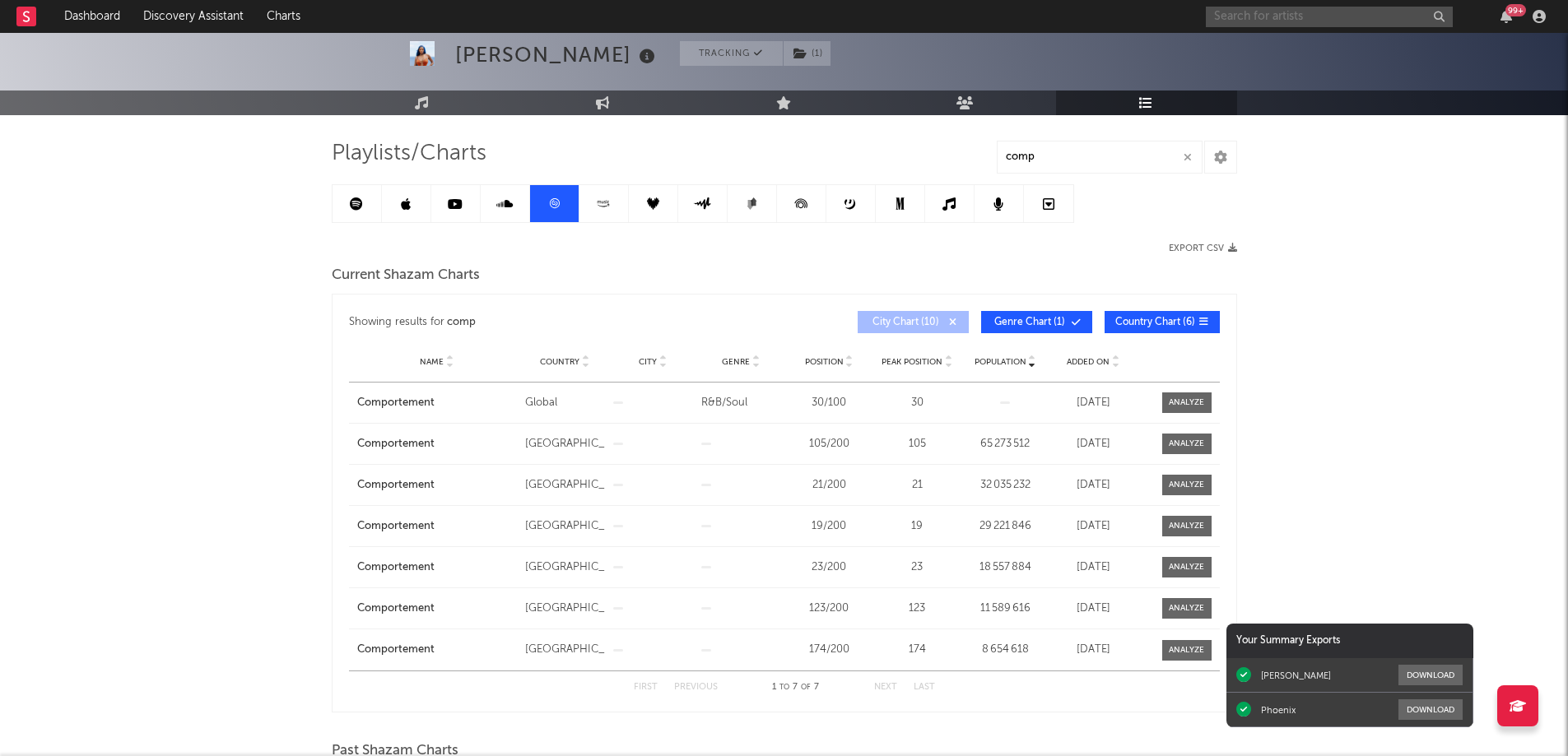
click at [1238, 20] on input "text" at bounding box center [1328, 16] width 247 height 20
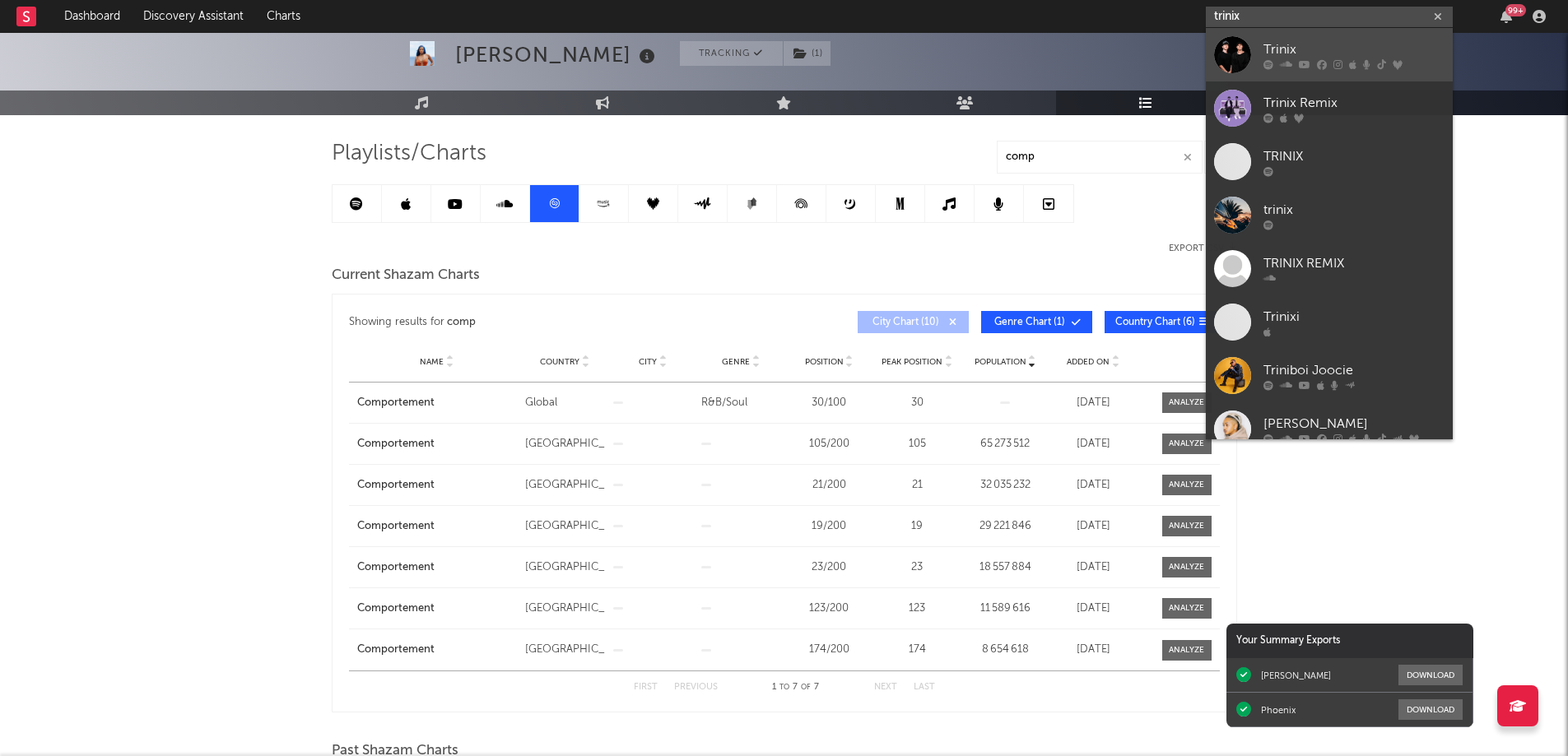
type input "trinix"
click at [1316, 50] on div "Trinix" at bounding box center [1353, 49] width 181 height 20
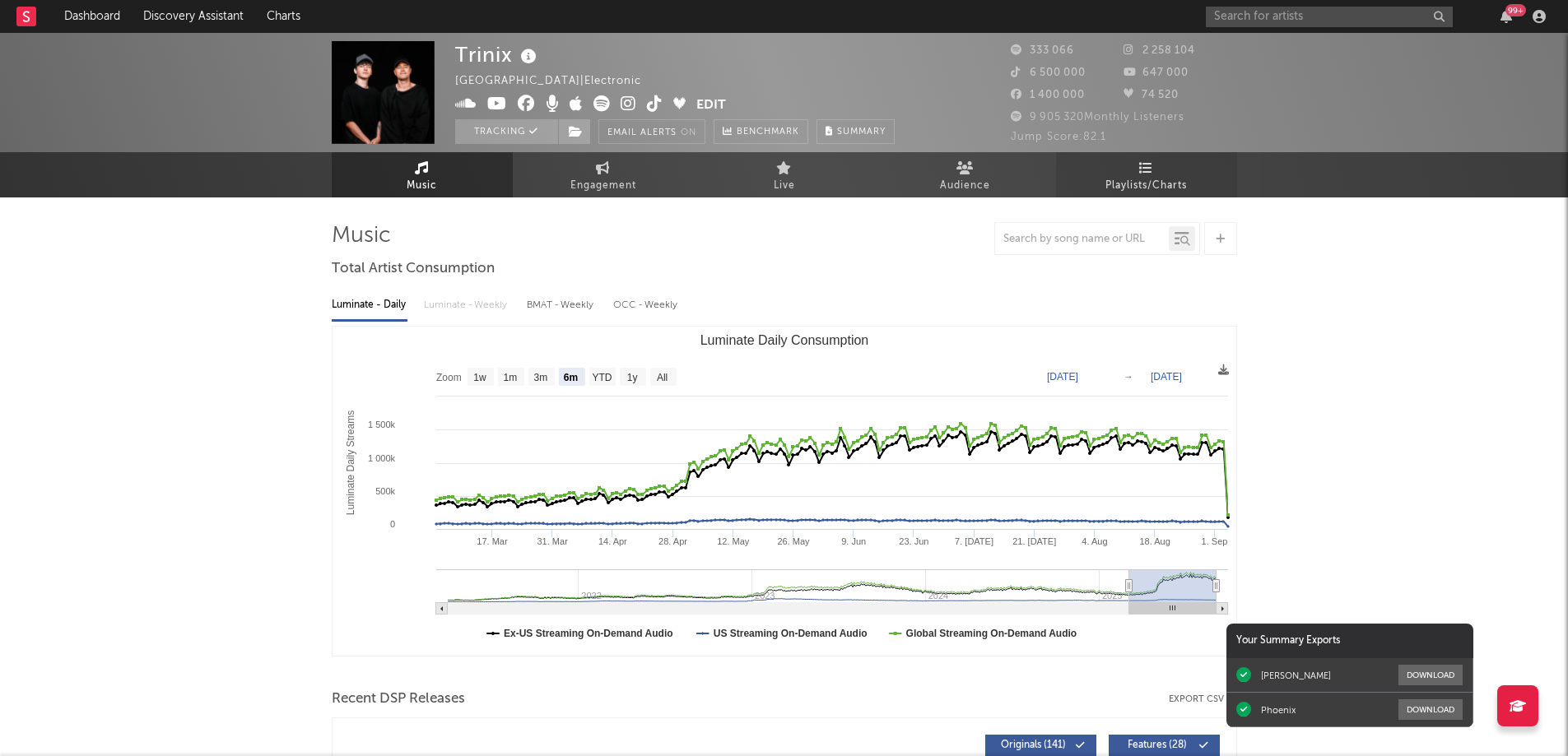
click at [1149, 178] on span "Playlists/Charts" at bounding box center [1146, 186] width 81 height 20
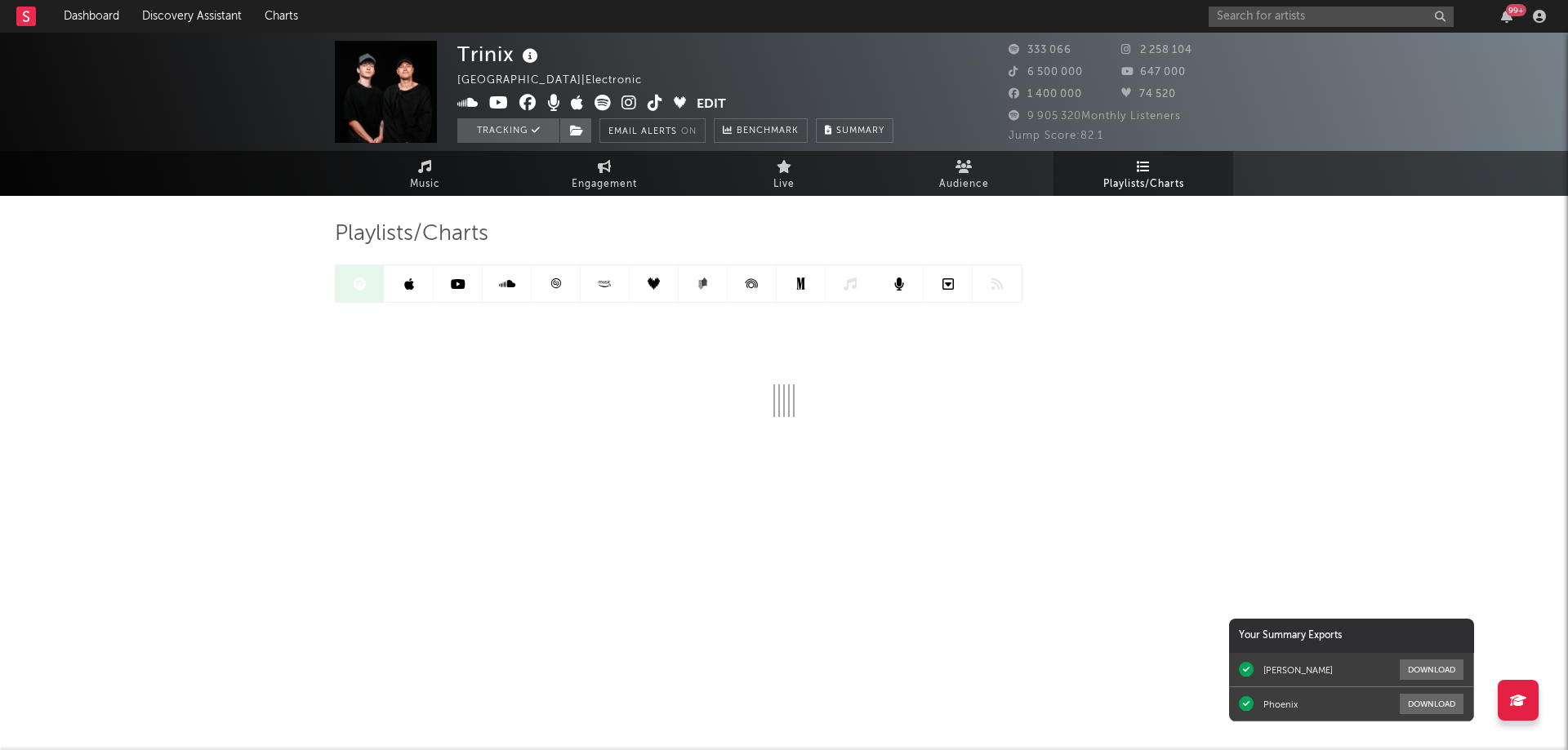
click at [552, 284] on icon at bounding box center [556, 283] width 10 height 10
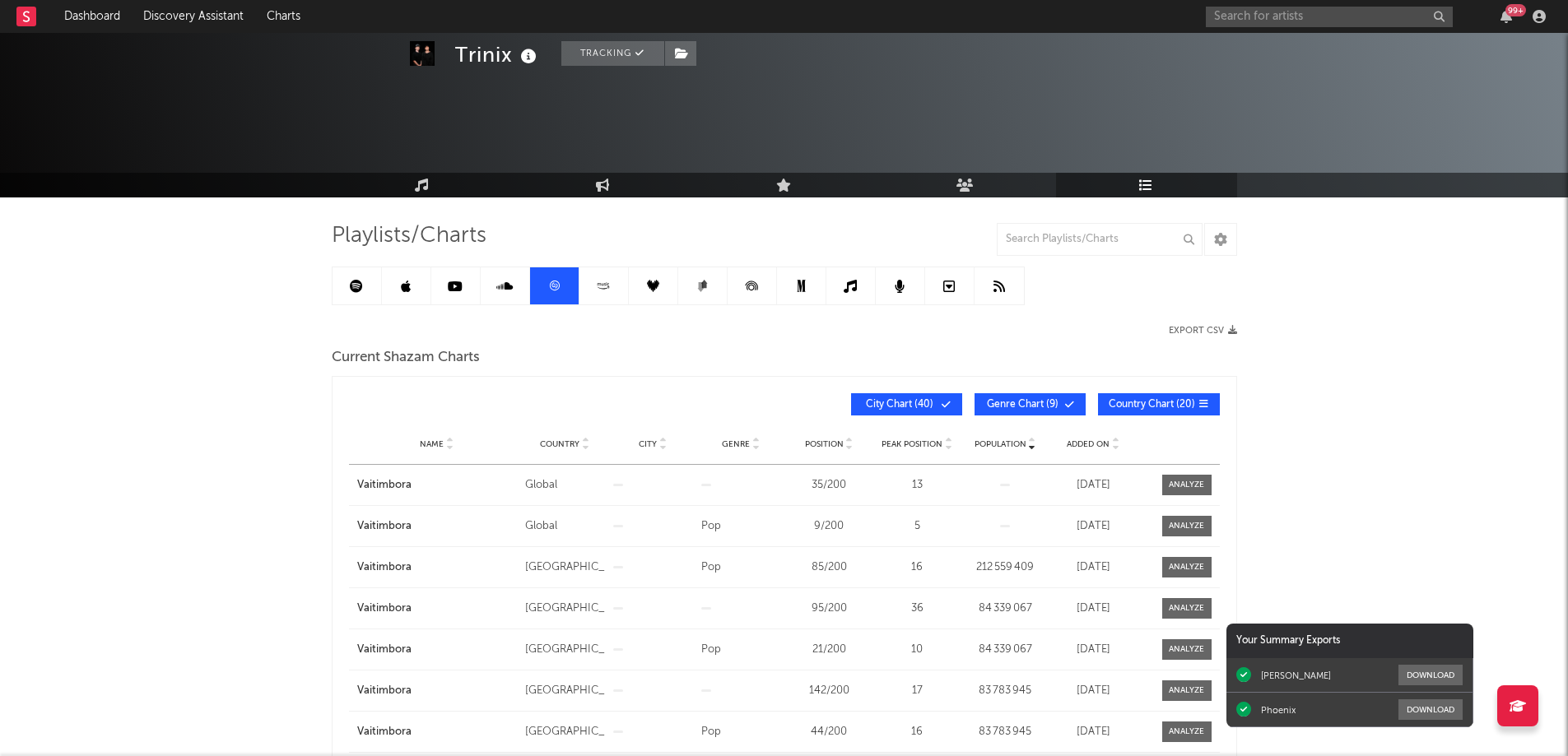
scroll to position [82, 0]
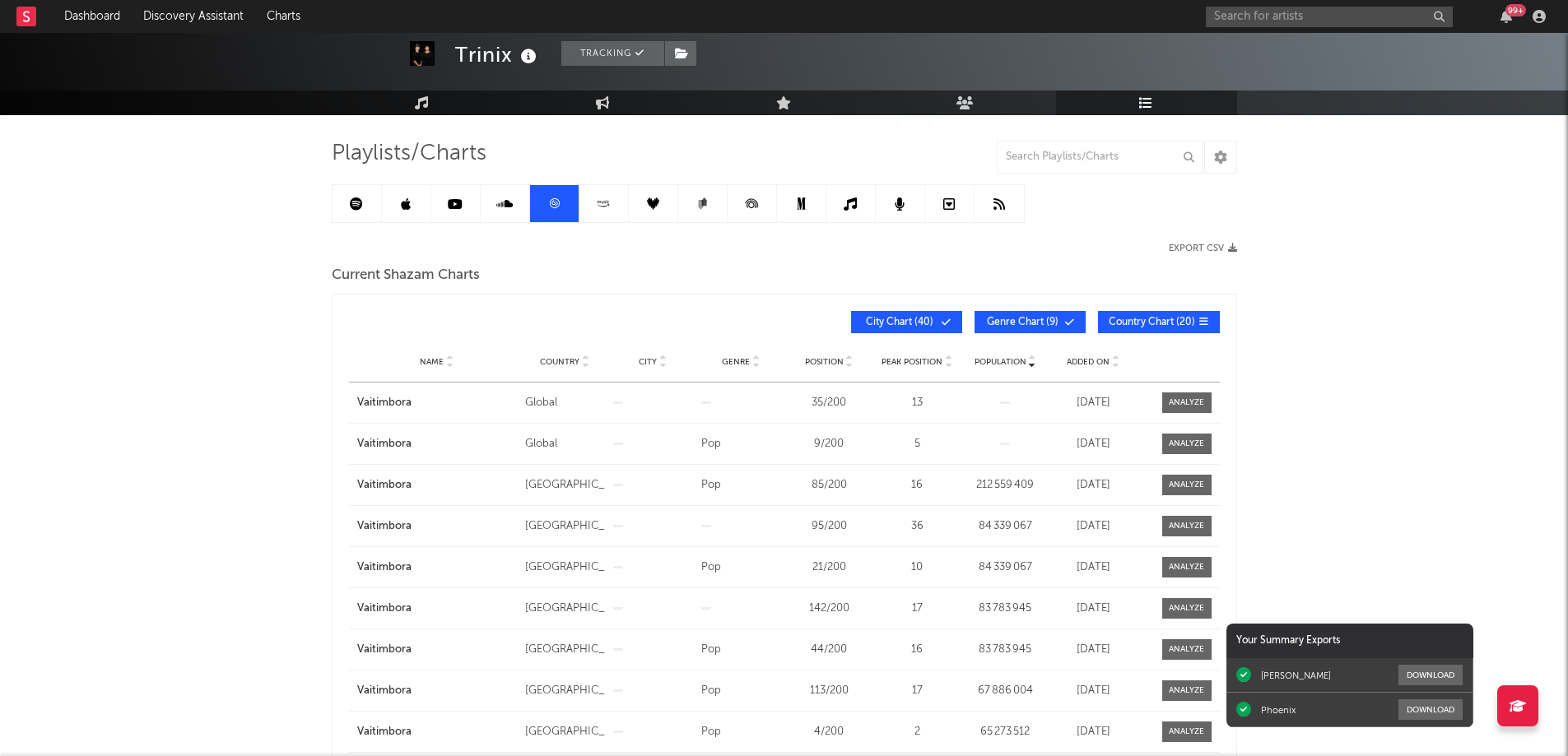
click at [1086, 363] on span "Added On" at bounding box center [1088, 362] width 43 height 10
click at [1088, 359] on span "Added On" at bounding box center [1088, 362] width 43 height 10
click at [1048, 155] on input "text" at bounding box center [1099, 157] width 206 height 33
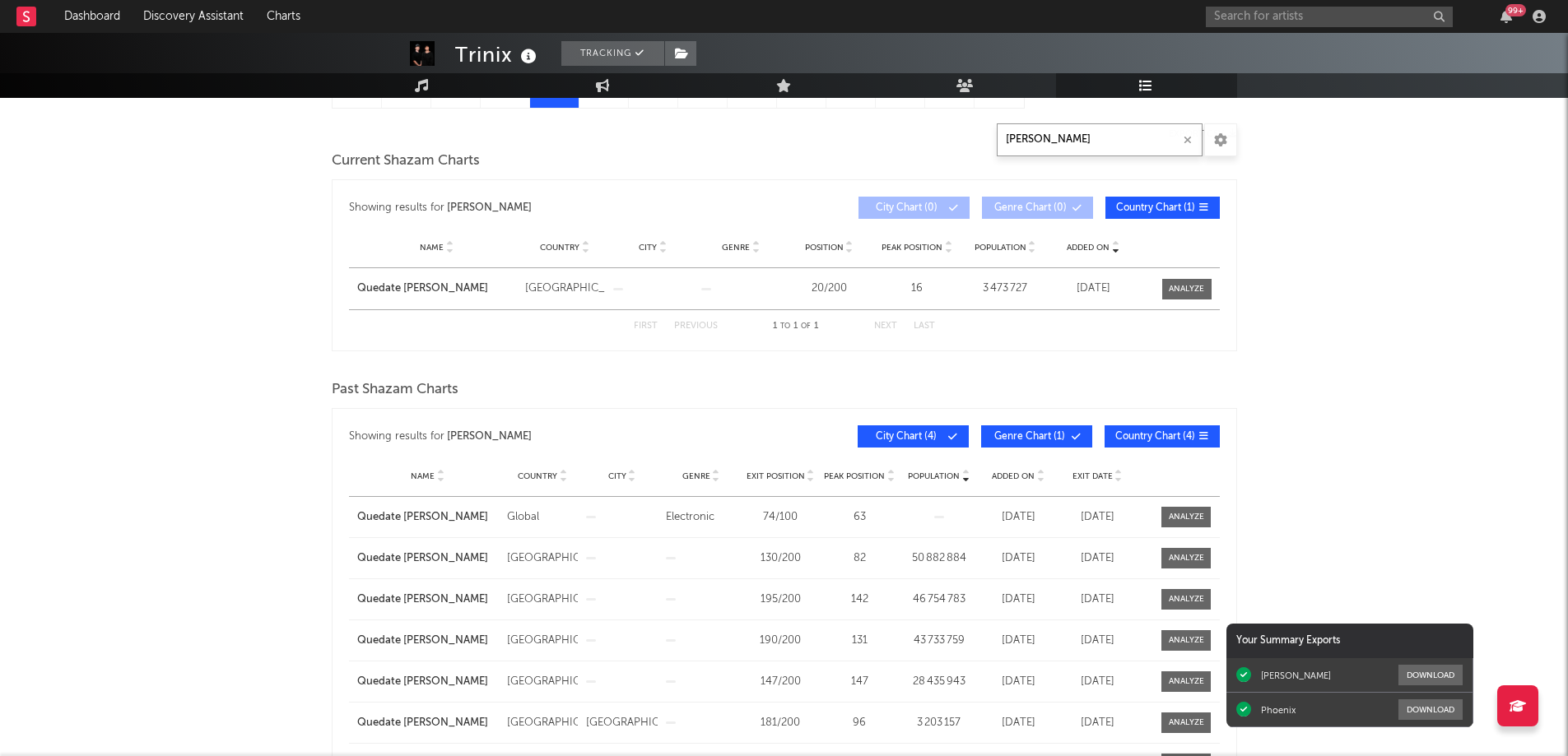
scroll to position [0, 0]
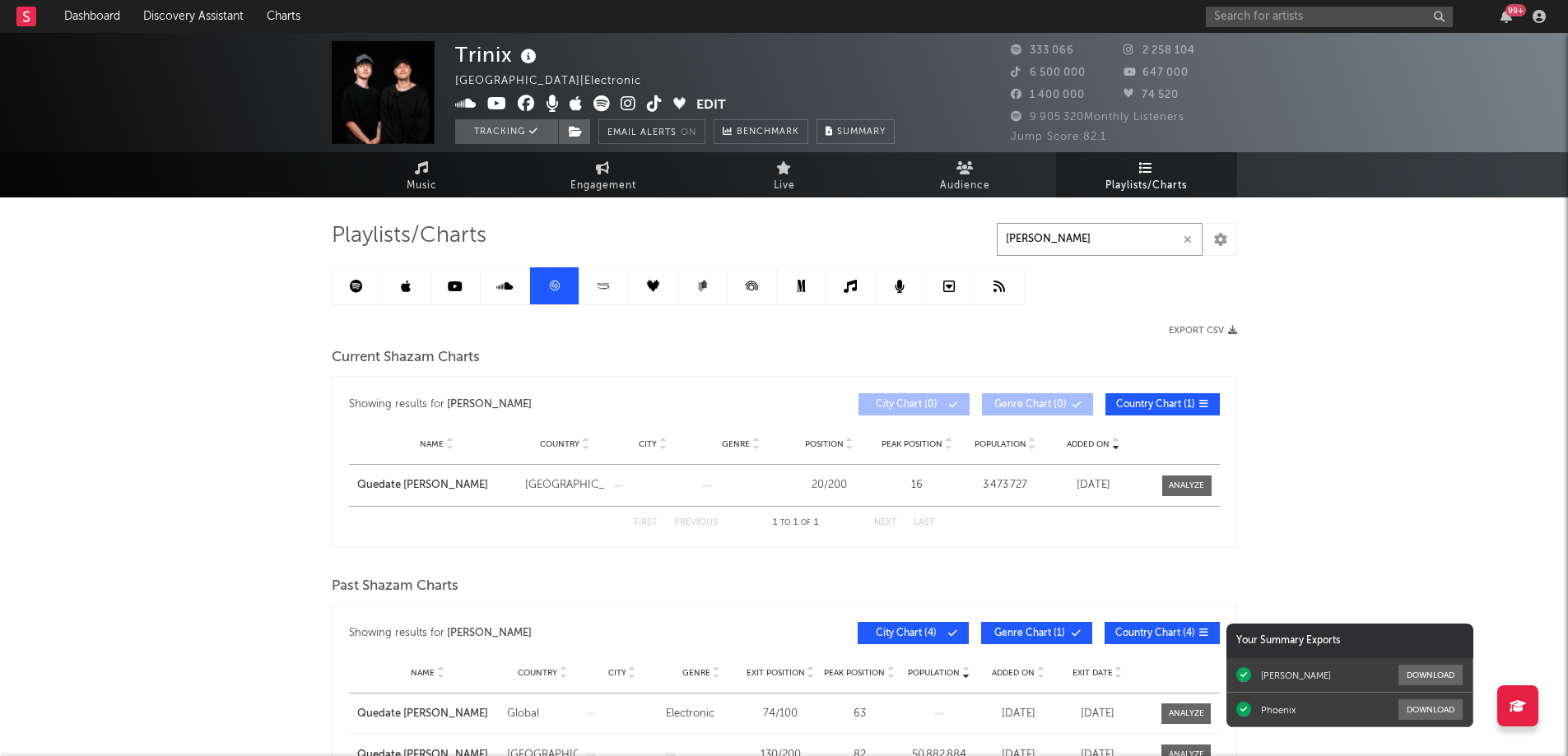
type input "[PERSON_NAME]"
click at [353, 285] on icon at bounding box center [356, 286] width 13 height 13
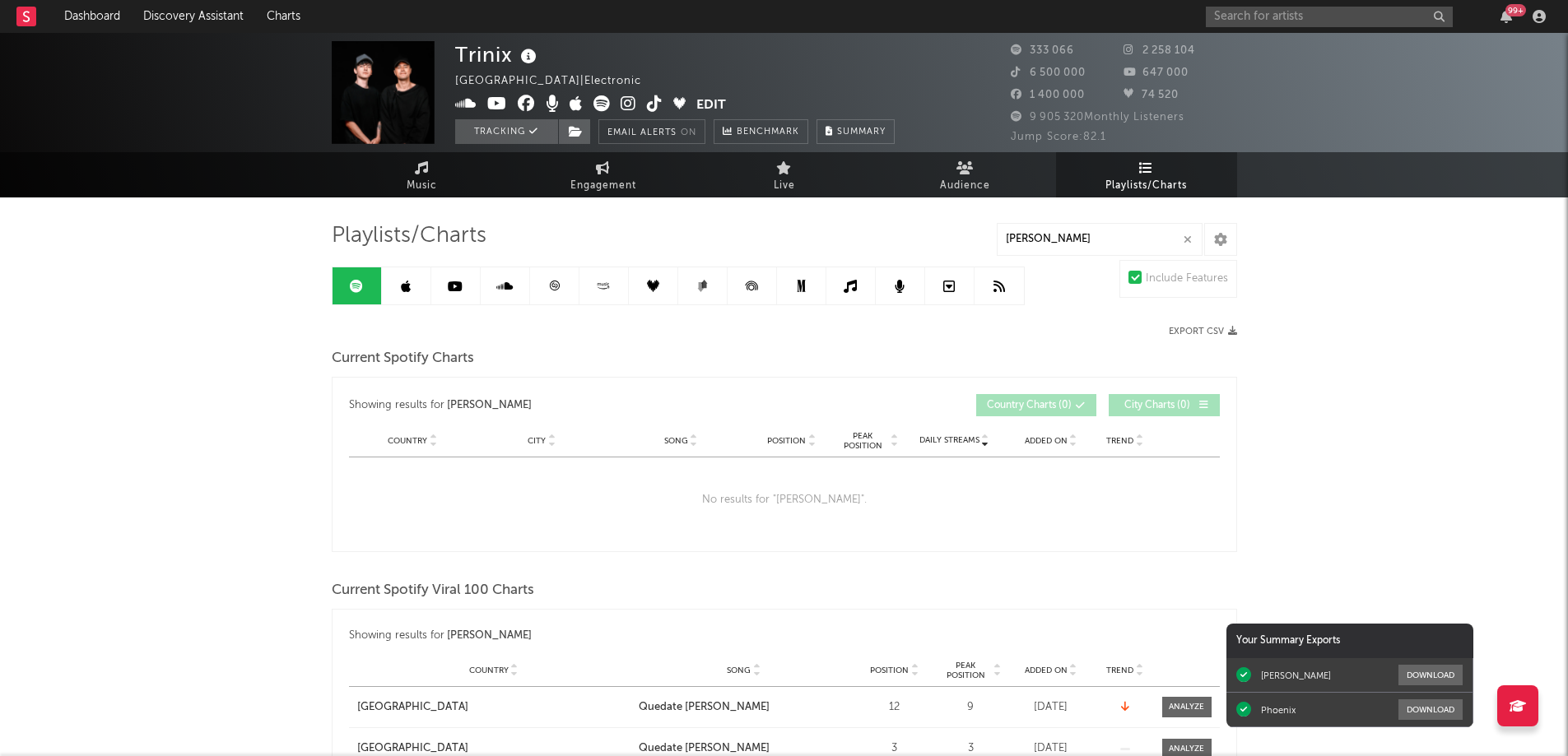
click at [1183, 236] on icon "button" at bounding box center [1187, 240] width 8 height 11
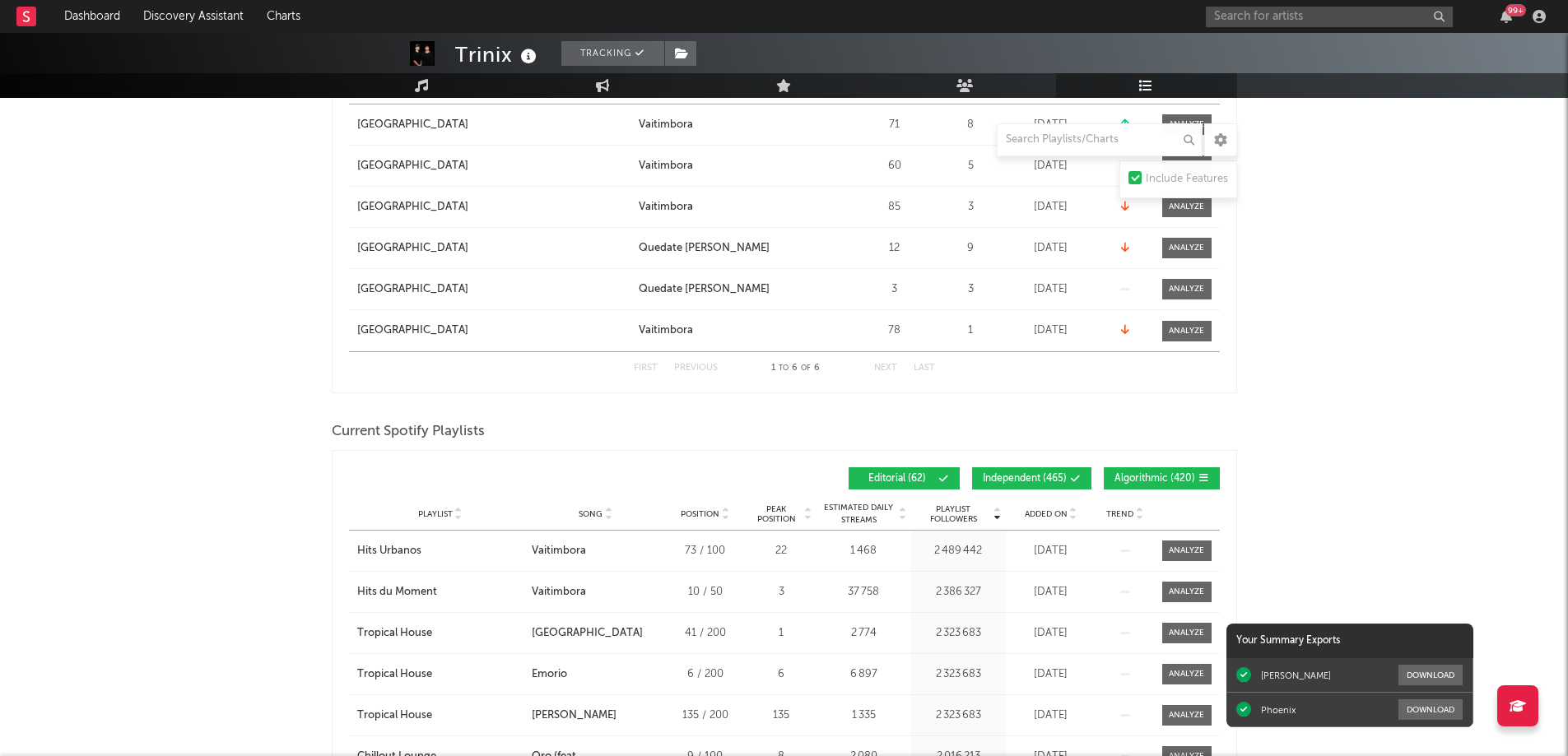
scroll to position [988, 0]
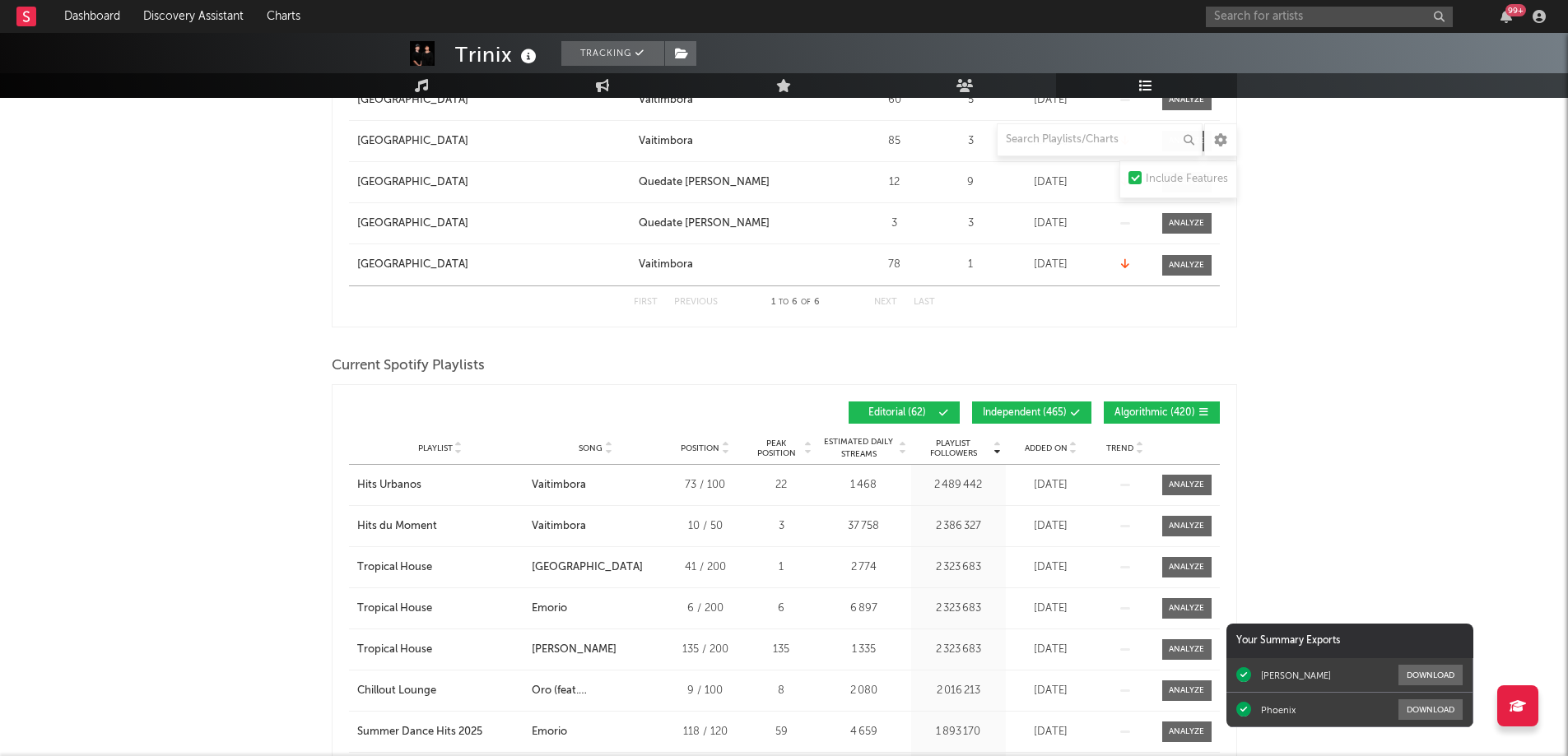
click at [1048, 444] on span "Added On" at bounding box center [1046, 448] width 43 height 10
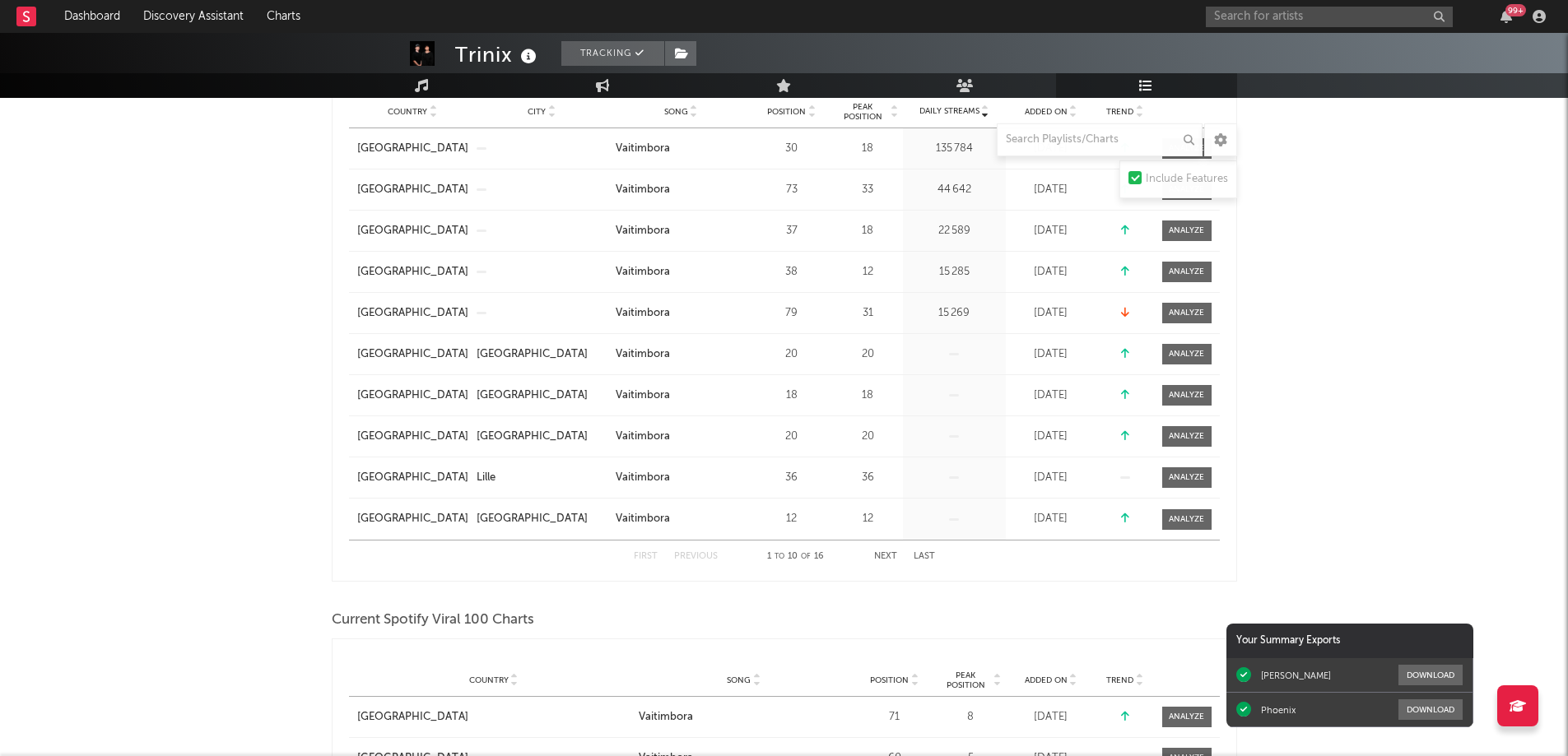
scroll to position [0, 0]
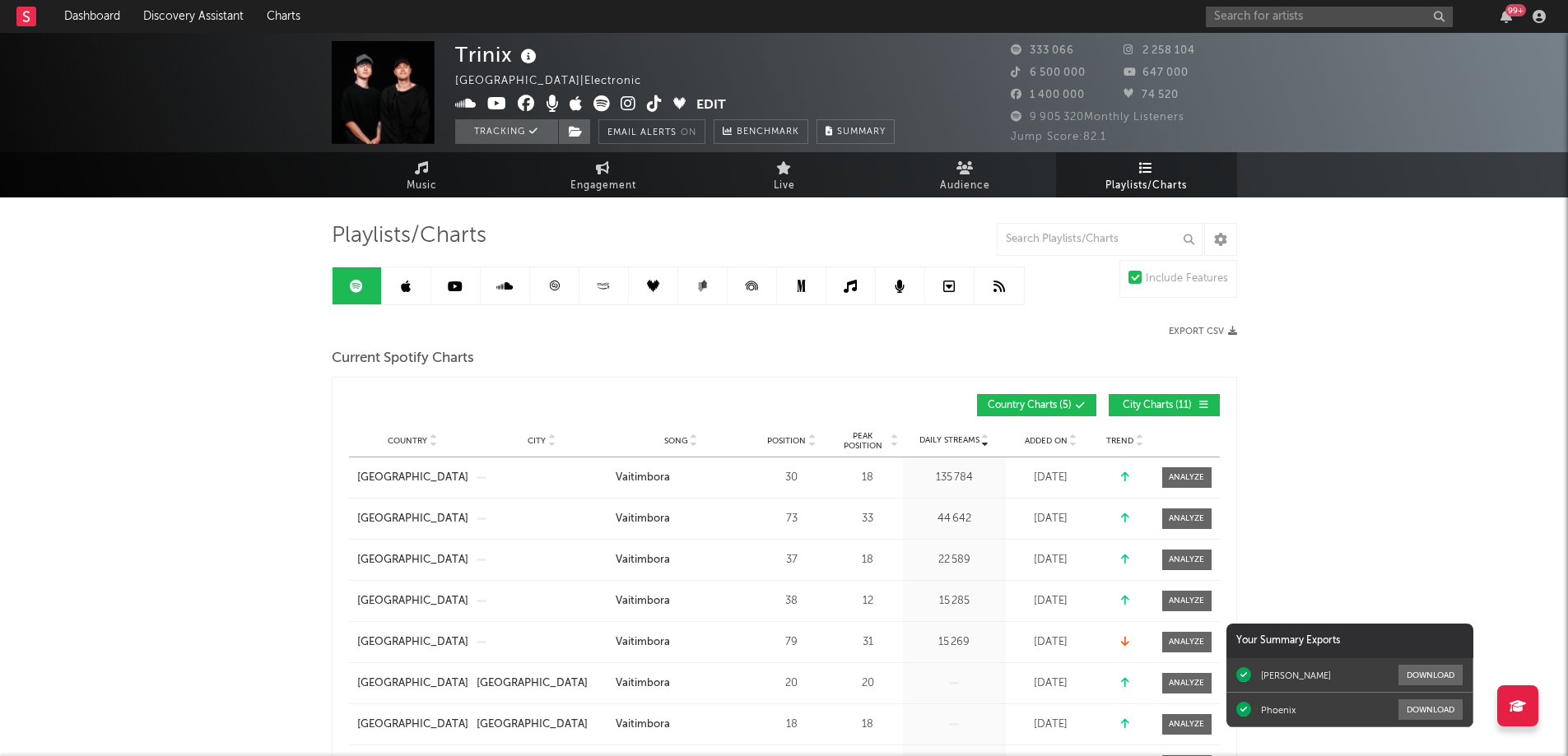
click at [555, 291] on icon at bounding box center [554, 286] width 12 height 12
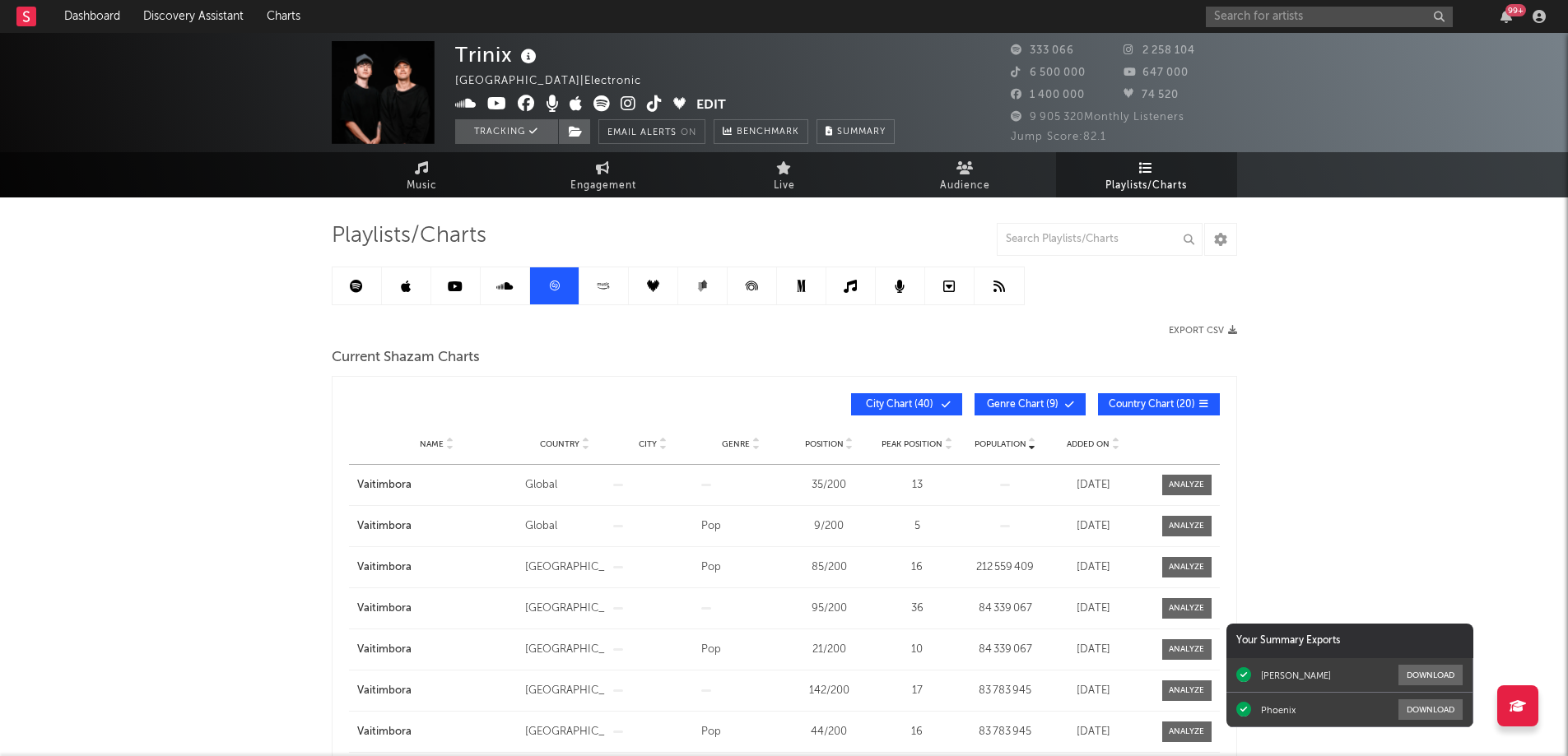
click at [400, 295] on link at bounding box center [406, 286] width 49 height 37
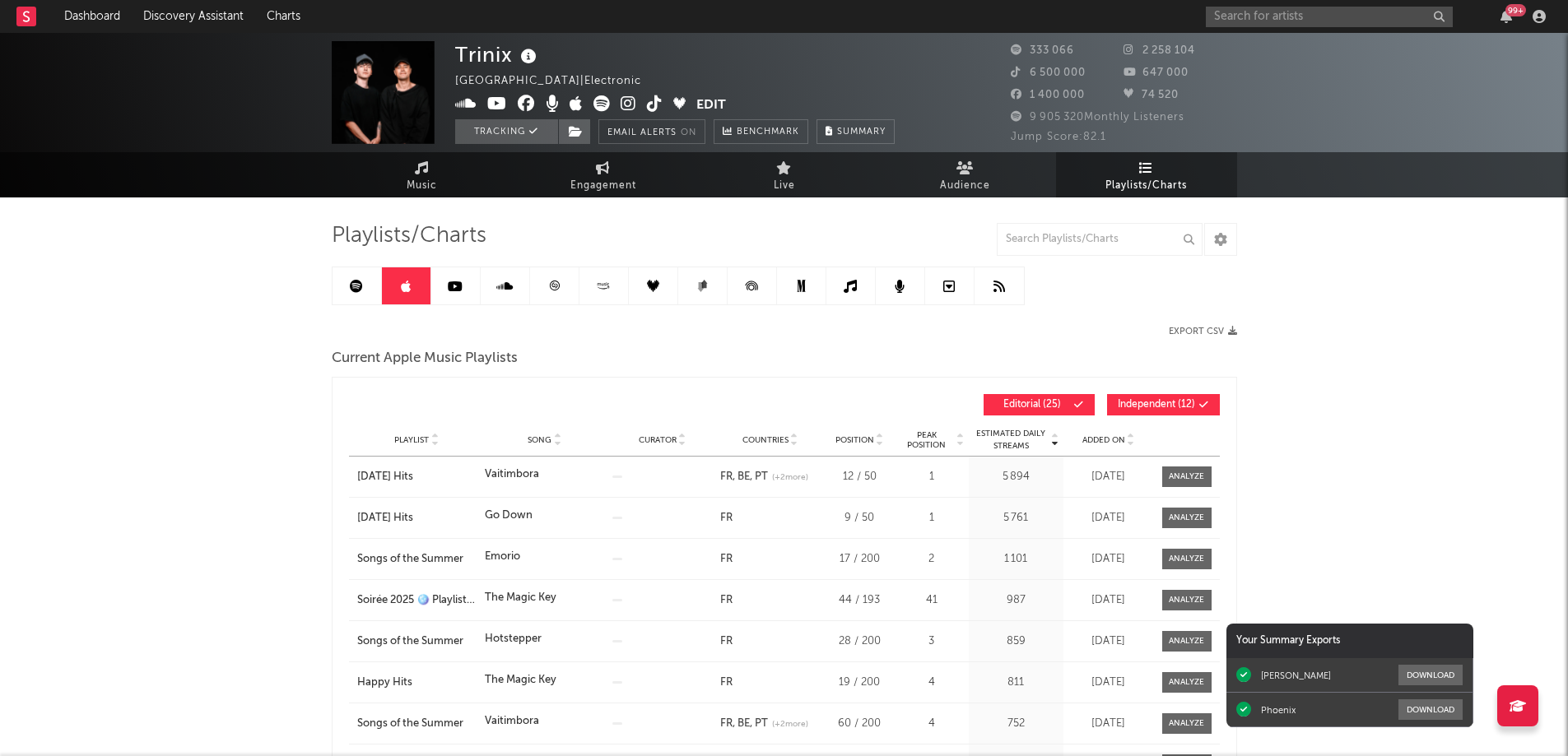
click at [1097, 439] on span "Added On" at bounding box center [1104, 440] width 43 height 10
click at [1502, 16] on icon "button" at bounding box center [1506, 16] width 12 height 13
